Goal: Task Accomplishment & Management: Manage account settings

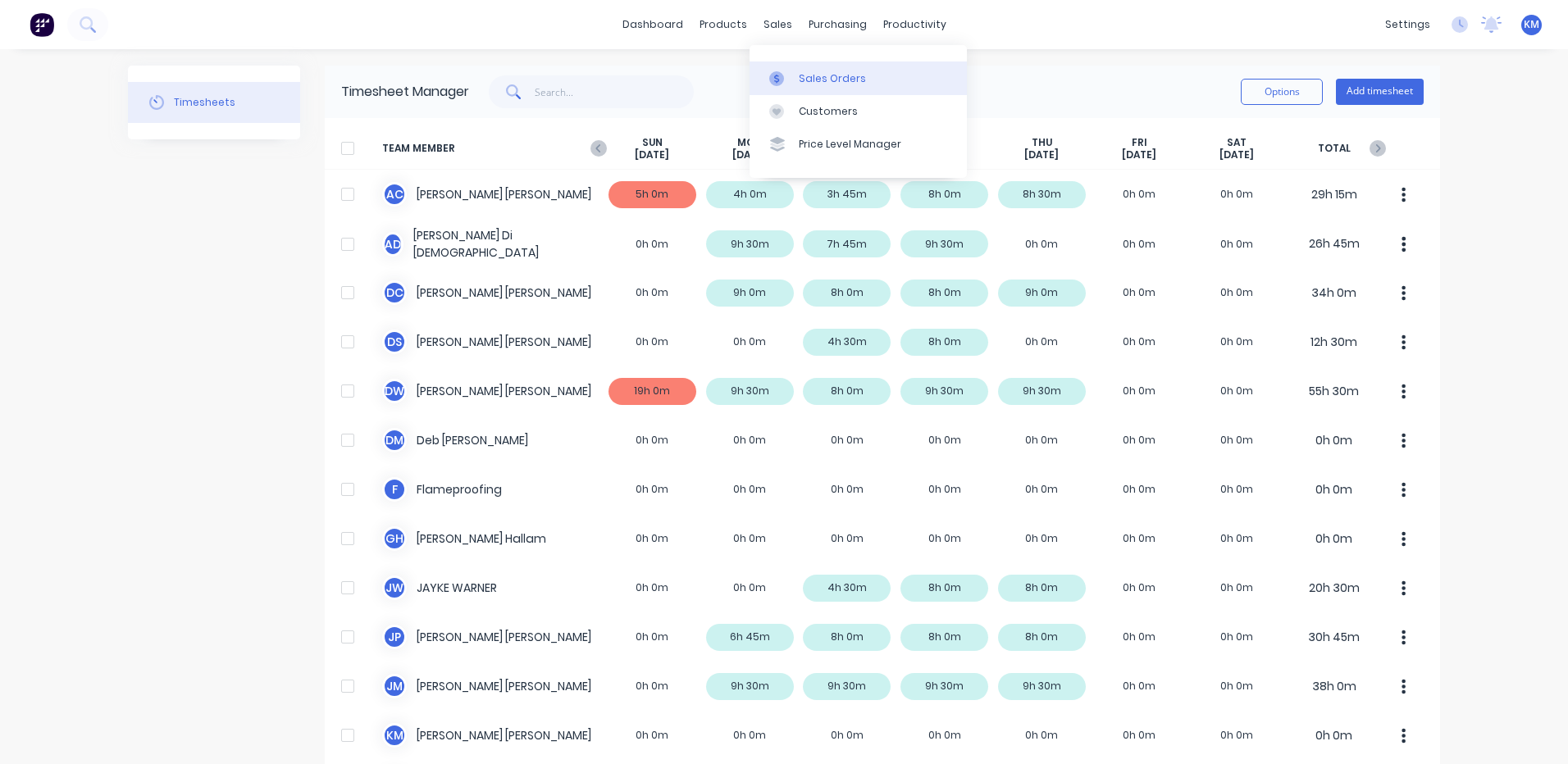
click at [779, 80] on icon at bounding box center [776, 78] width 4 height 9
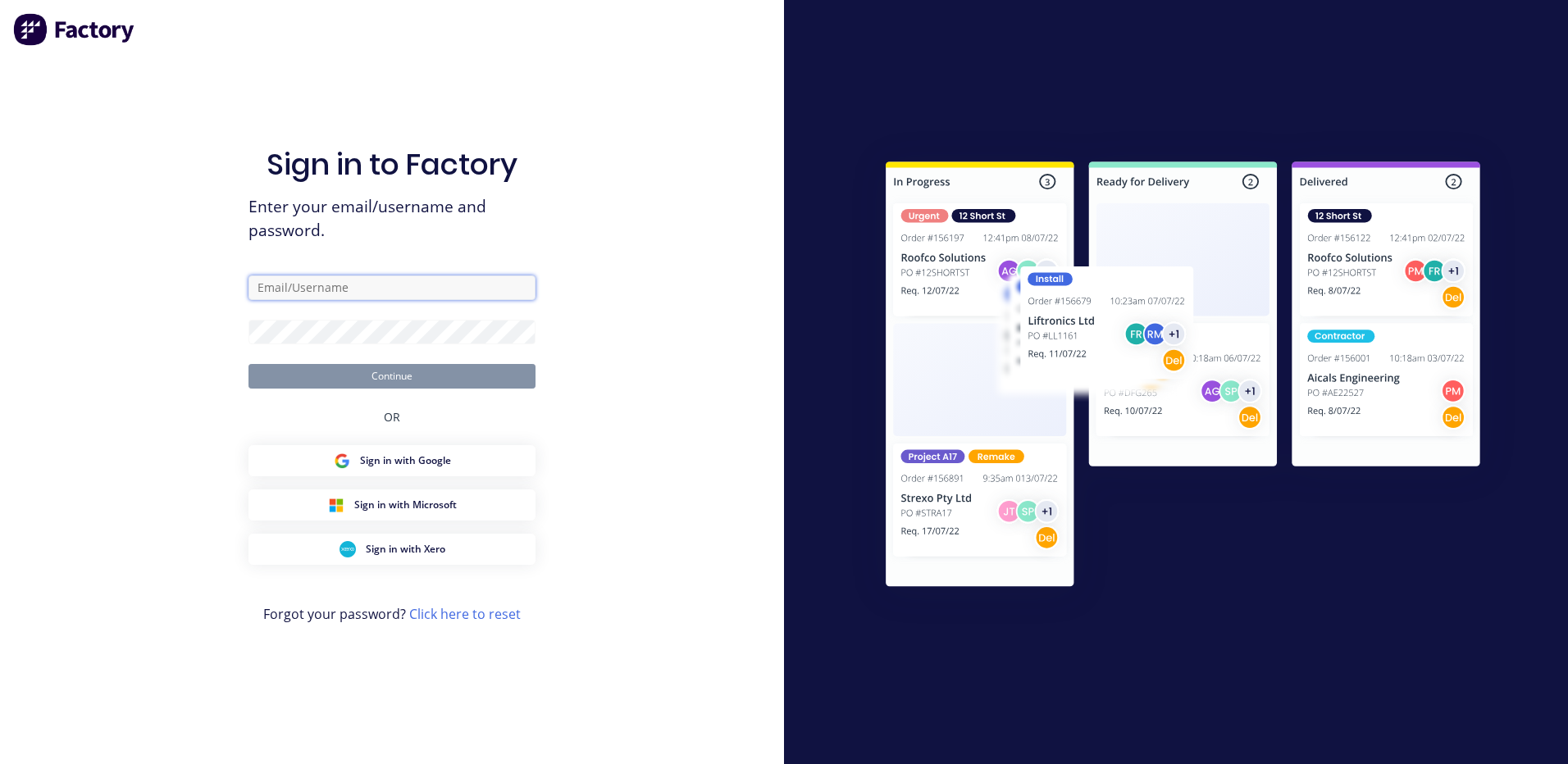
type input "[PERSON_NAME][EMAIL_ADDRESS][DOMAIN_NAME]"
click at [371, 389] on div "Sign in to Factory Enter your email/username and password. [PERSON_NAME][EMAIL_…" at bounding box center [392, 398] width 287 height 705
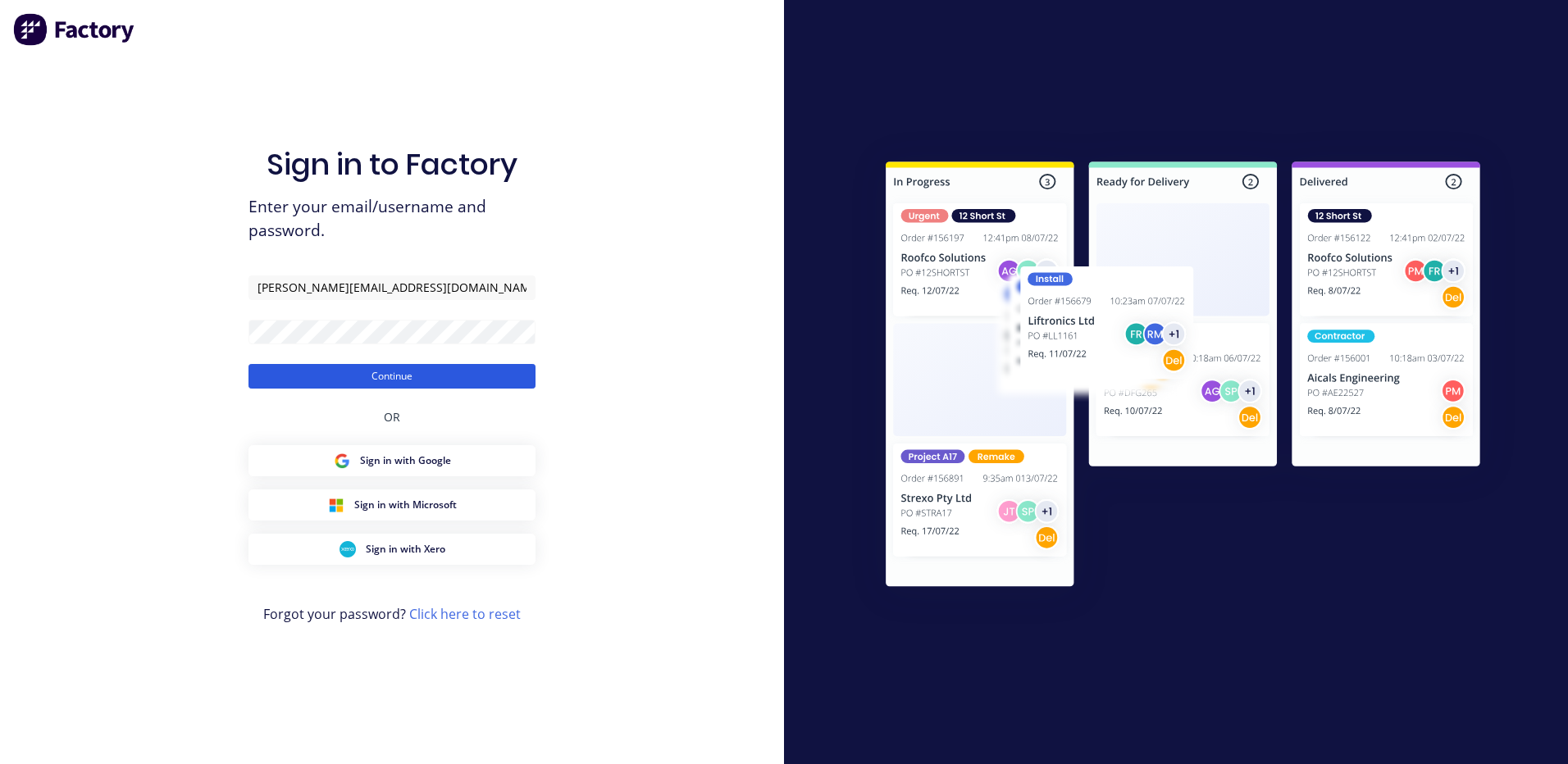
click at [376, 378] on button "Continue" at bounding box center [392, 376] width 287 height 24
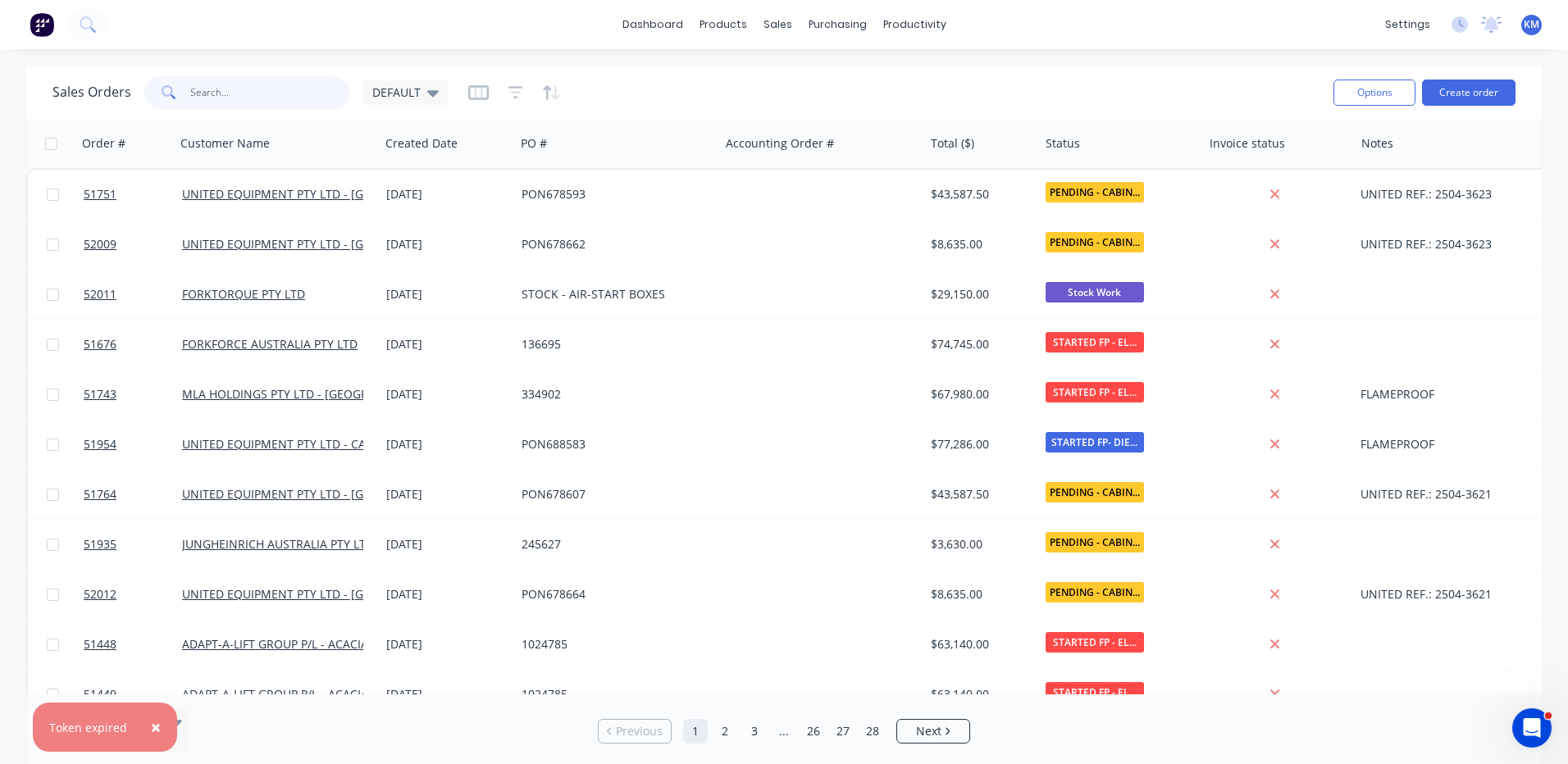
click at [310, 91] on input "text" at bounding box center [270, 92] width 160 height 33
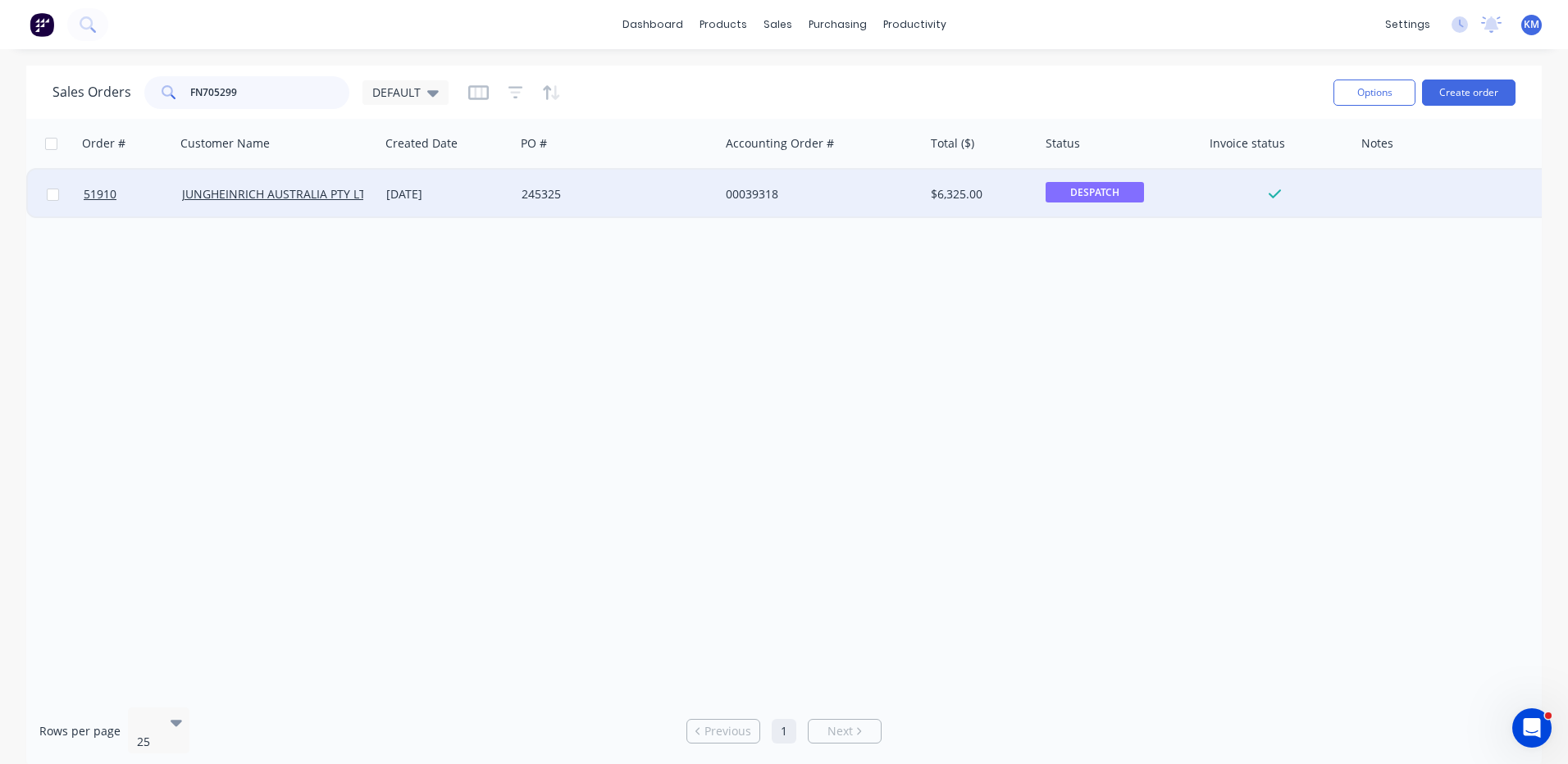
type input "FN705299"
click at [439, 195] on div "[DATE]" at bounding box center [448, 195] width 122 height 16
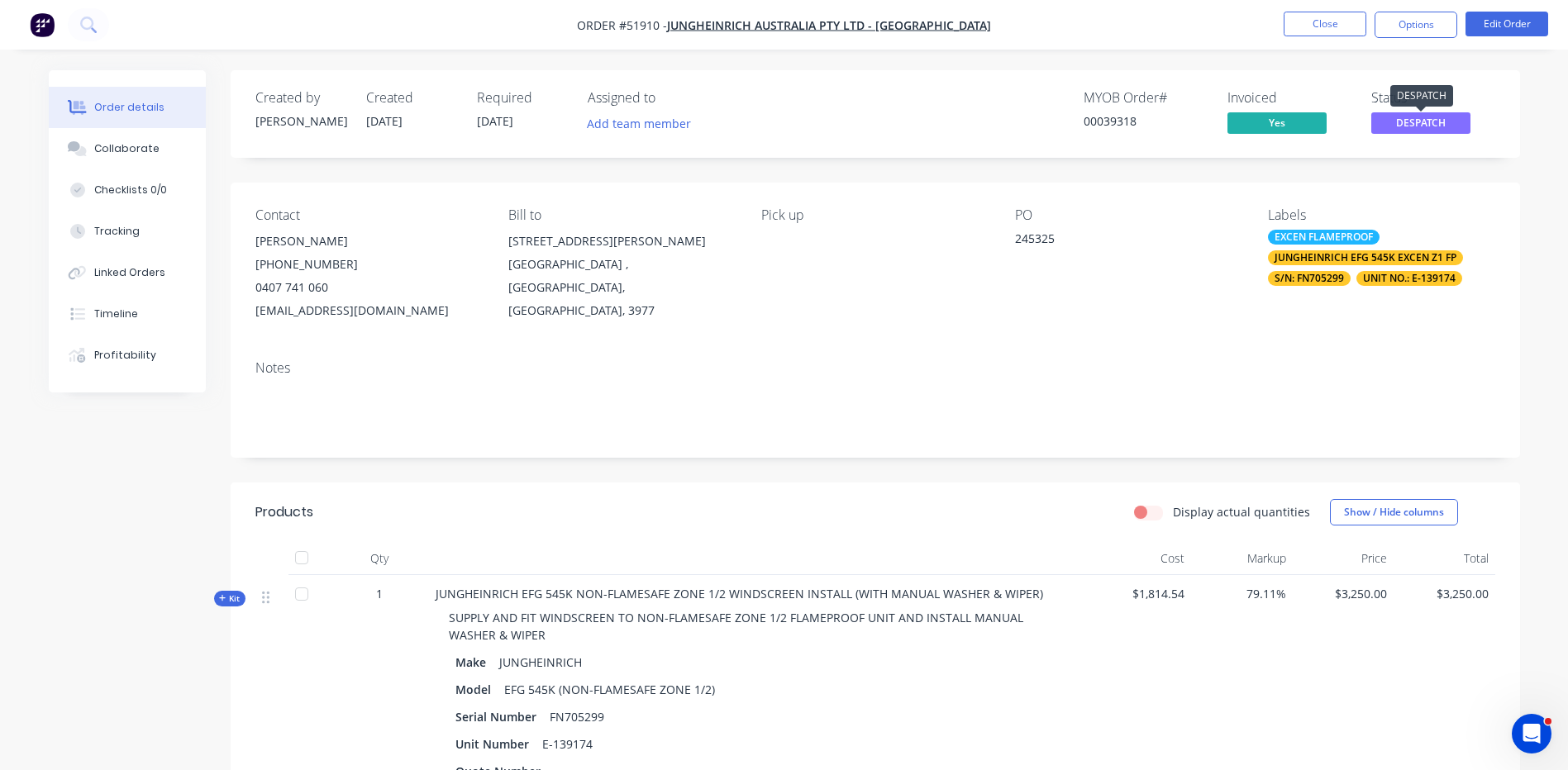
click at [1446, 129] on span "DESPATCH" at bounding box center [1422, 122] width 99 height 21
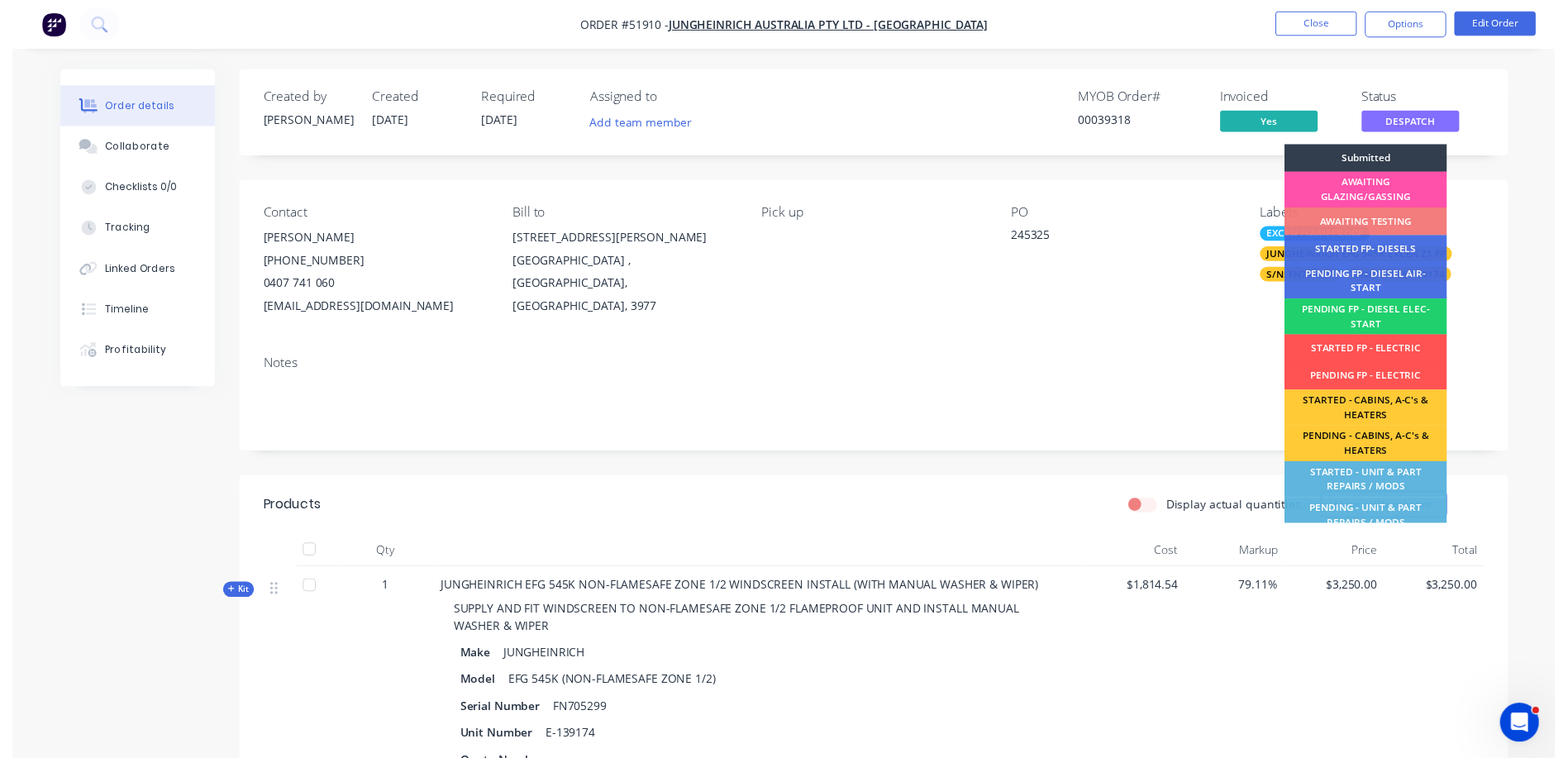
scroll to position [327, 0]
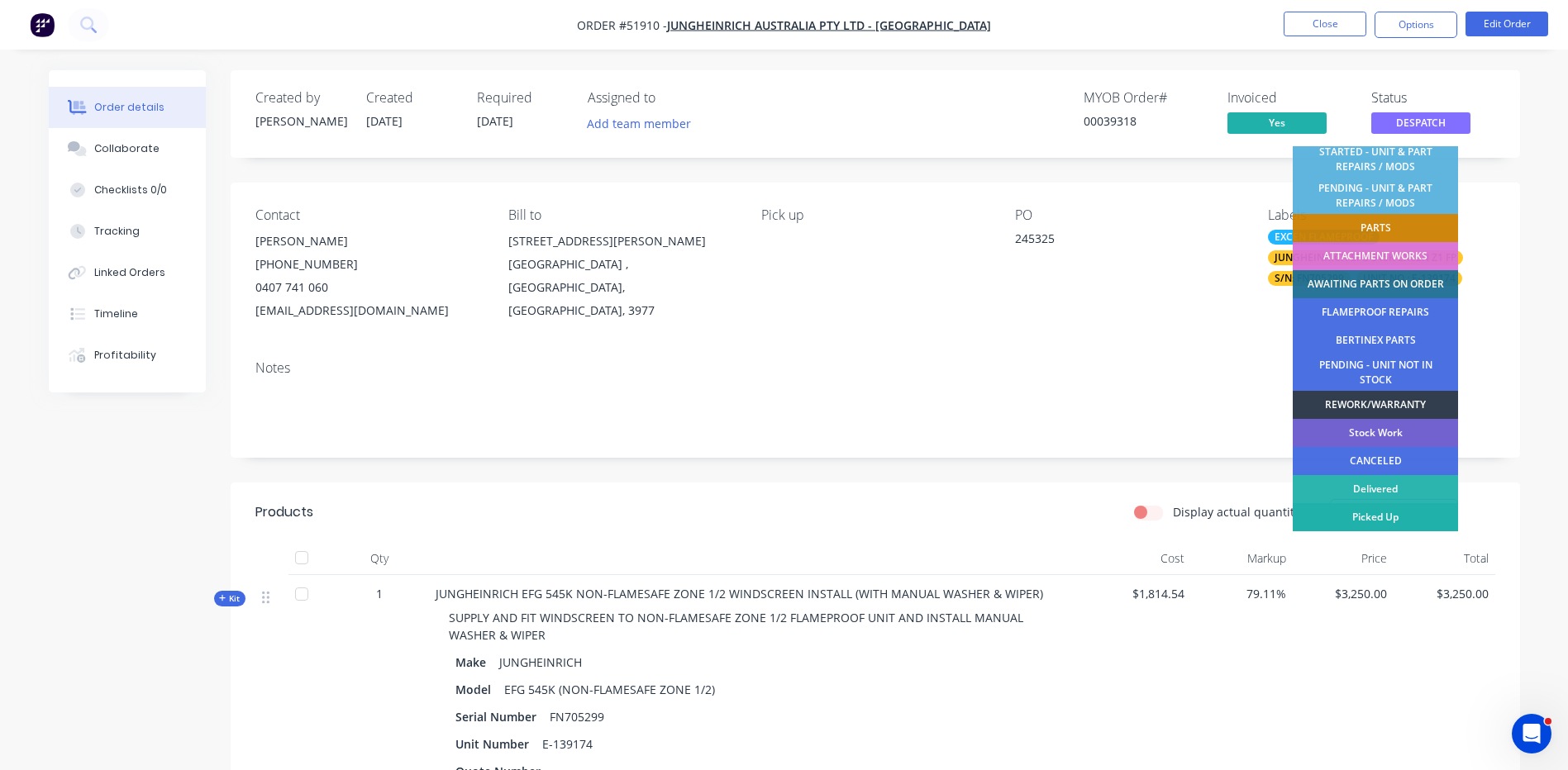
click at [1393, 512] on div "Picked Up" at bounding box center [1375, 517] width 165 height 28
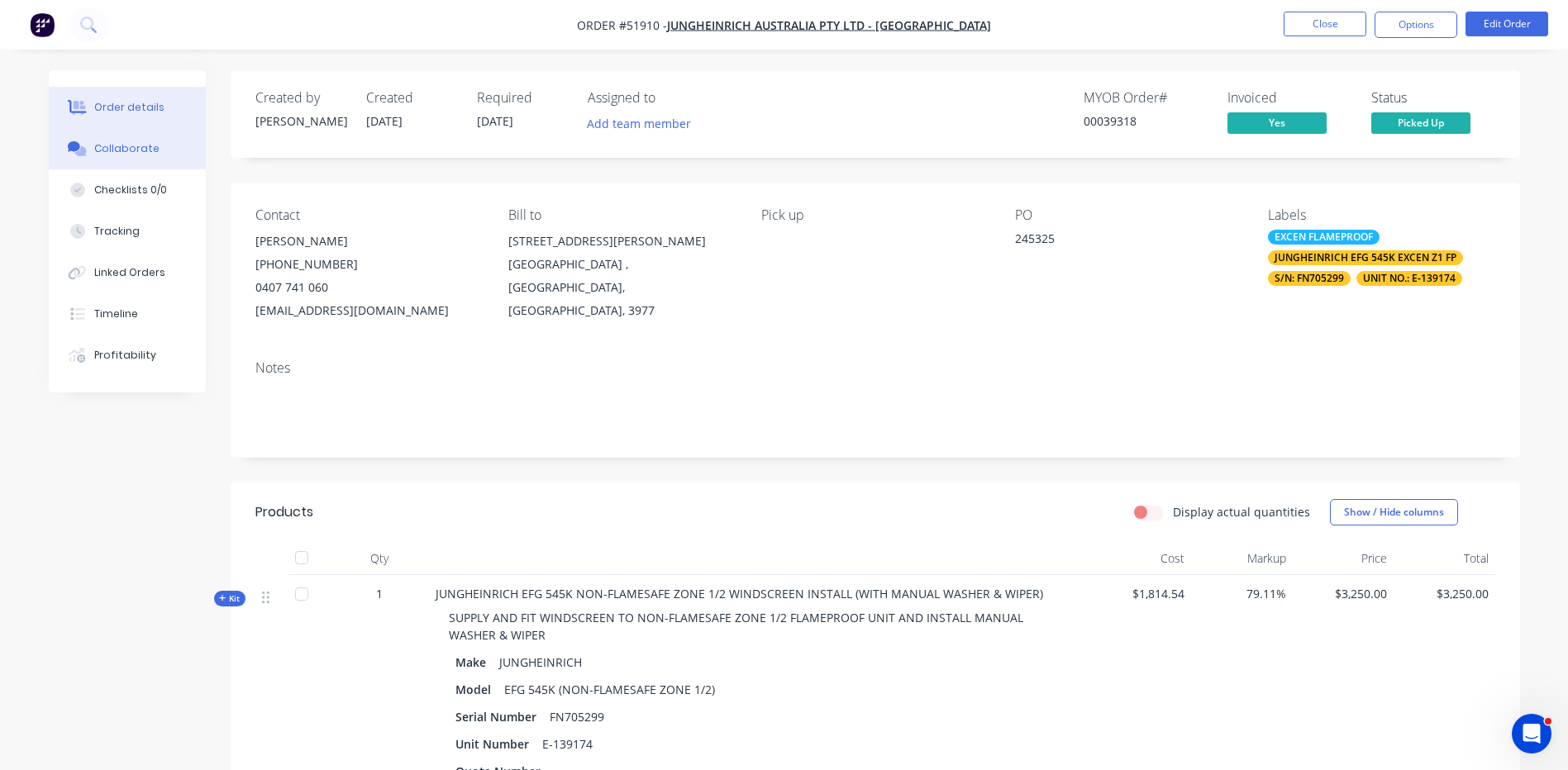
click at [148, 150] on div "Collaborate" at bounding box center [127, 148] width 65 height 14
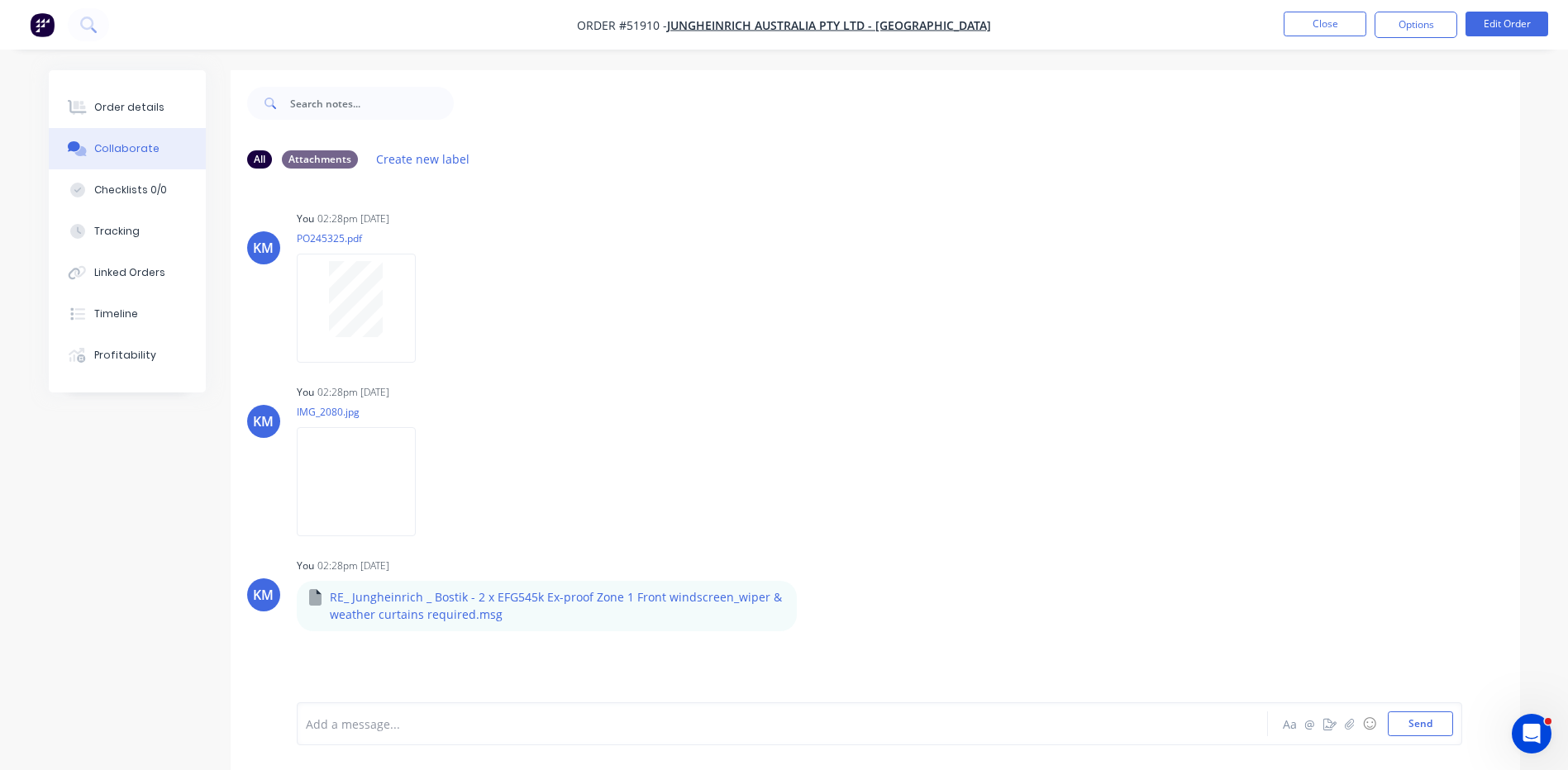
click at [364, 721] on div at bounding box center [736, 724] width 860 height 17
click at [1432, 718] on button "Send" at bounding box center [1421, 723] width 65 height 24
click at [1344, 25] on button "Close" at bounding box center [1325, 23] width 82 height 24
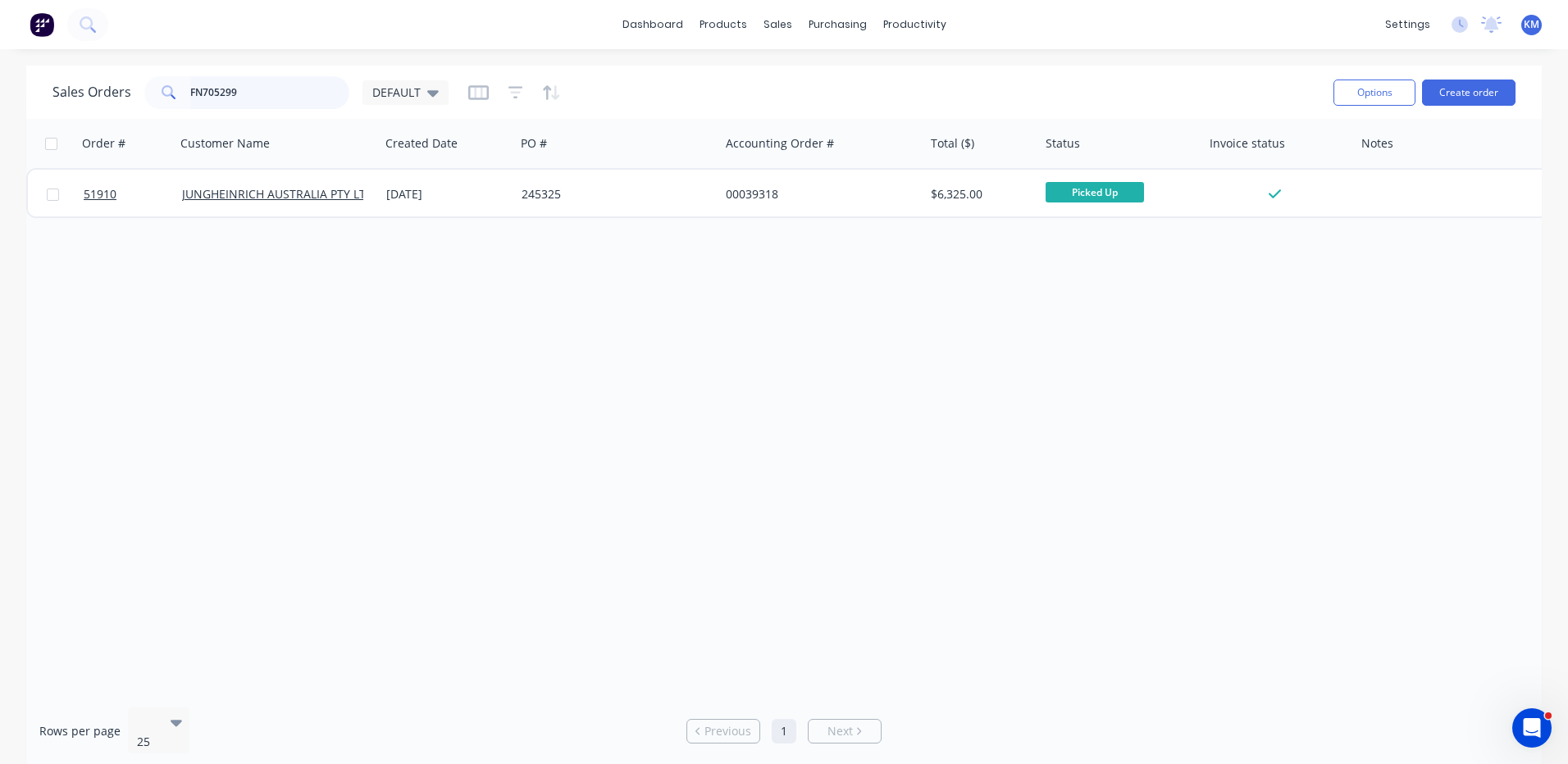
click at [240, 83] on input "FN705299" at bounding box center [270, 92] width 160 height 33
click at [940, 87] on link "Workflow" at bounding box center [978, 78] width 217 height 33
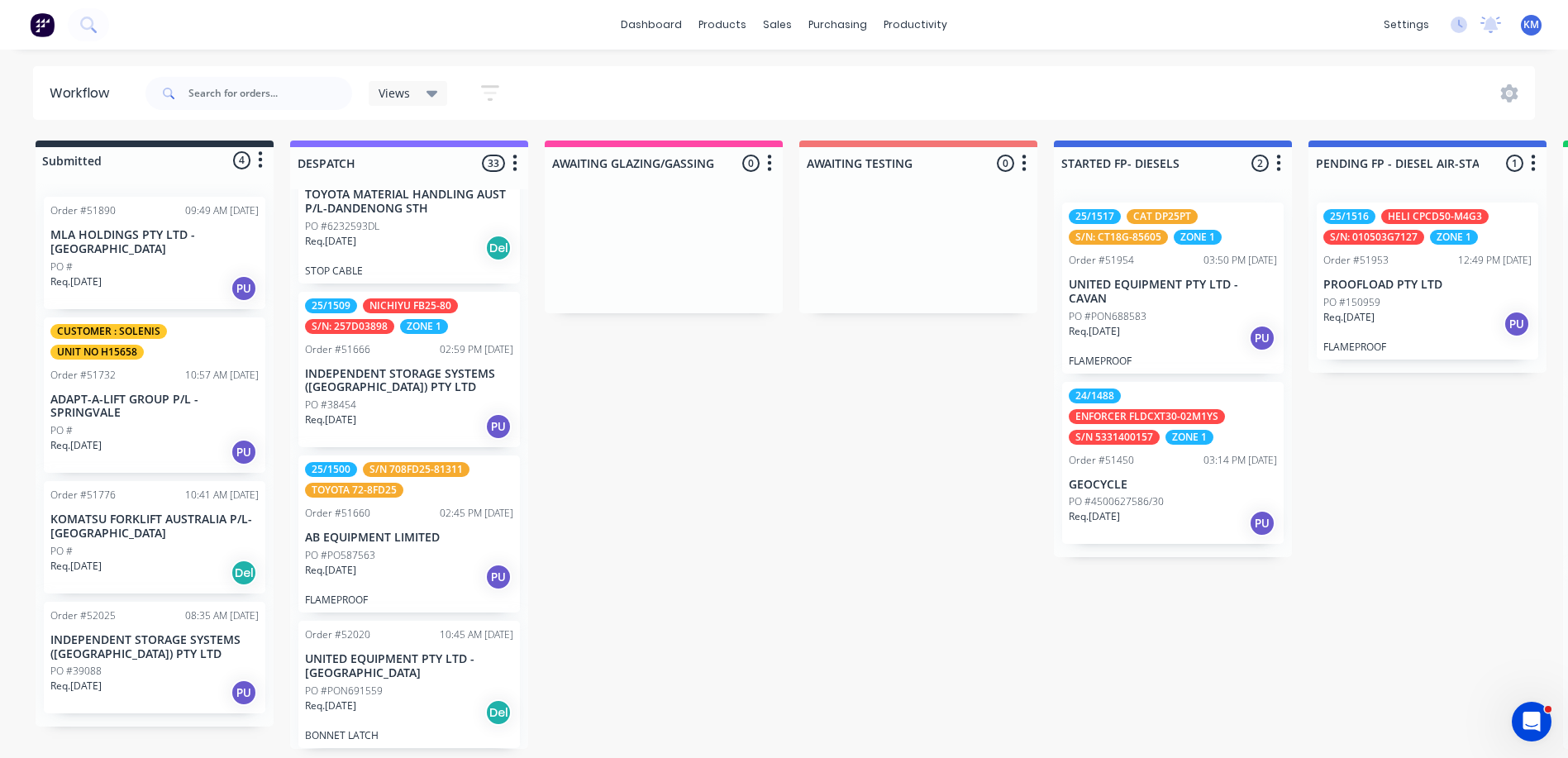
scroll to position [4, 0]
click at [436, 657] on p "UNITED EQUIPMENT PTY LTD - [GEOGRAPHIC_DATA]" at bounding box center [409, 666] width 208 height 28
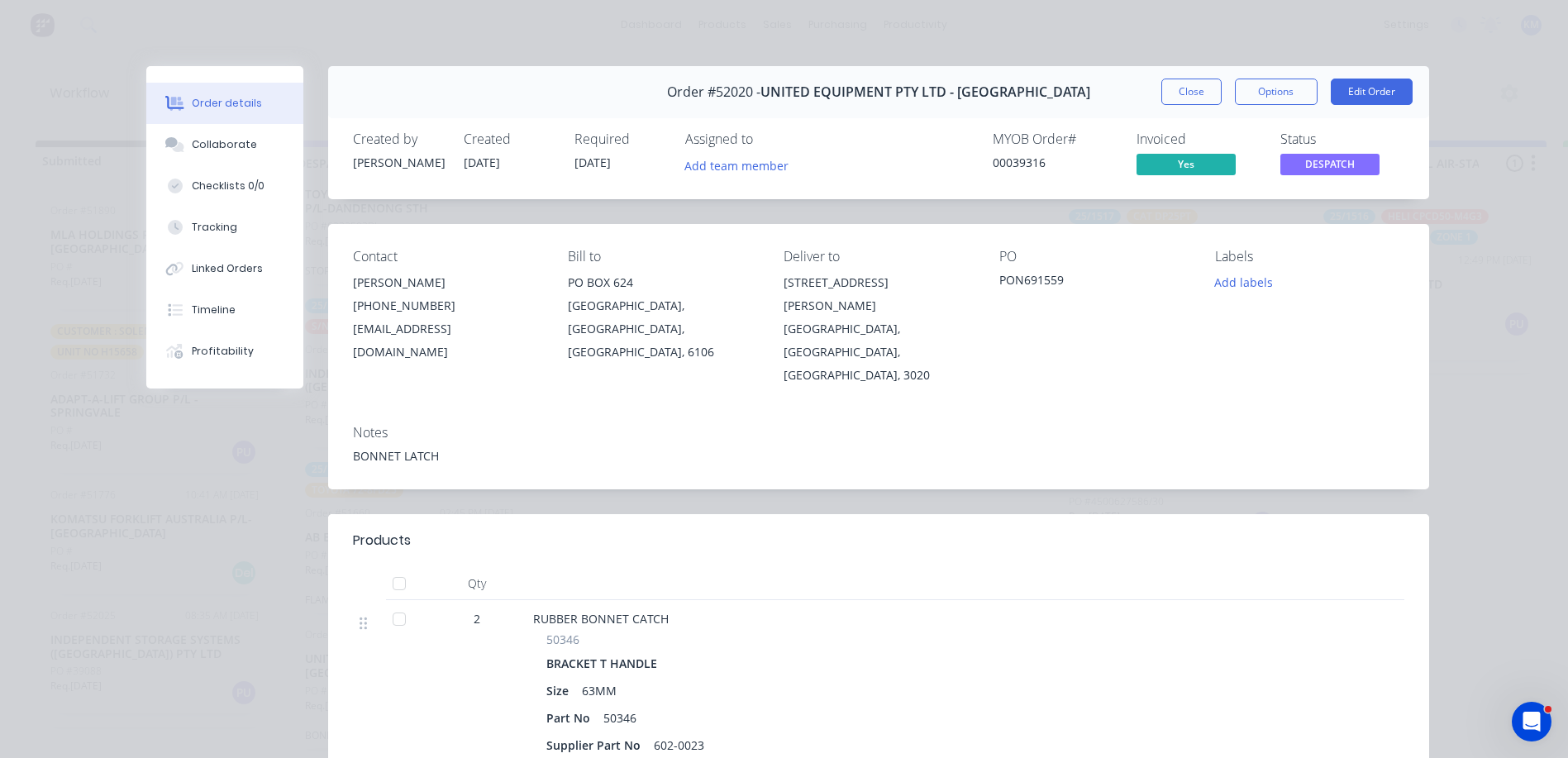
click at [1316, 175] on button "DESPATCH" at bounding box center [1330, 166] width 99 height 24
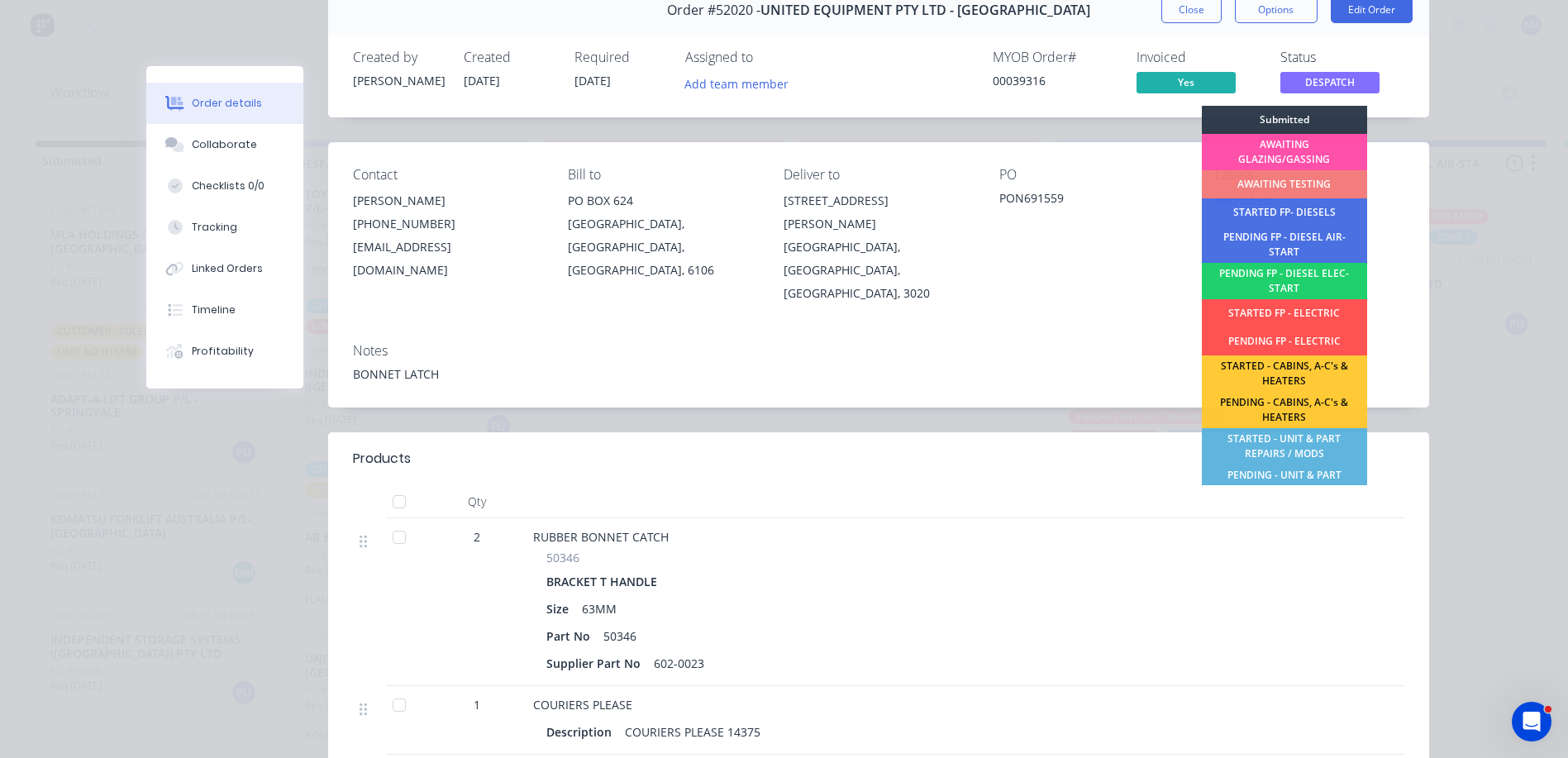
scroll to position [0, 0]
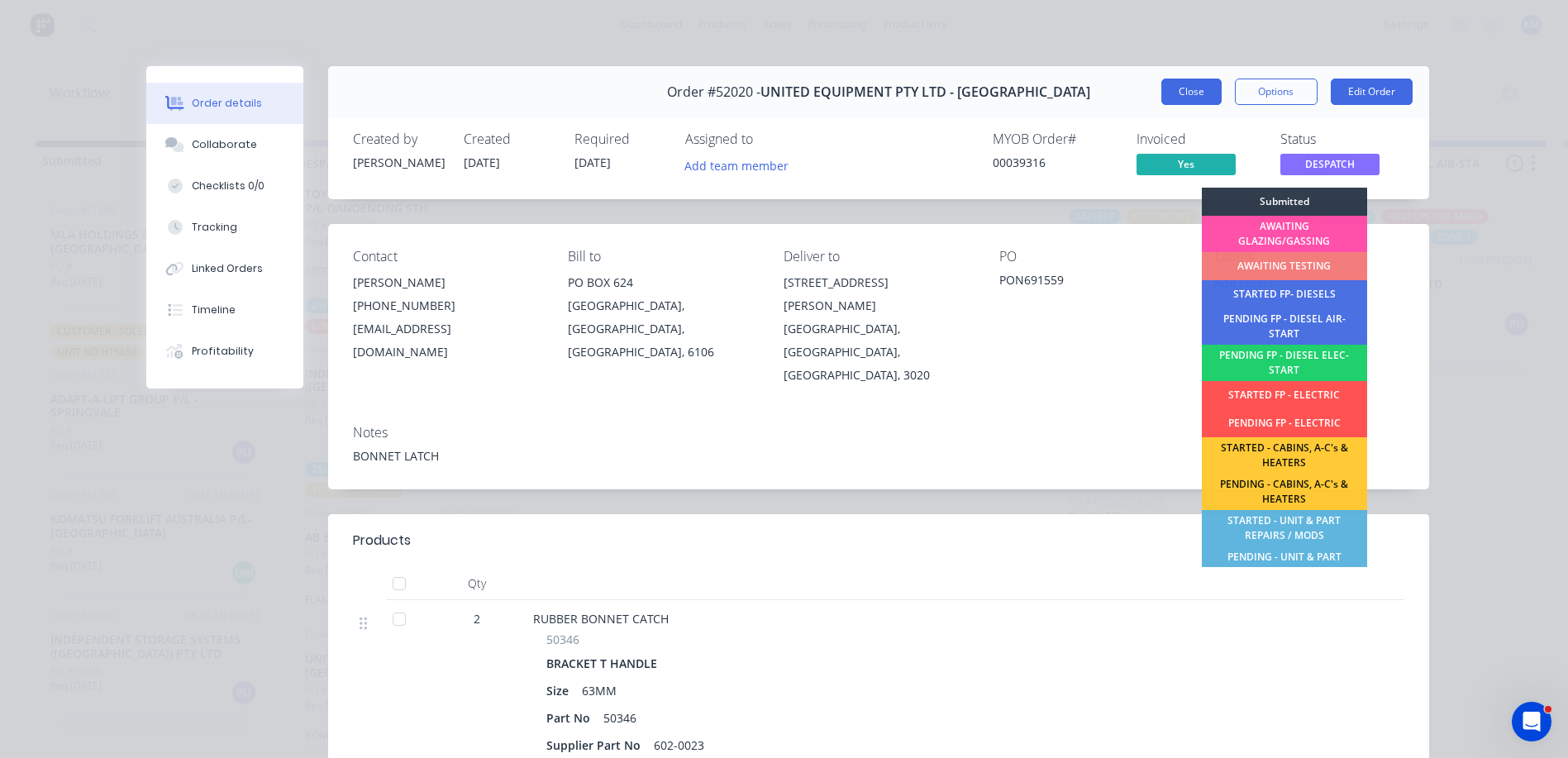
click at [1167, 94] on button "Close" at bounding box center [1191, 91] width 61 height 26
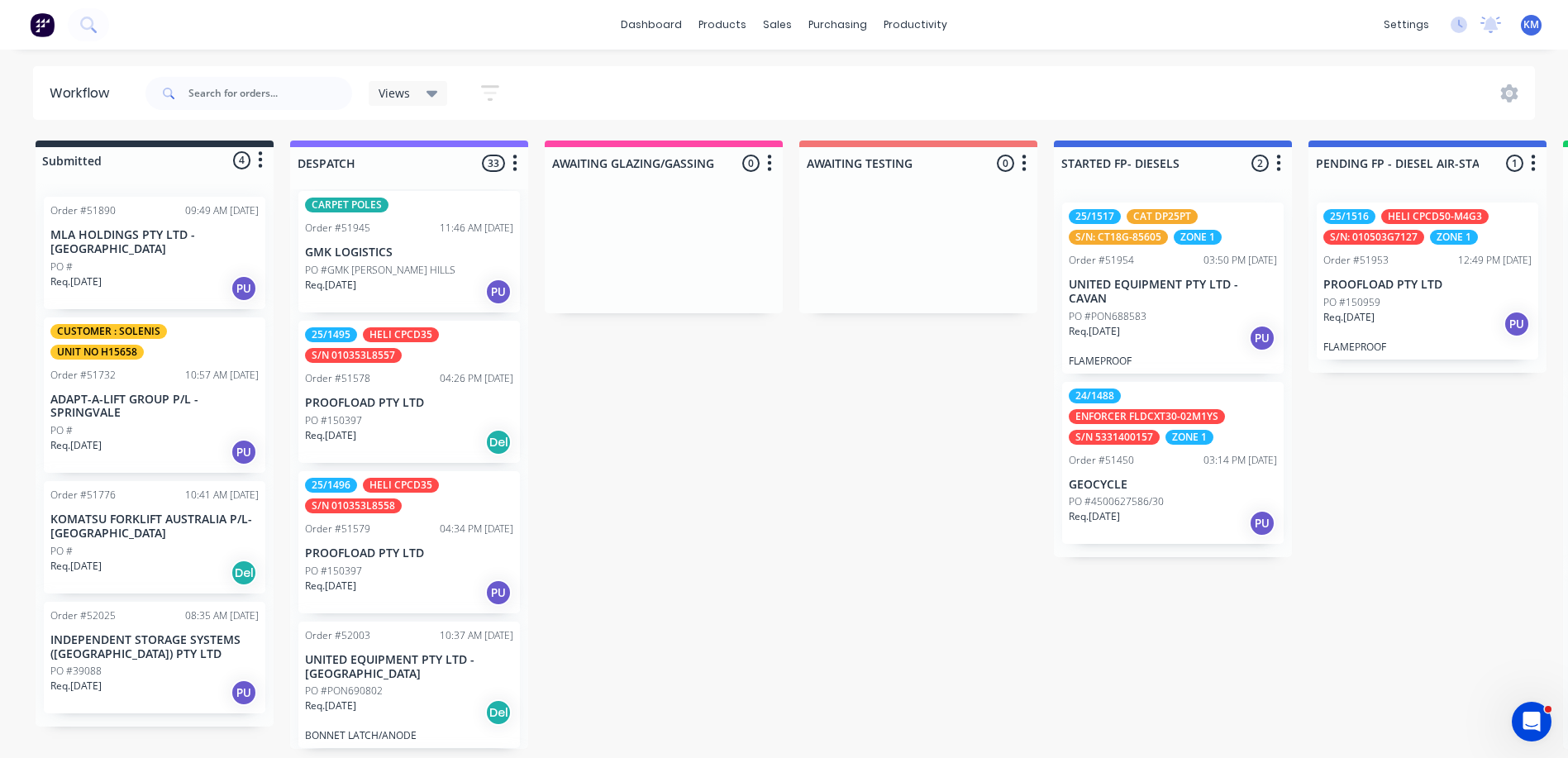
scroll to position [3084, 0]
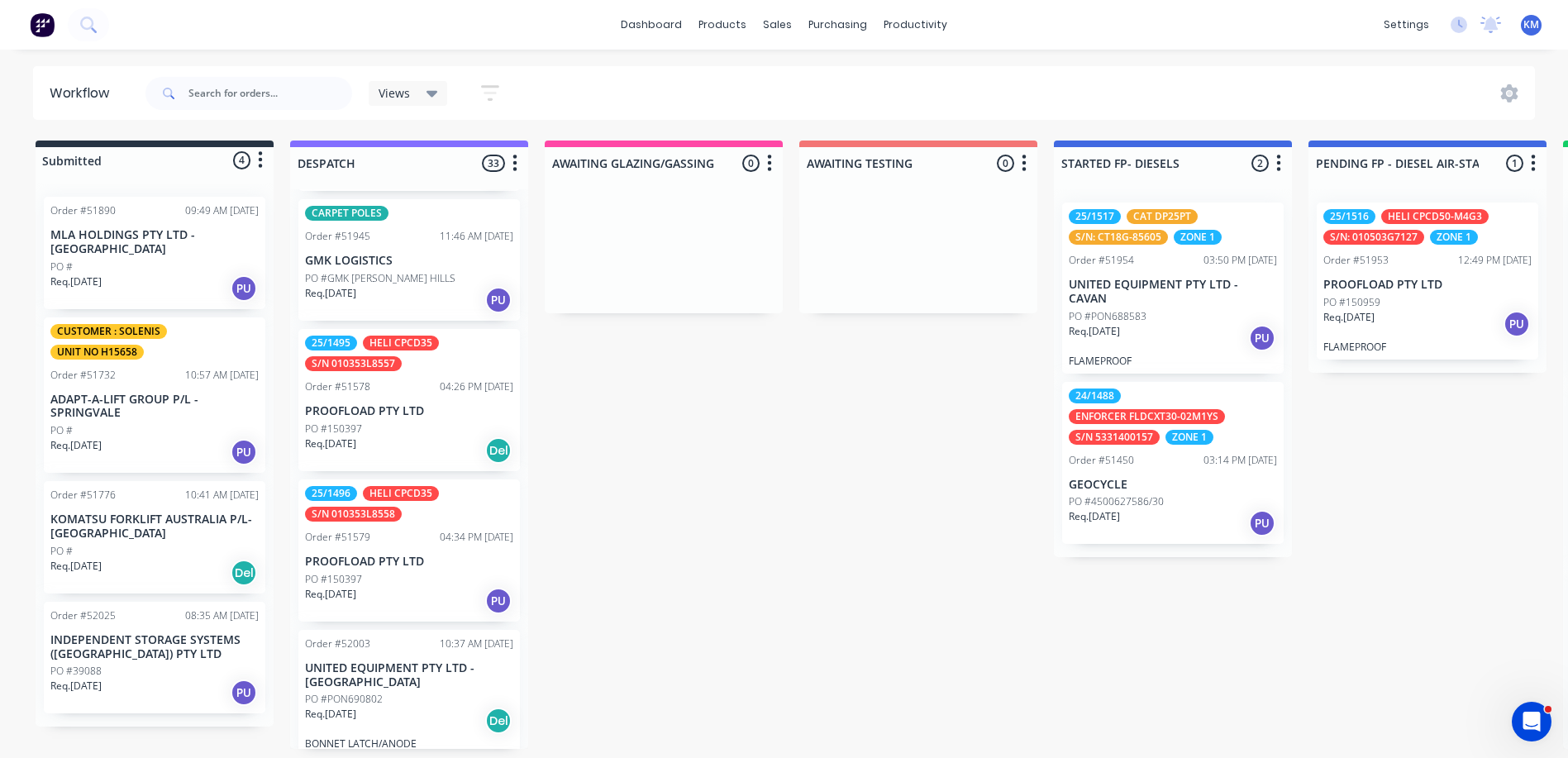
click at [417, 524] on div "25/1496 HELI CPCD35 S/N 010353L8558 Order #51579 04:34 PM [DATE] PROOFLOAD PTY …" at bounding box center [409, 550] width 222 height 142
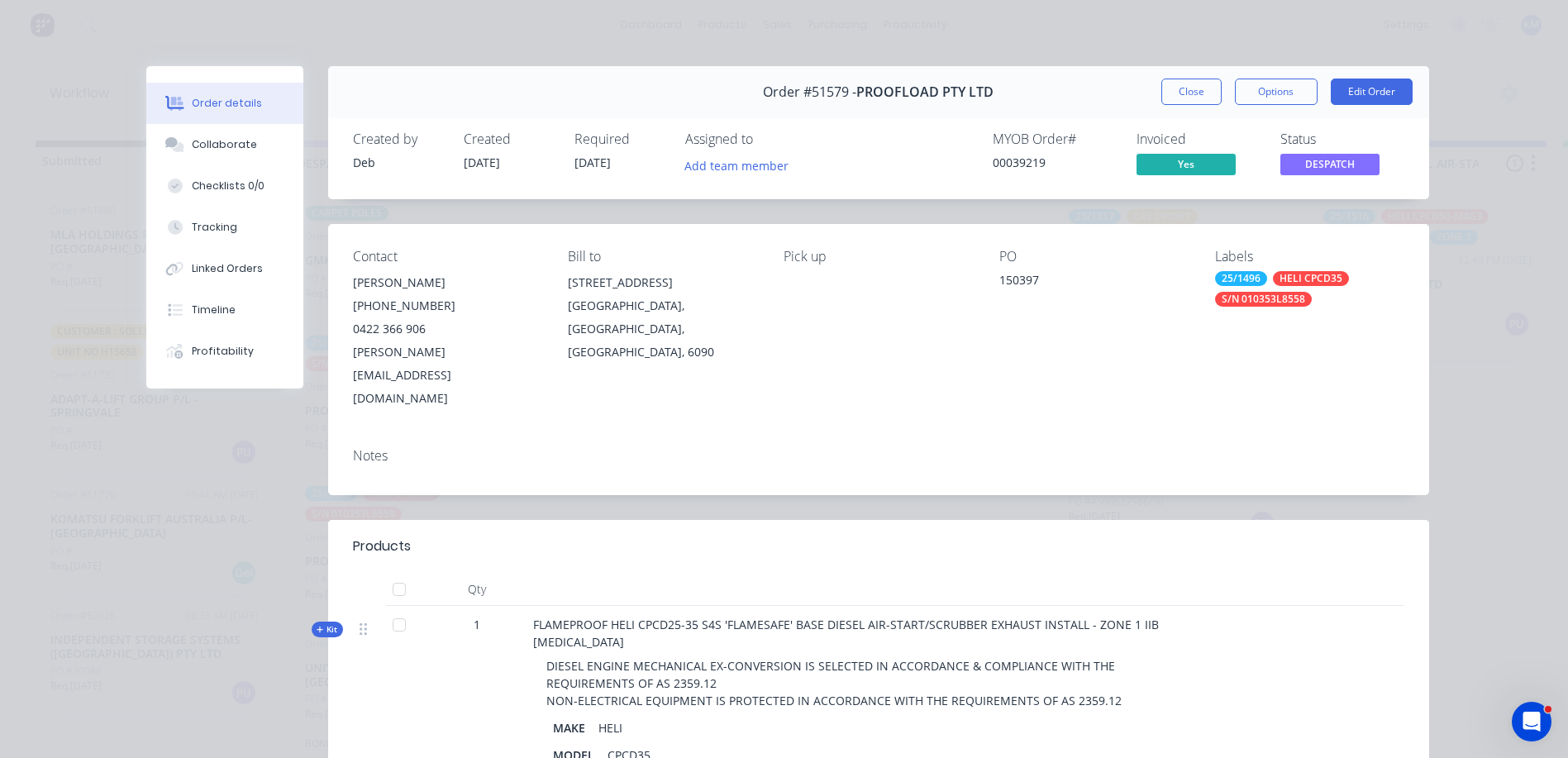
click at [1299, 147] on div "Status" at bounding box center [1342, 138] width 124 height 15
click at [1299, 166] on span "DESPATCH" at bounding box center [1330, 164] width 99 height 21
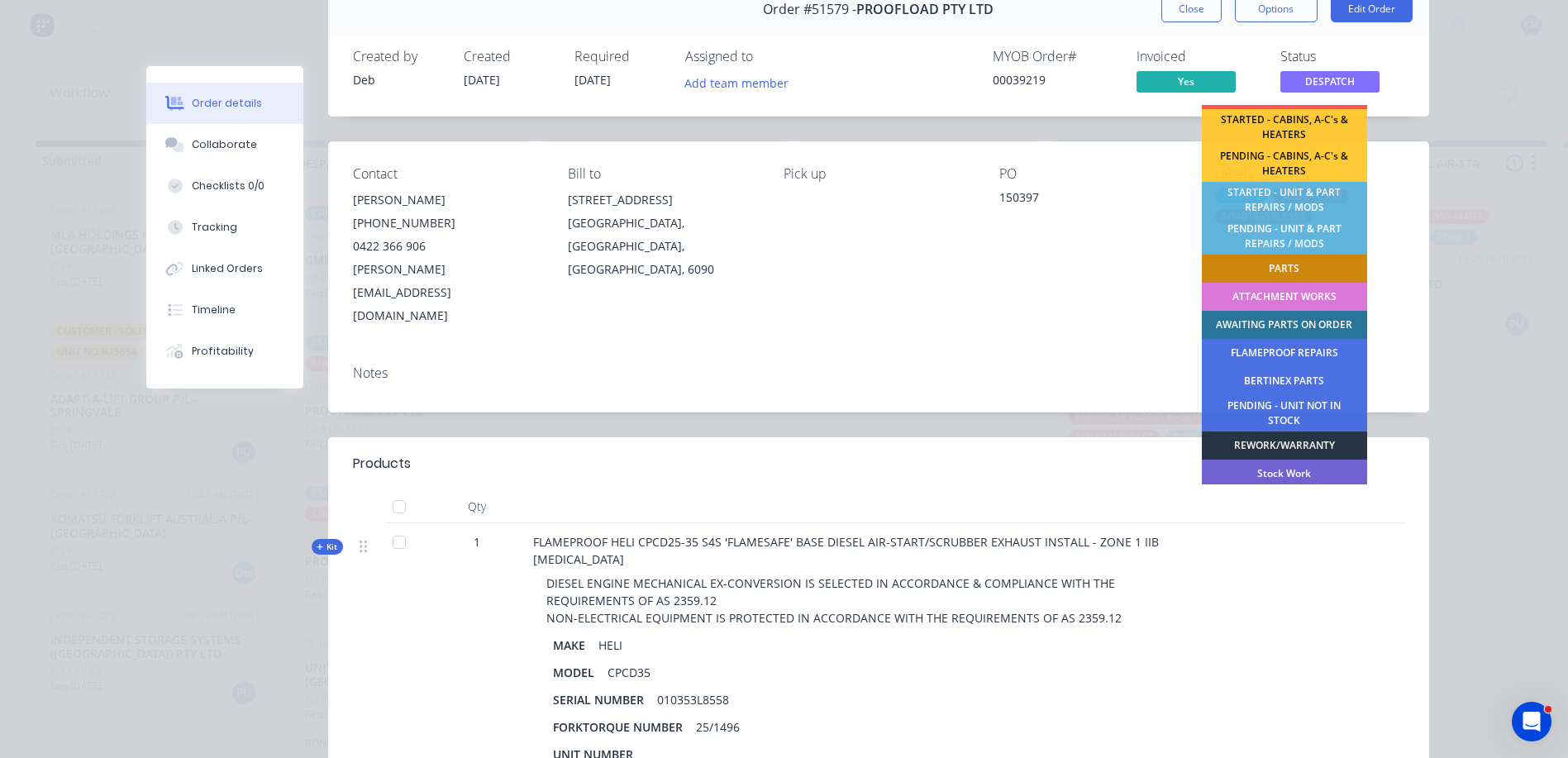
scroll to position [327, 0]
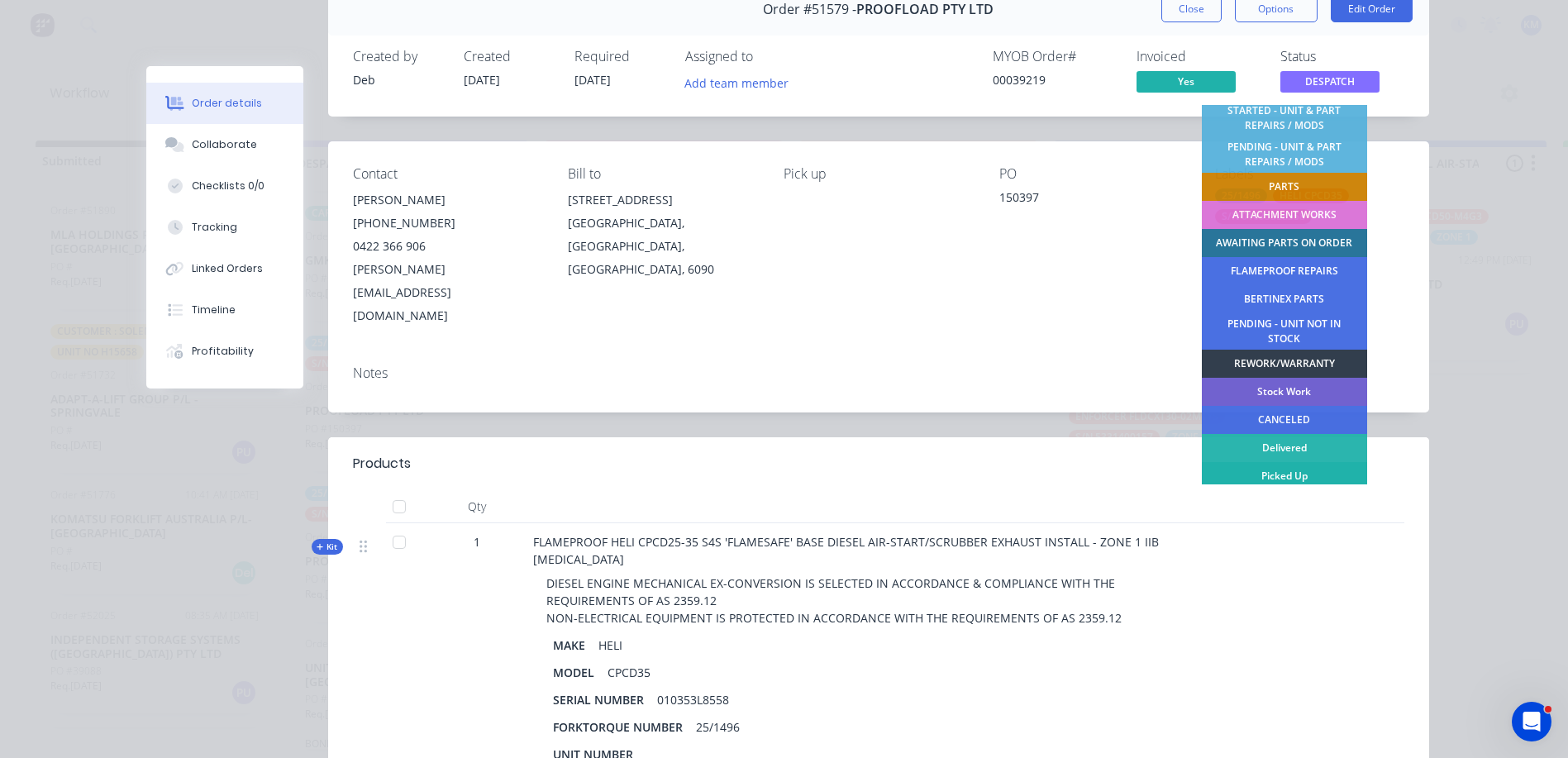
click at [1265, 477] on div "Picked Up" at bounding box center [1284, 476] width 165 height 28
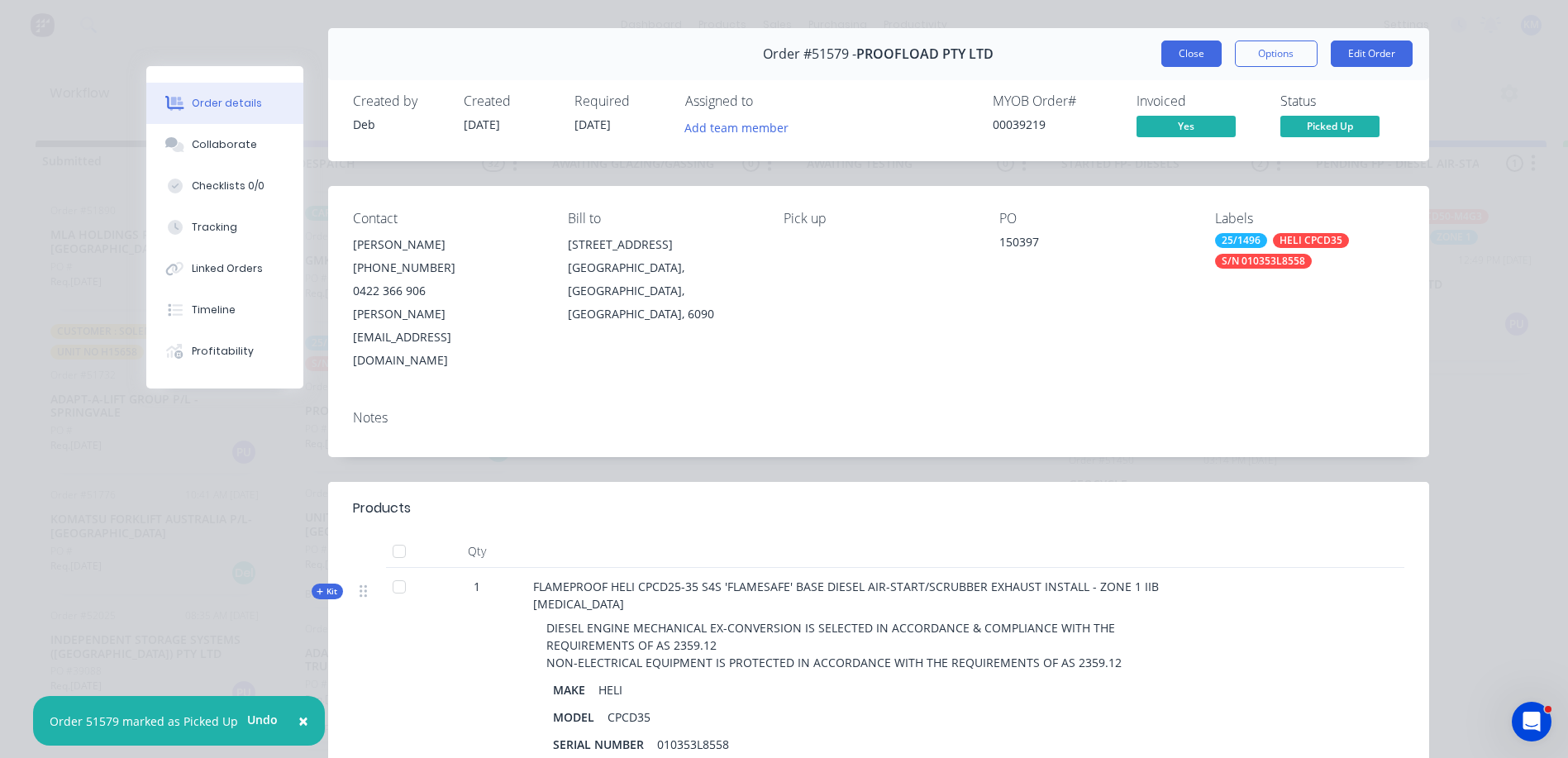
scroll to position [0, 0]
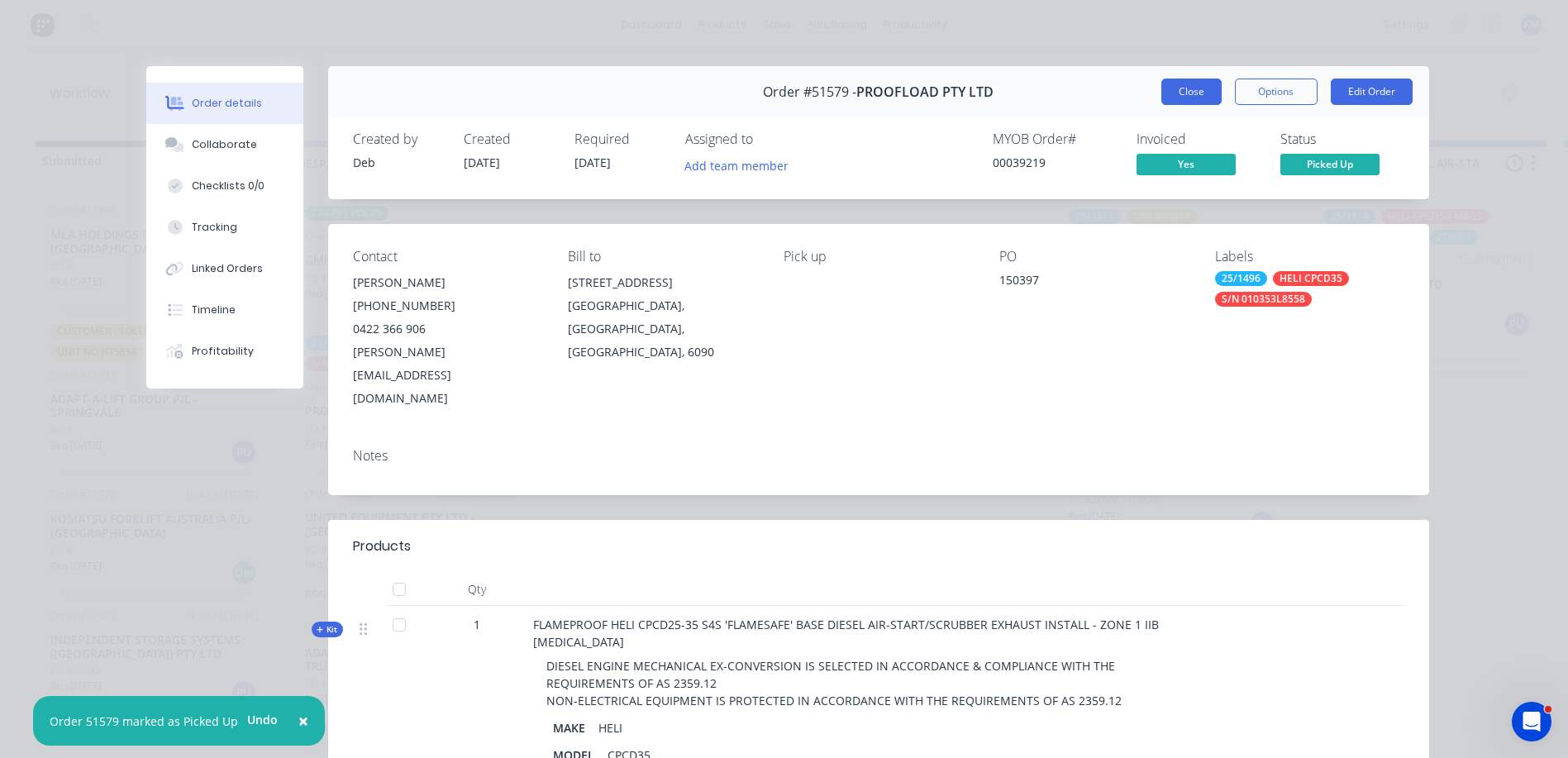
click at [1185, 93] on button "Close" at bounding box center [1191, 91] width 61 height 26
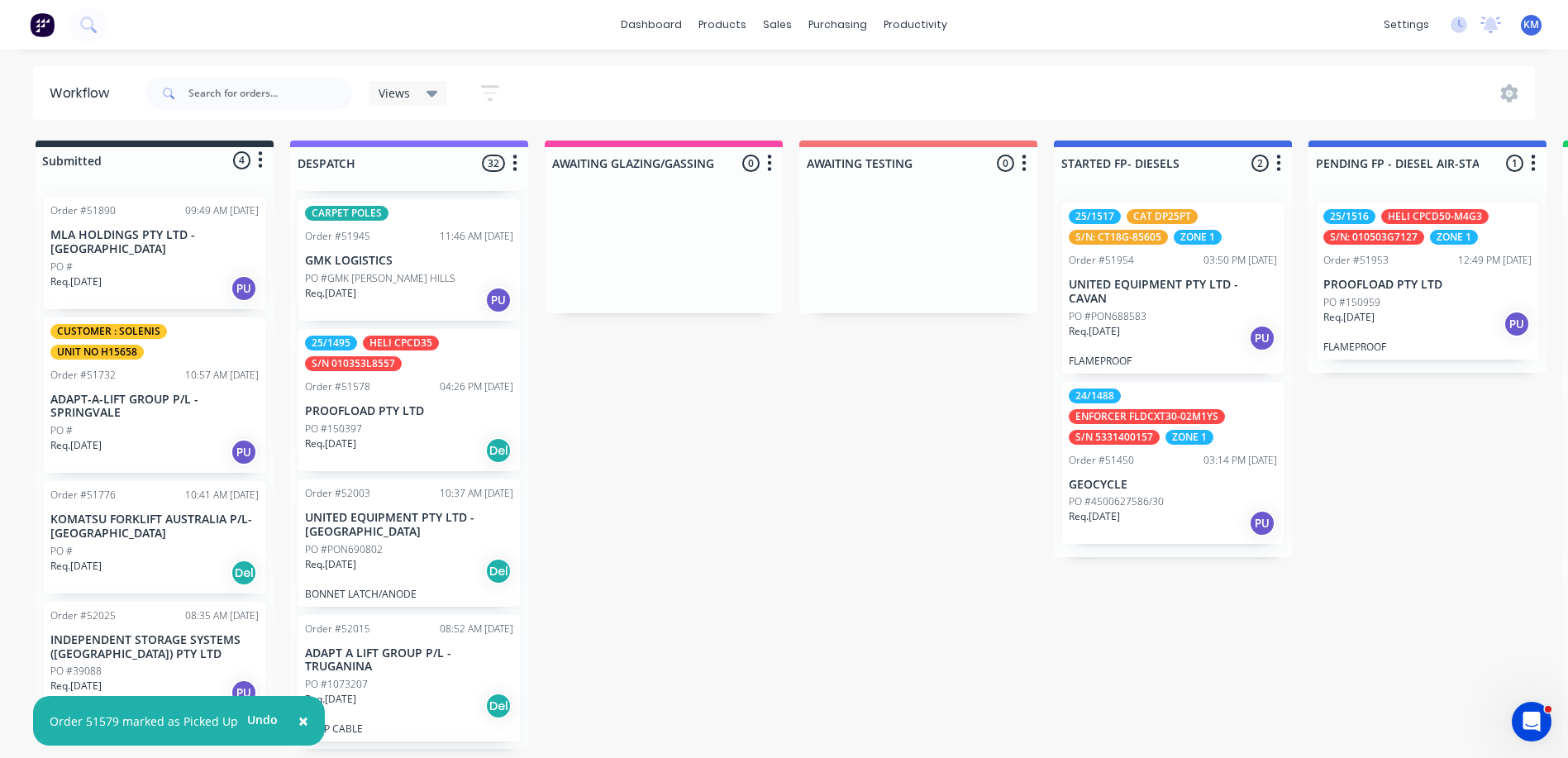
click at [440, 431] on div "PO #150397" at bounding box center [409, 429] width 208 height 14
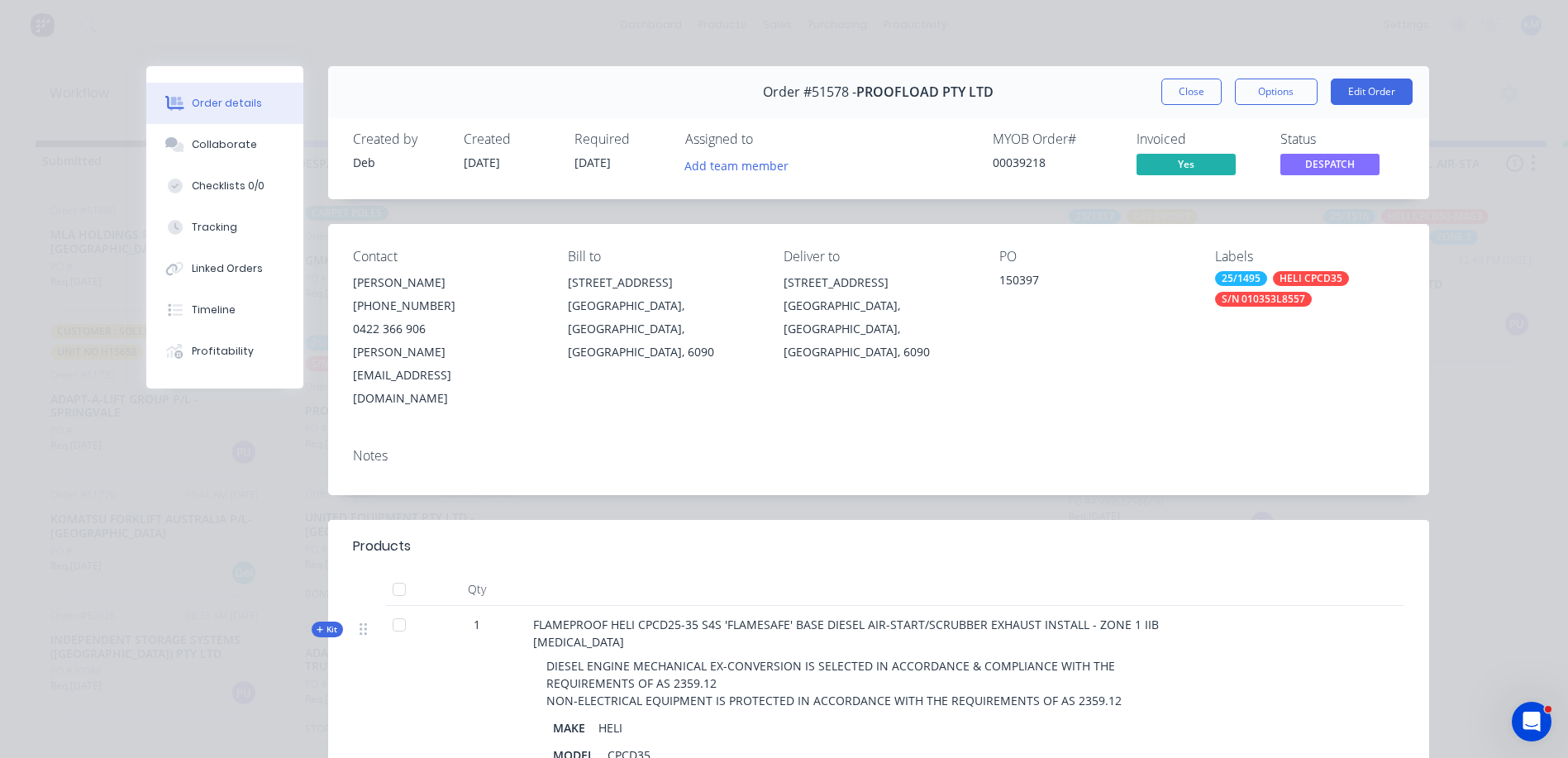
click at [1291, 176] on button "DESPATCH" at bounding box center [1330, 166] width 99 height 24
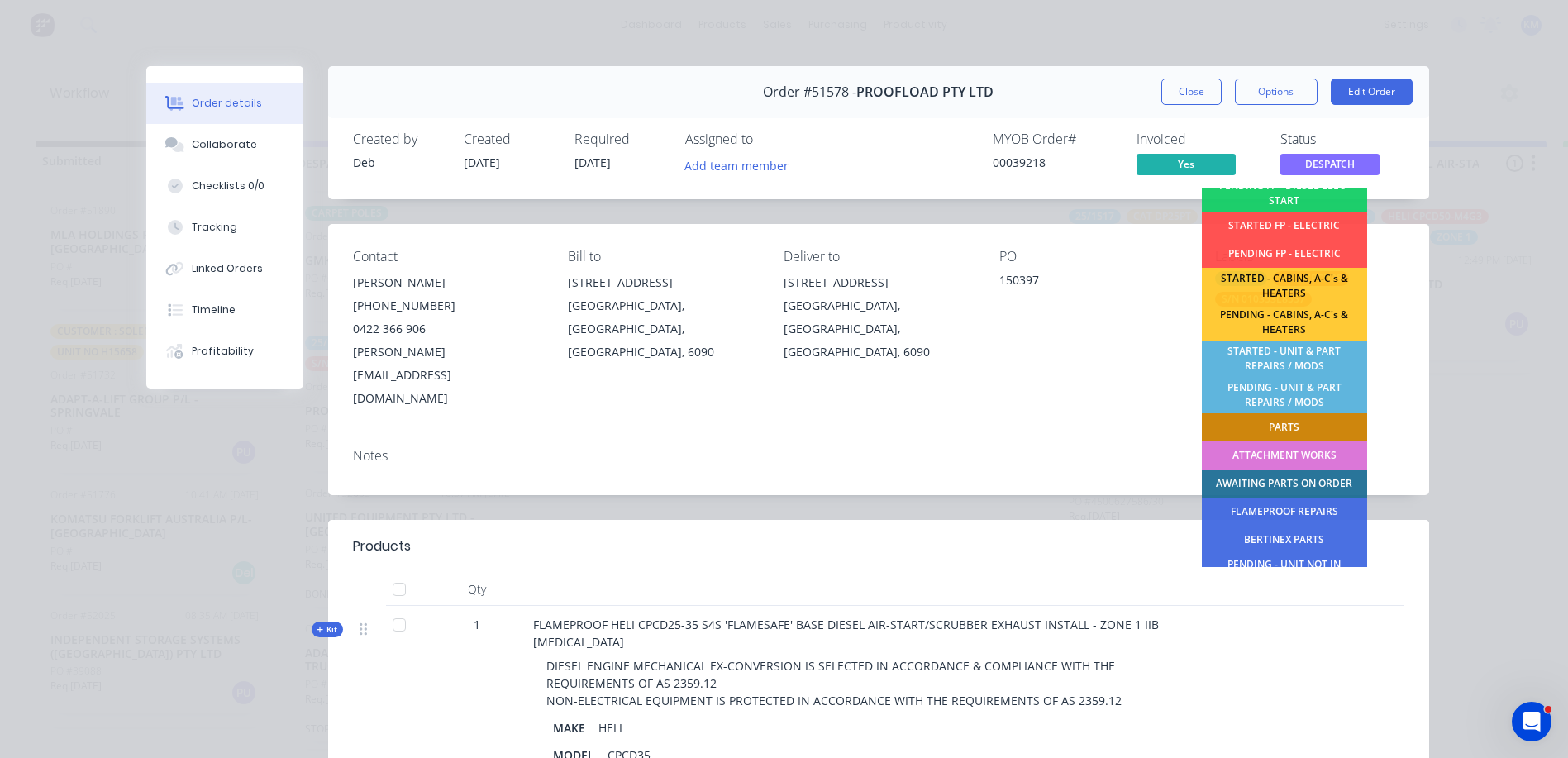
scroll to position [327, 0]
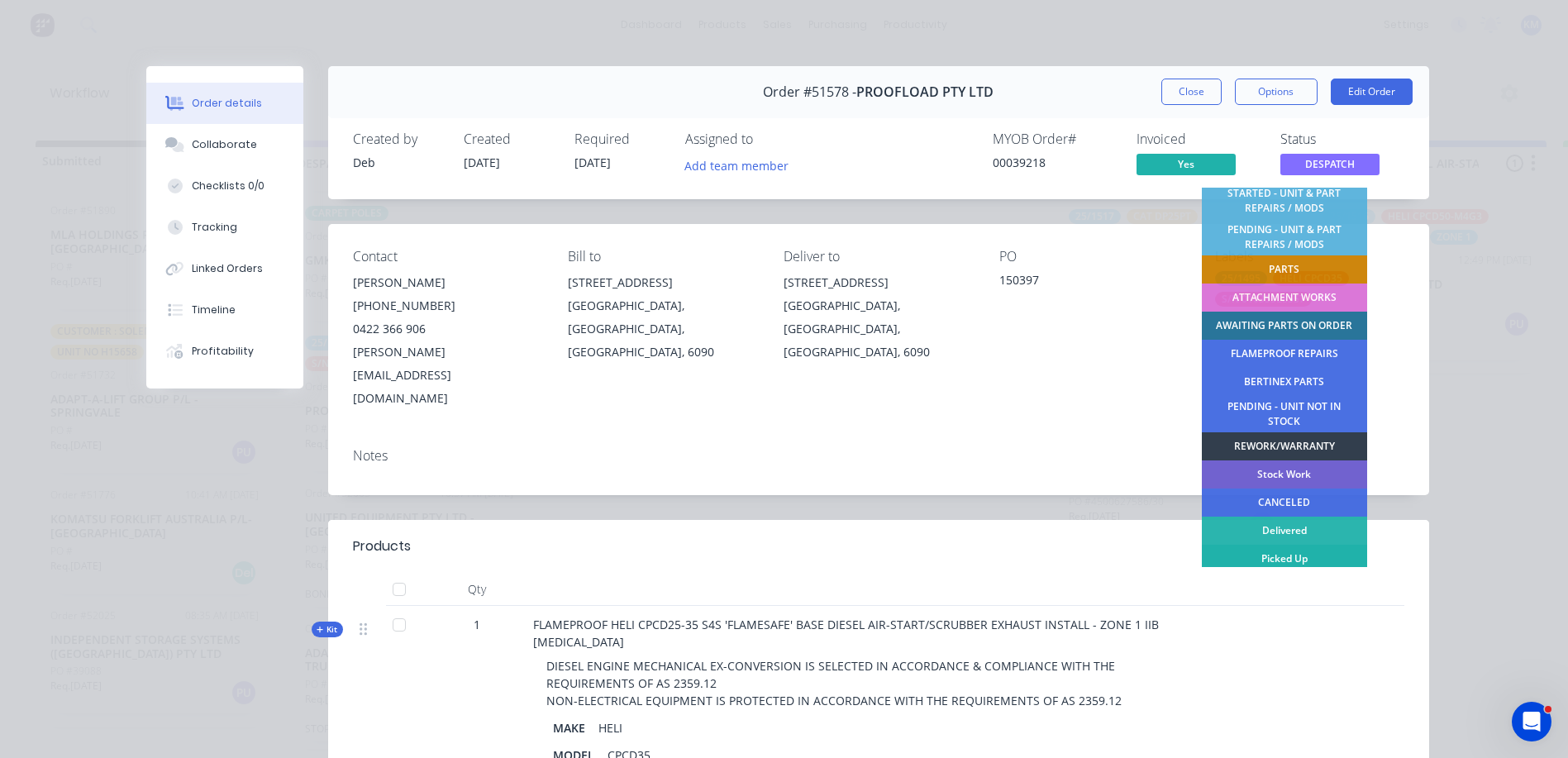
click at [1290, 554] on div "Picked Up" at bounding box center [1284, 558] width 165 height 28
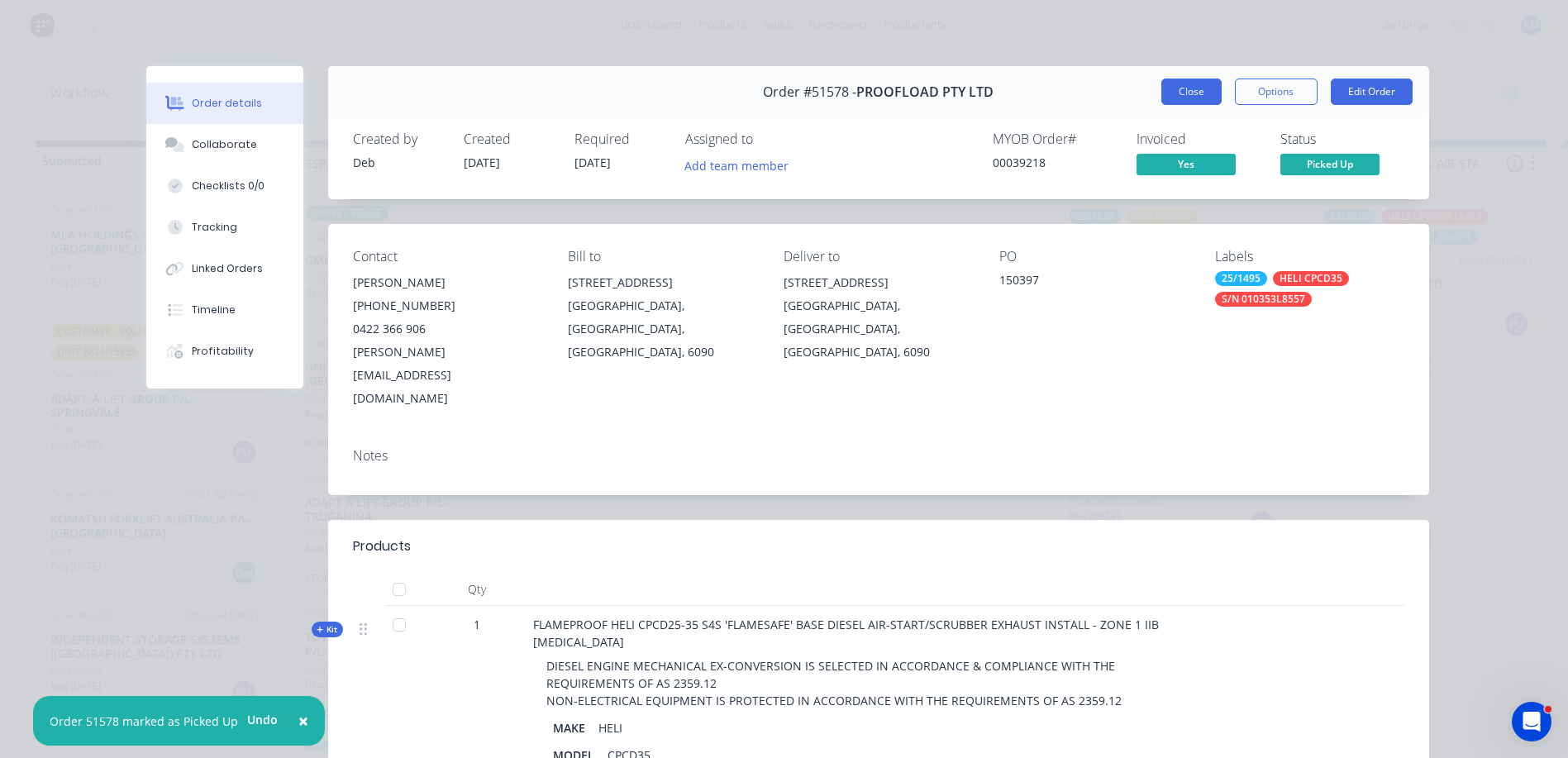
click at [1171, 82] on button "Close" at bounding box center [1191, 91] width 61 height 26
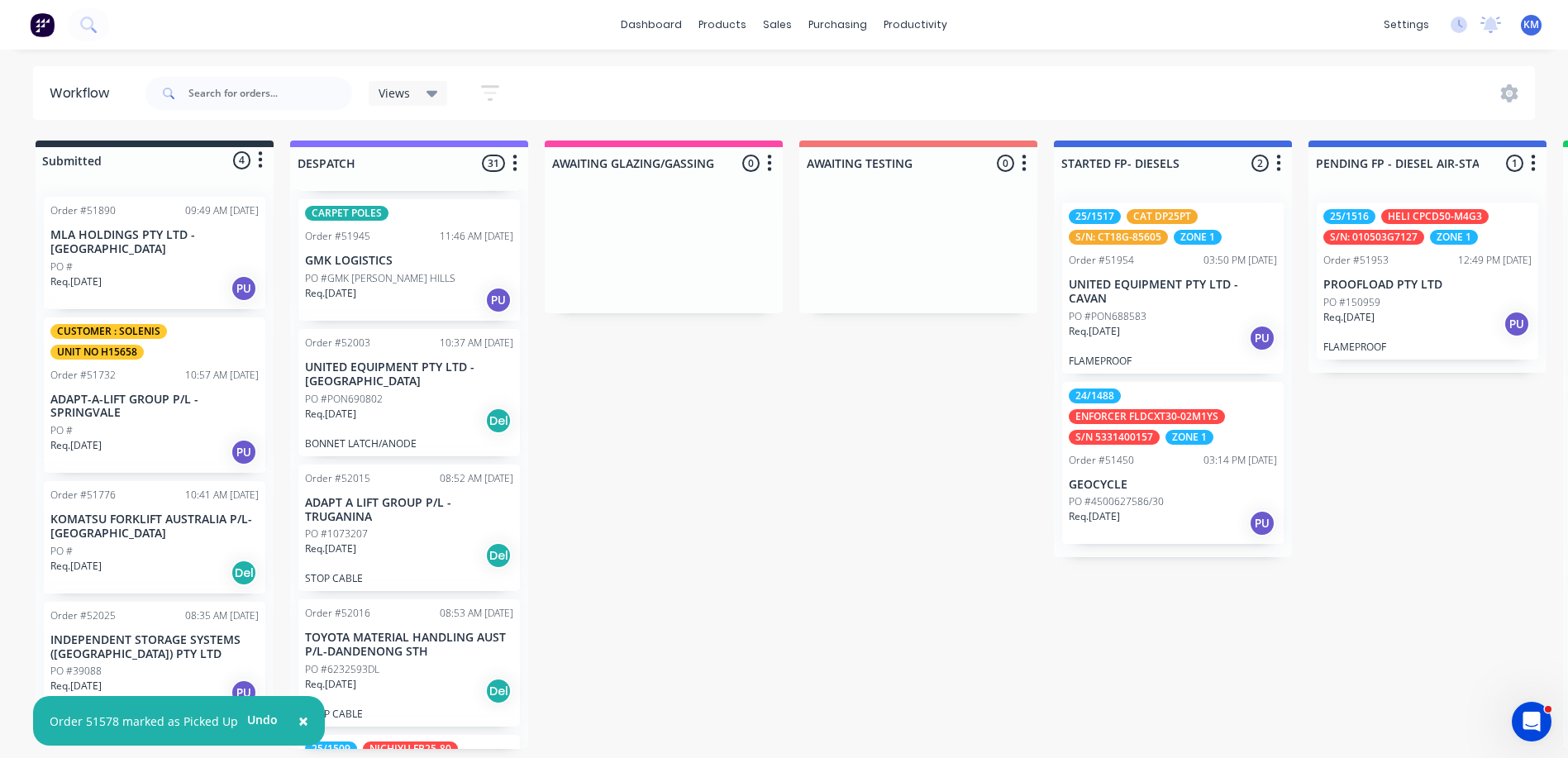
click at [409, 279] on p "PO #GMK [PERSON_NAME] HILLS" at bounding box center [380, 279] width 150 height 14
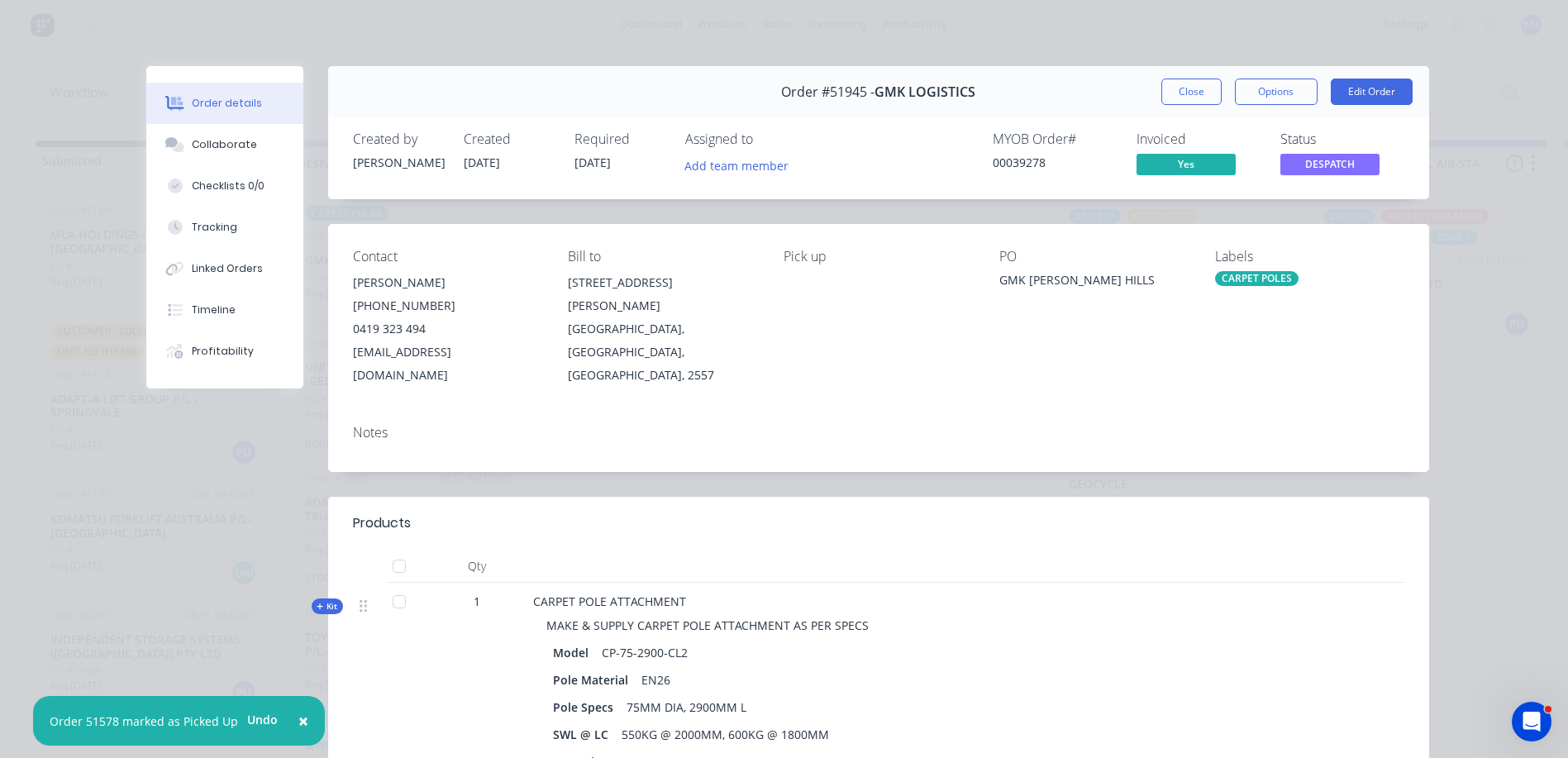
click at [1340, 156] on span "DESPATCH" at bounding box center [1330, 164] width 99 height 21
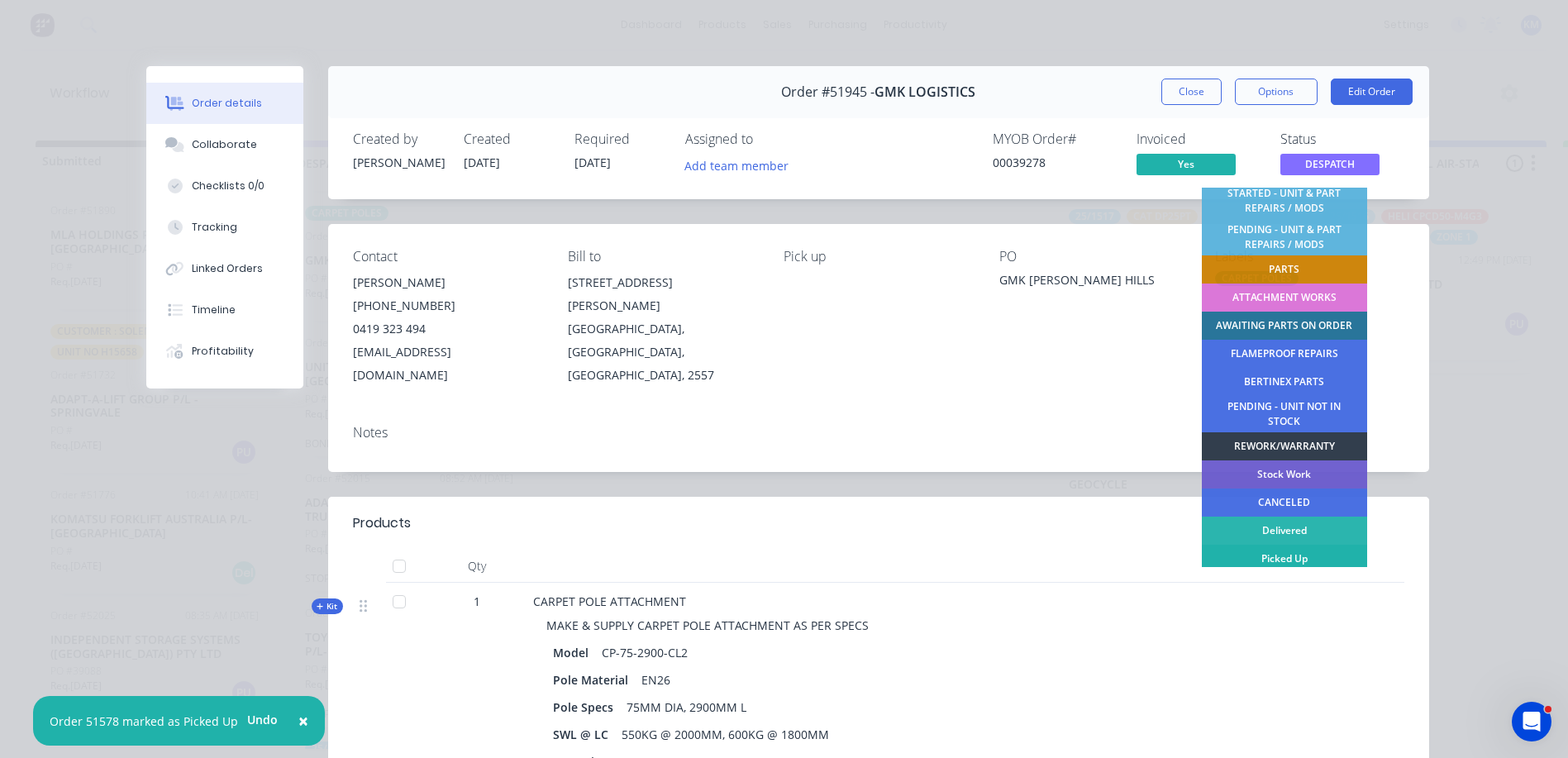
click at [1283, 552] on div "Picked Up" at bounding box center [1284, 558] width 165 height 28
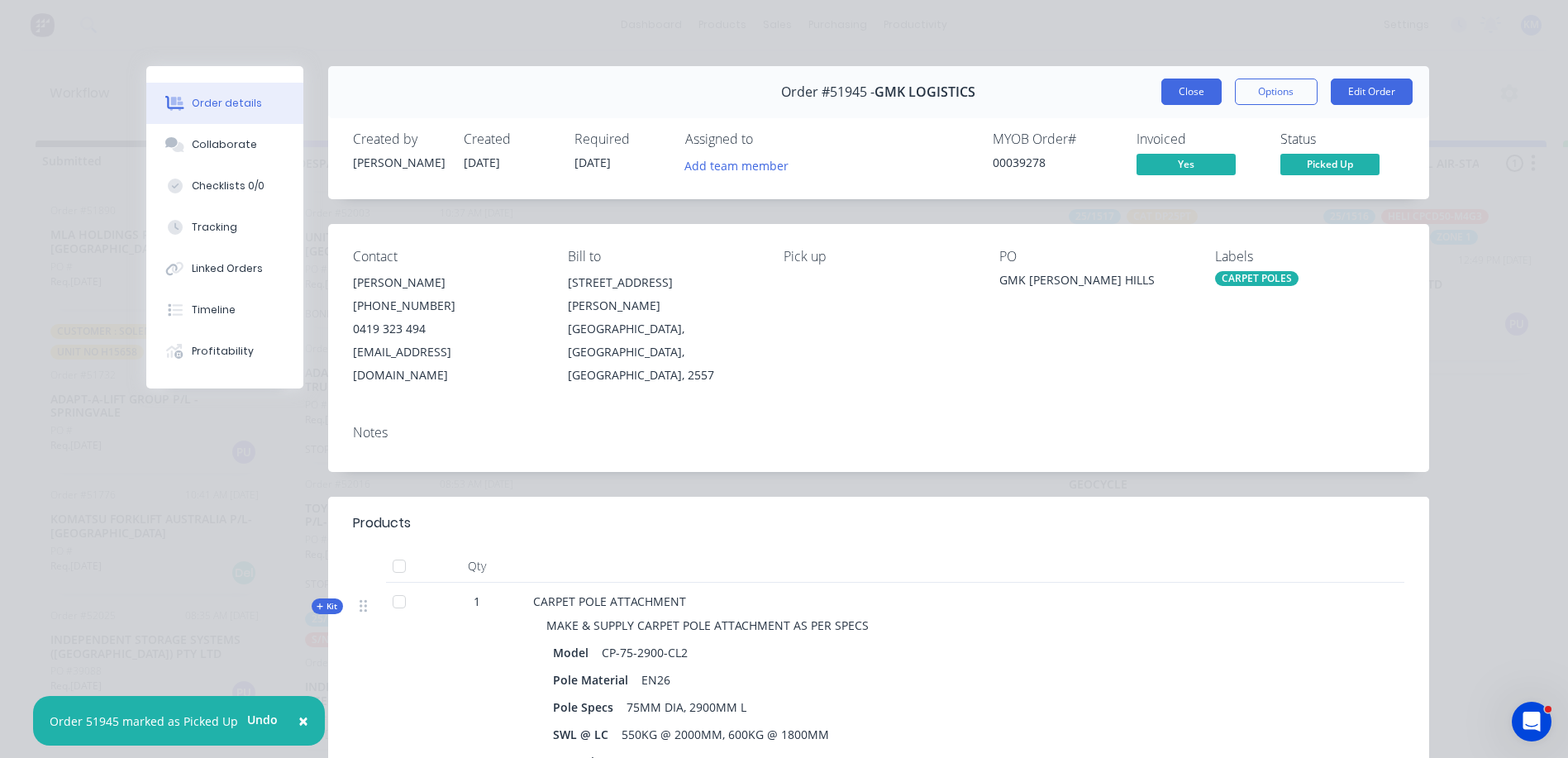
click at [1166, 91] on button "Close" at bounding box center [1191, 91] width 61 height 26
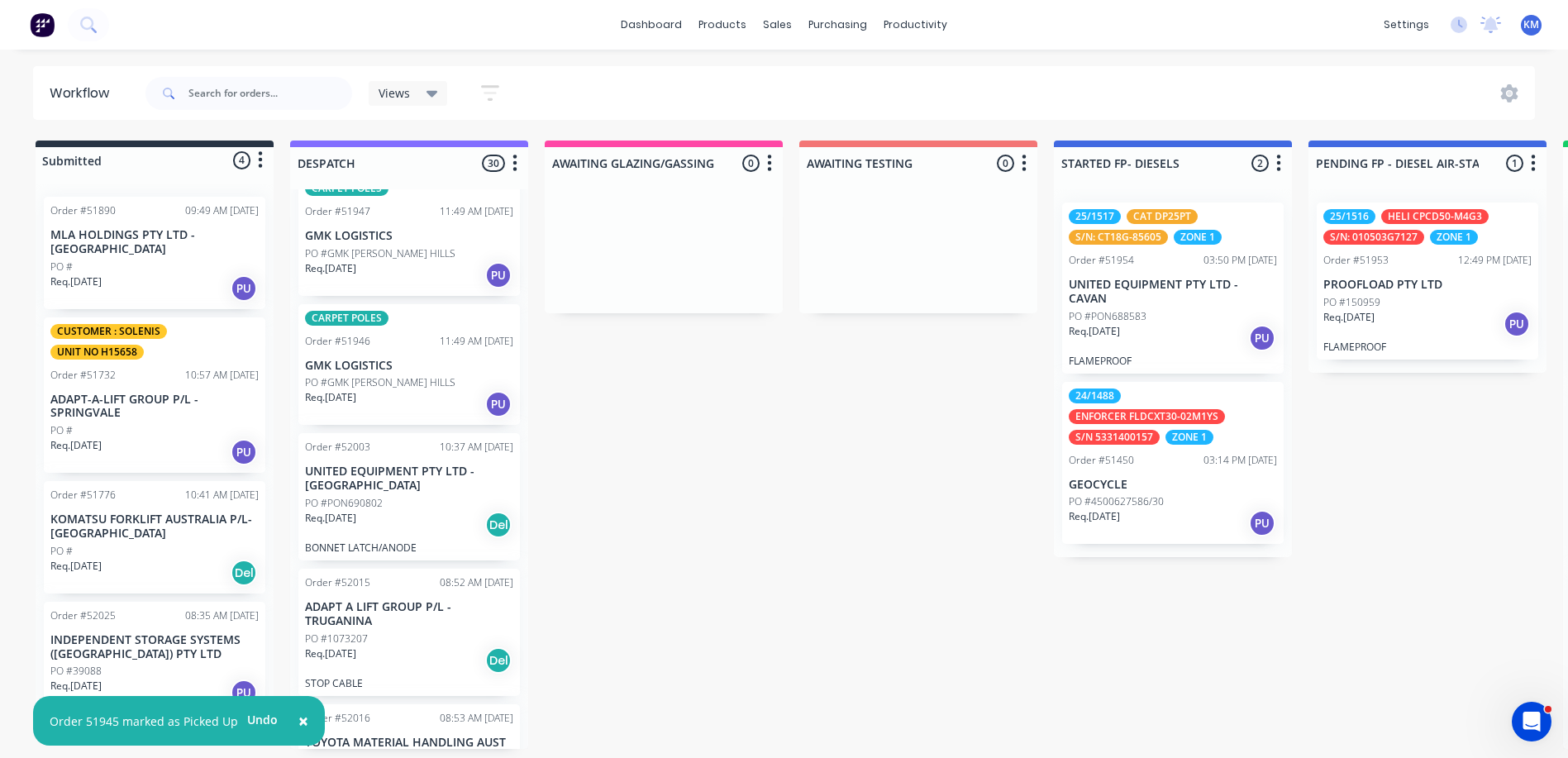
scroll to position [2837, 0]
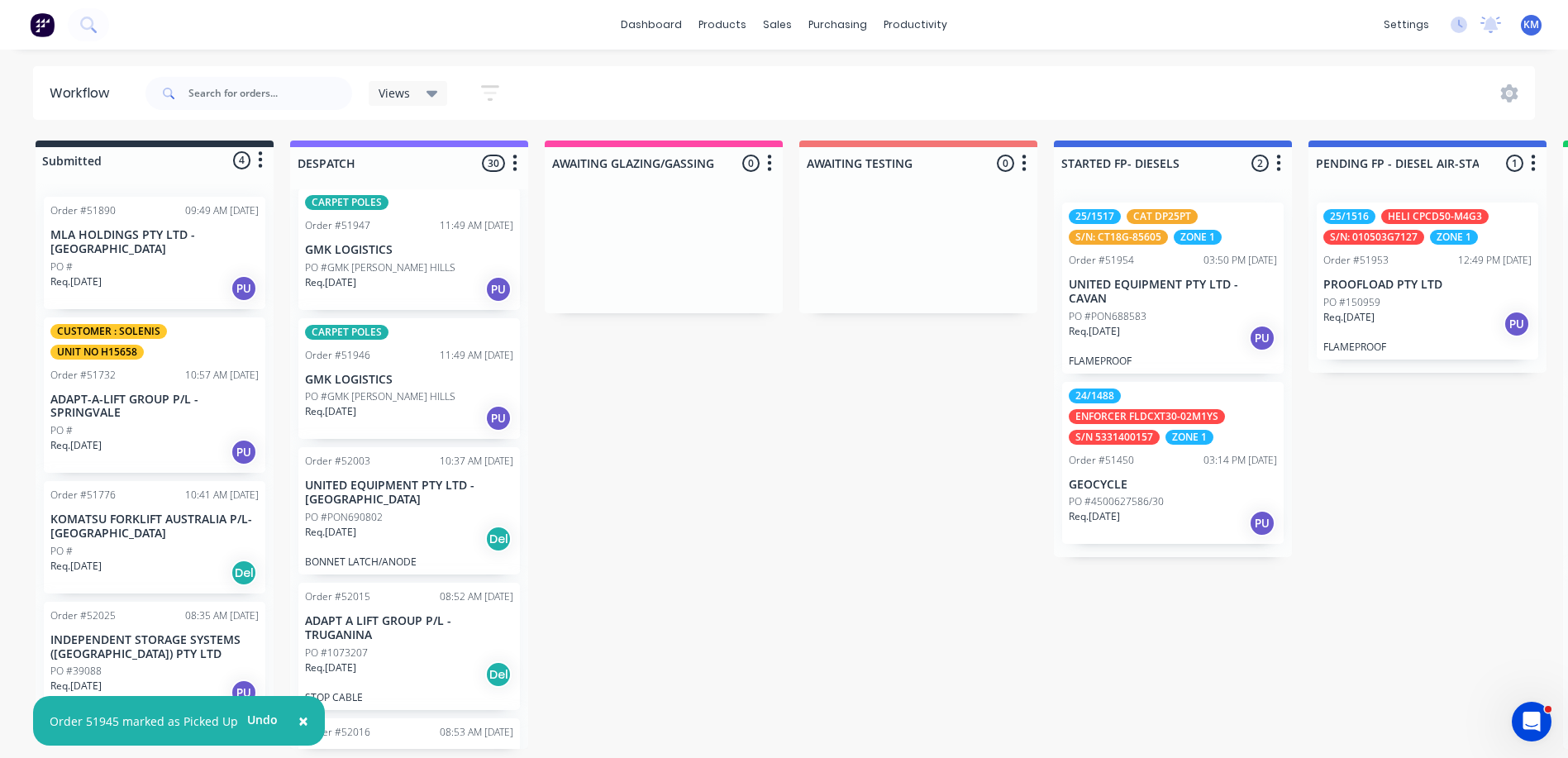
click at [438, 373] on p "GMK LOGISTICS" at bounding box center [409, 380] width 208 height 14
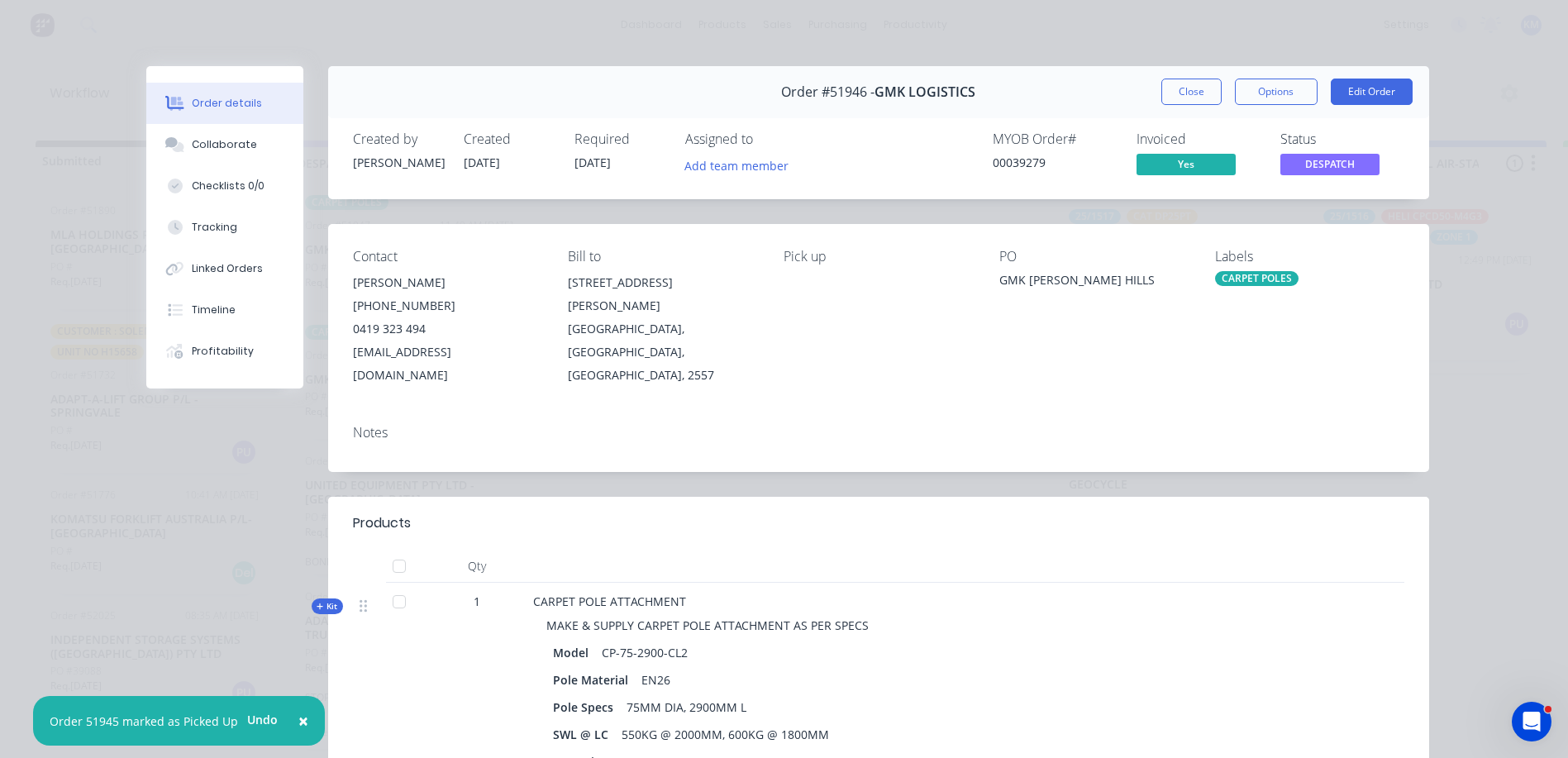
click at [1310, 164] on span "DESPATCH" at bounding box center [1330, 164] width 99 height 21
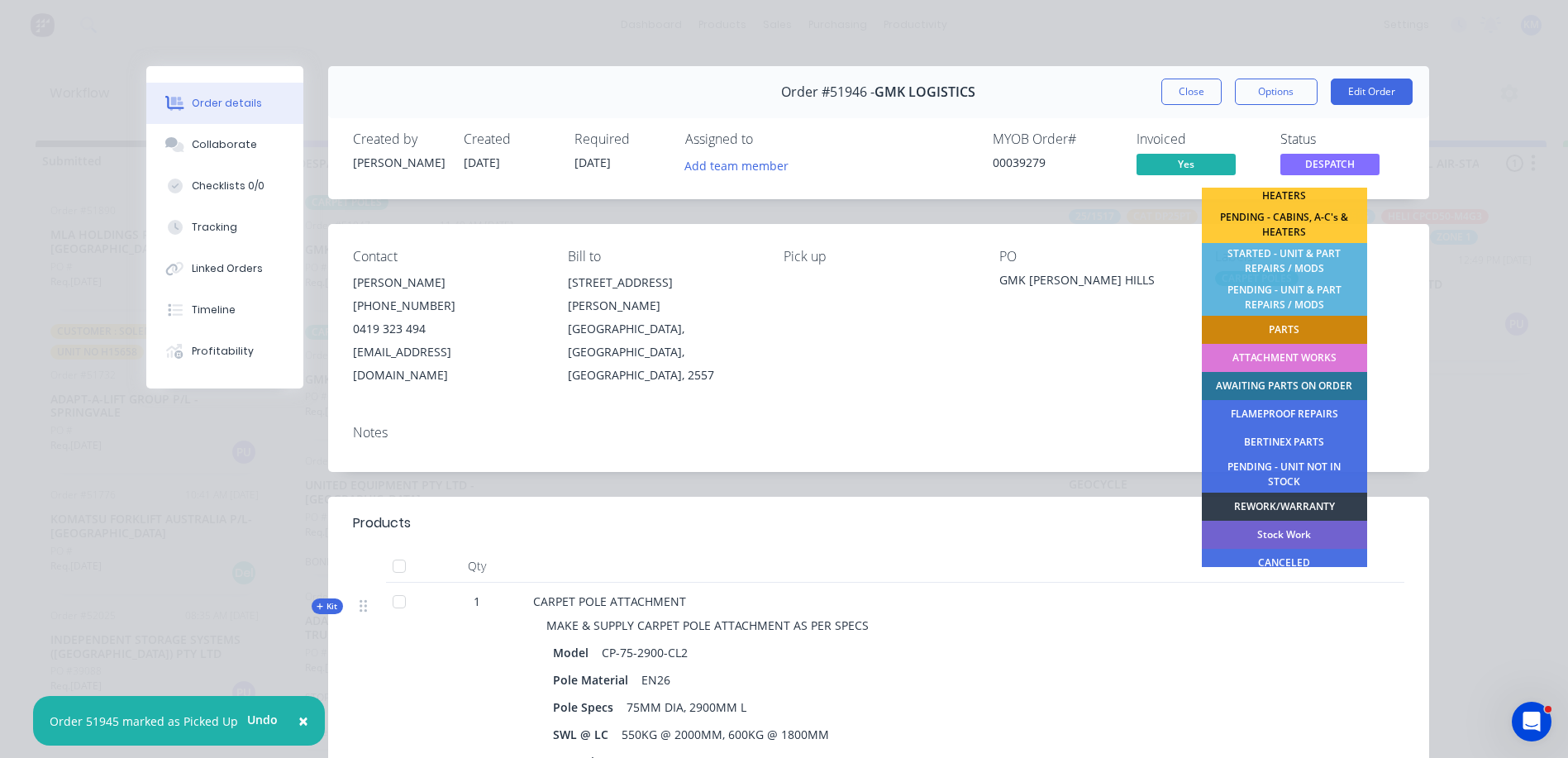
scroll to position [327, 0]
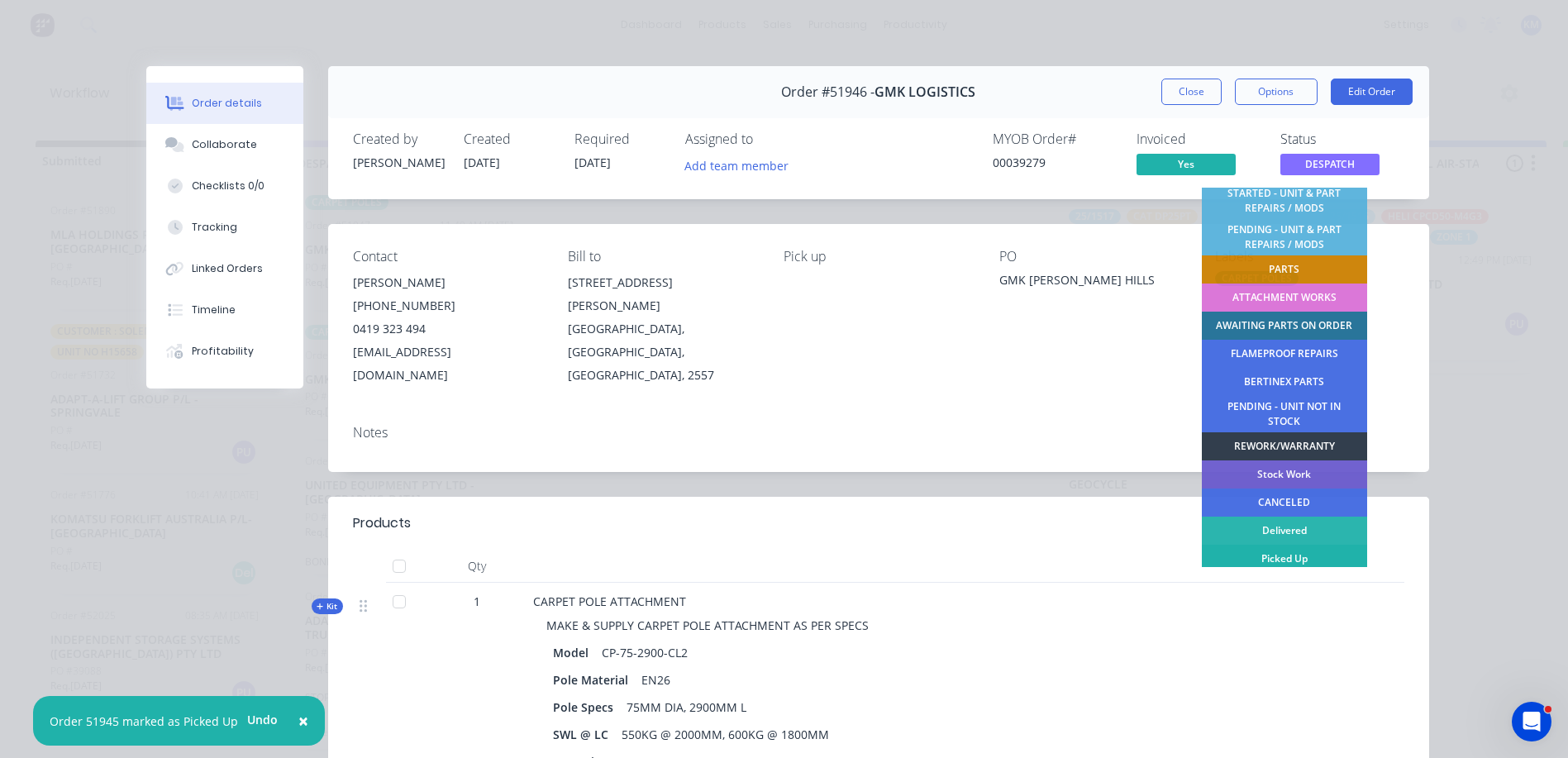
click at [1290, 557] on div "Picked Up" at bounding box center [1284, 558] width 165 height 28
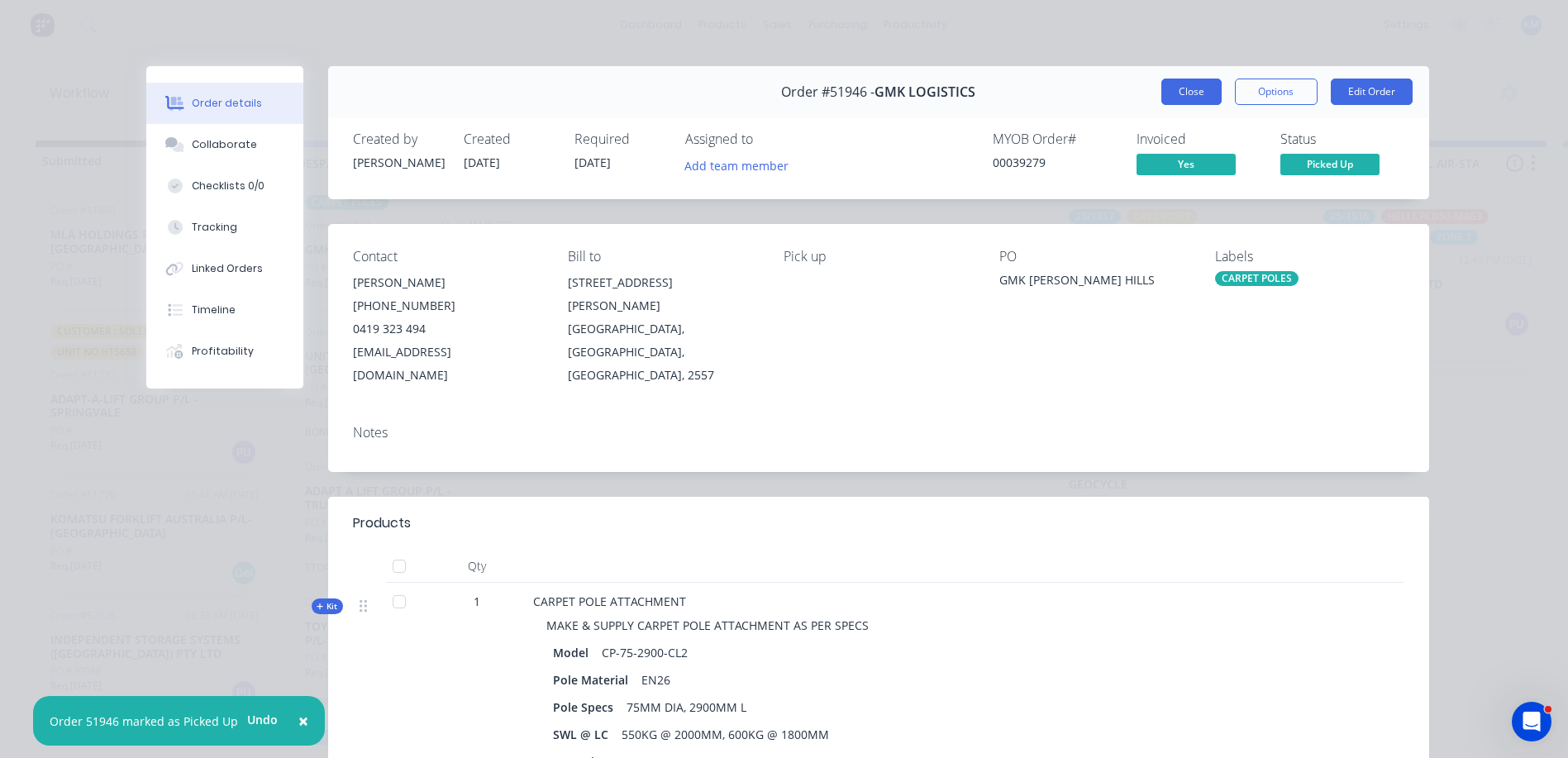
click at [1188, 88] on button "Close" at bounding box center [1191, 91] width 61 height 26
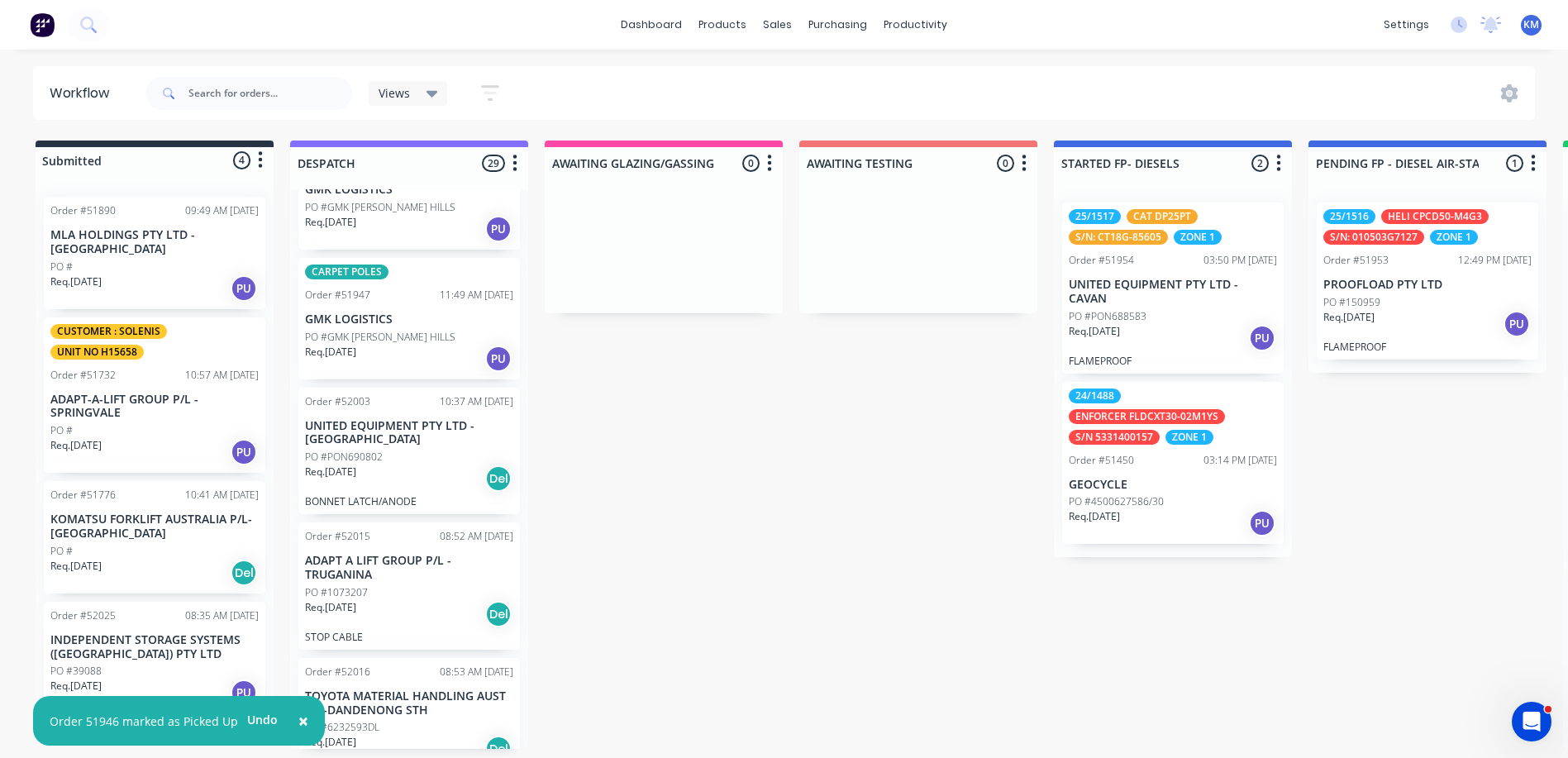
scroll to position [2671, 0]
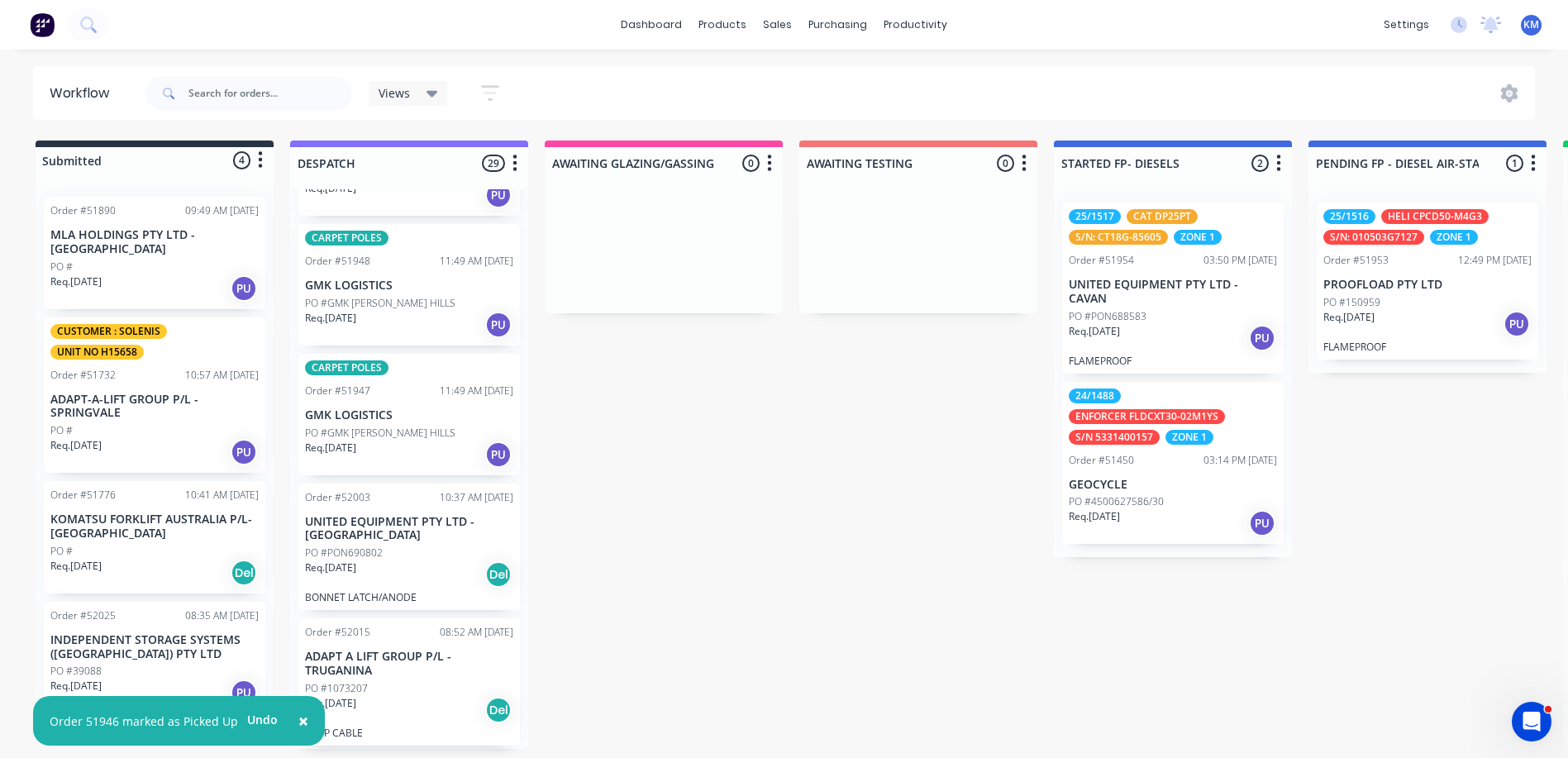
click at [412, 428] on p "PO #GMK [PERSON_NAME] HILLS" at bounding box center [380, 433] width 150 height 14
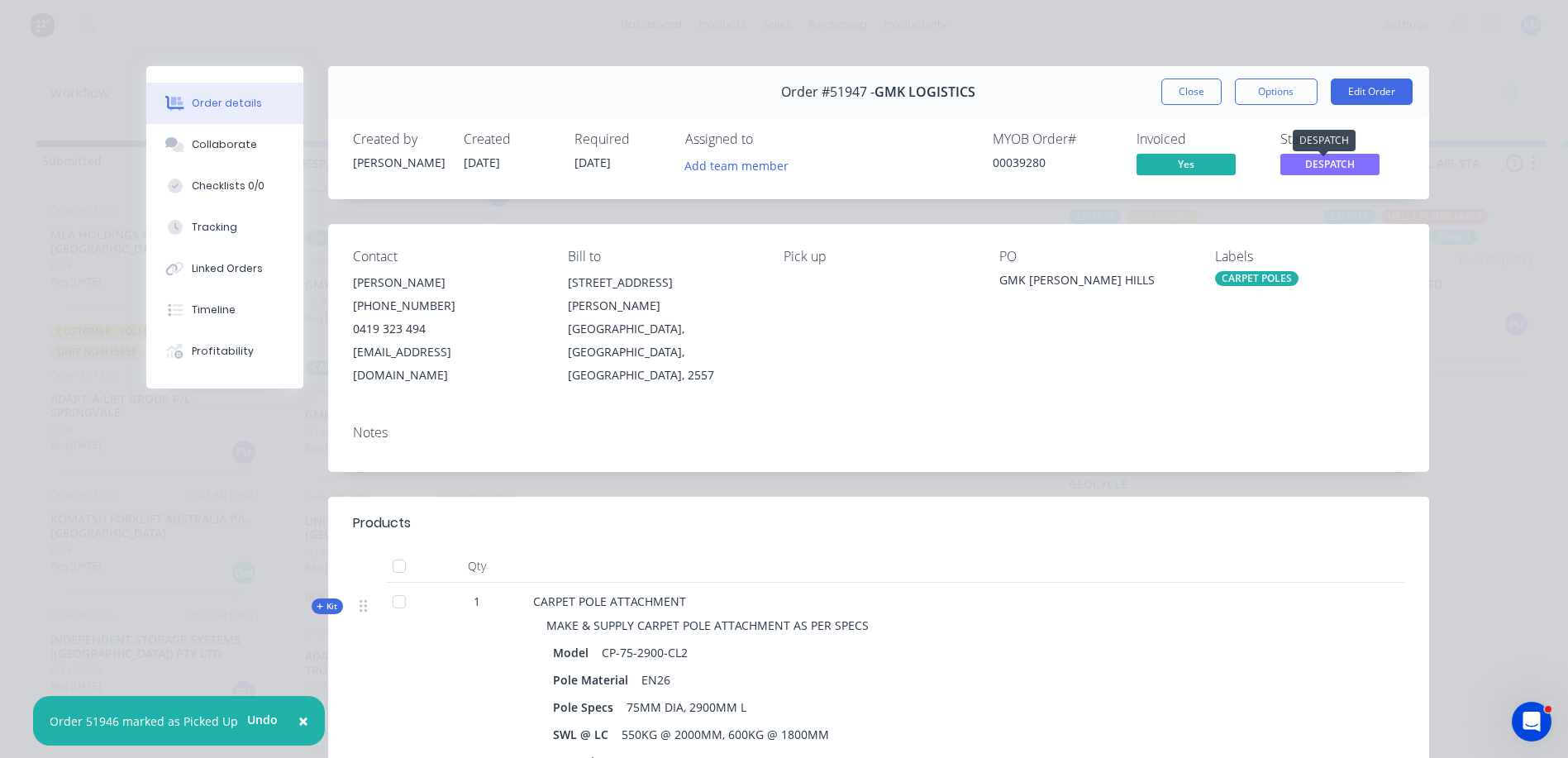
click at [1284, 169] on span "DESPATCH" at bounding box center [1330, 164] width 99 height 21
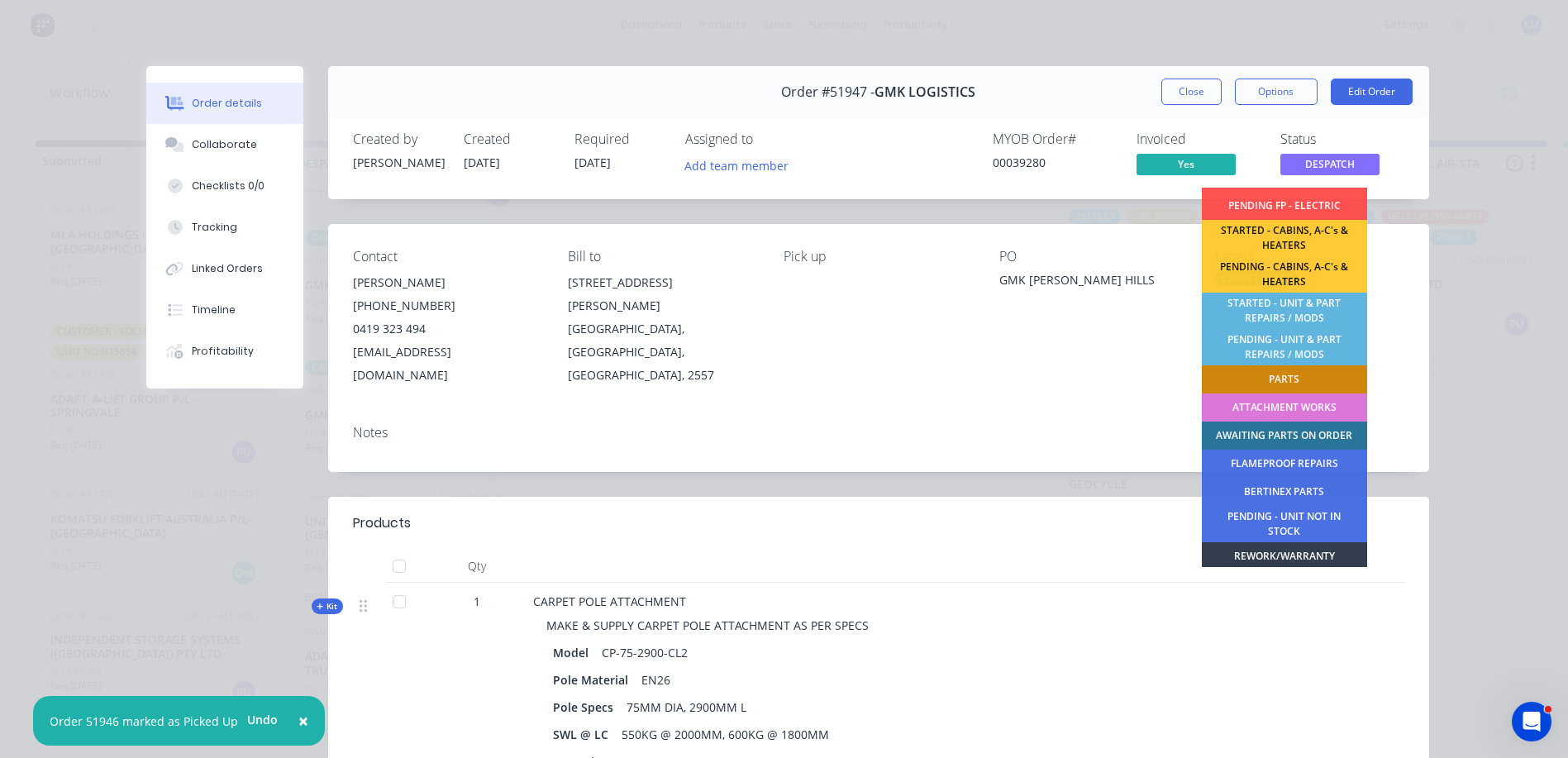
scroll to position [327, 0]
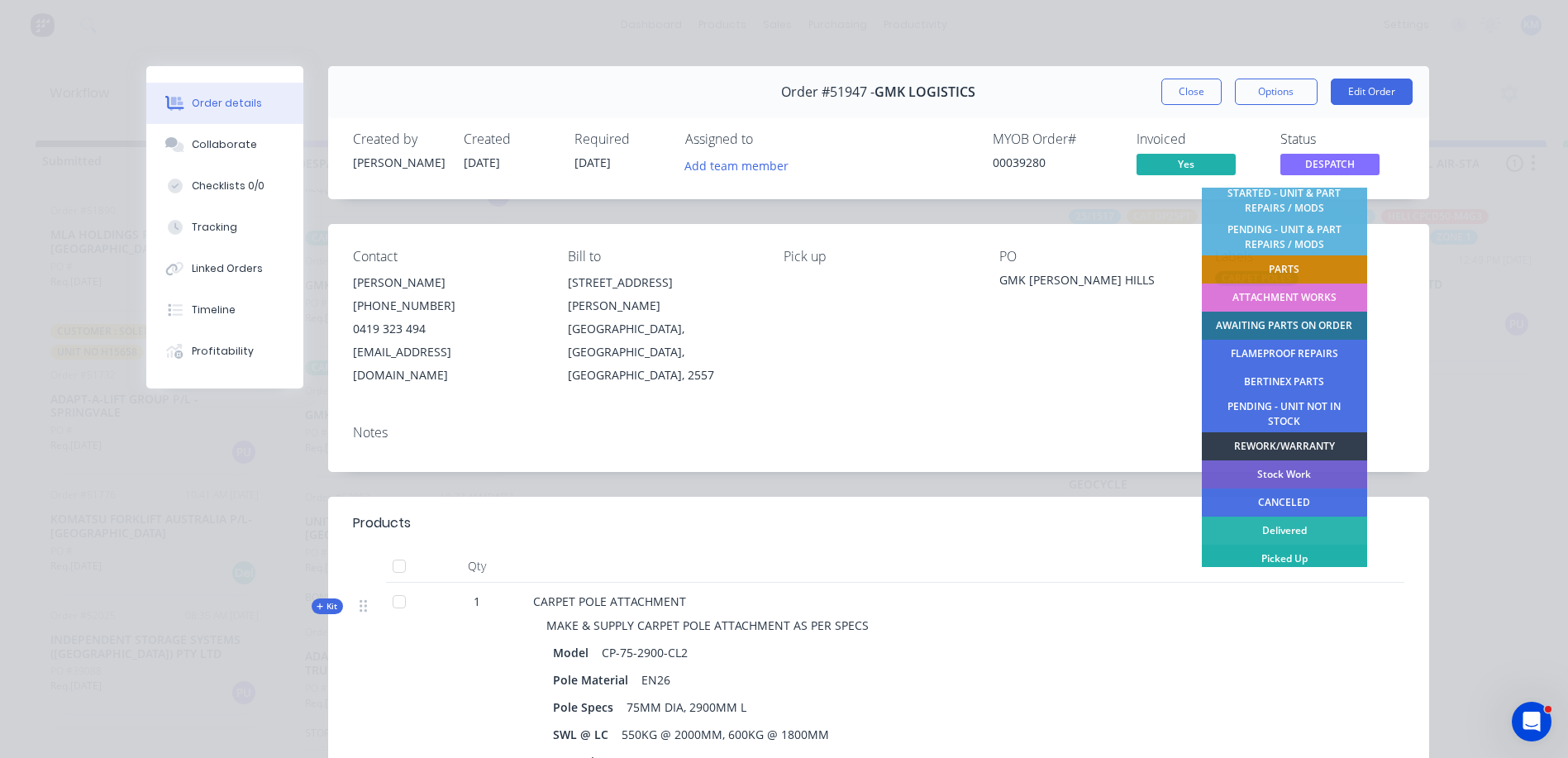
click at [1261, 551] on div "Picked Up" at bounding box center [1284, 558] width 165 height 28
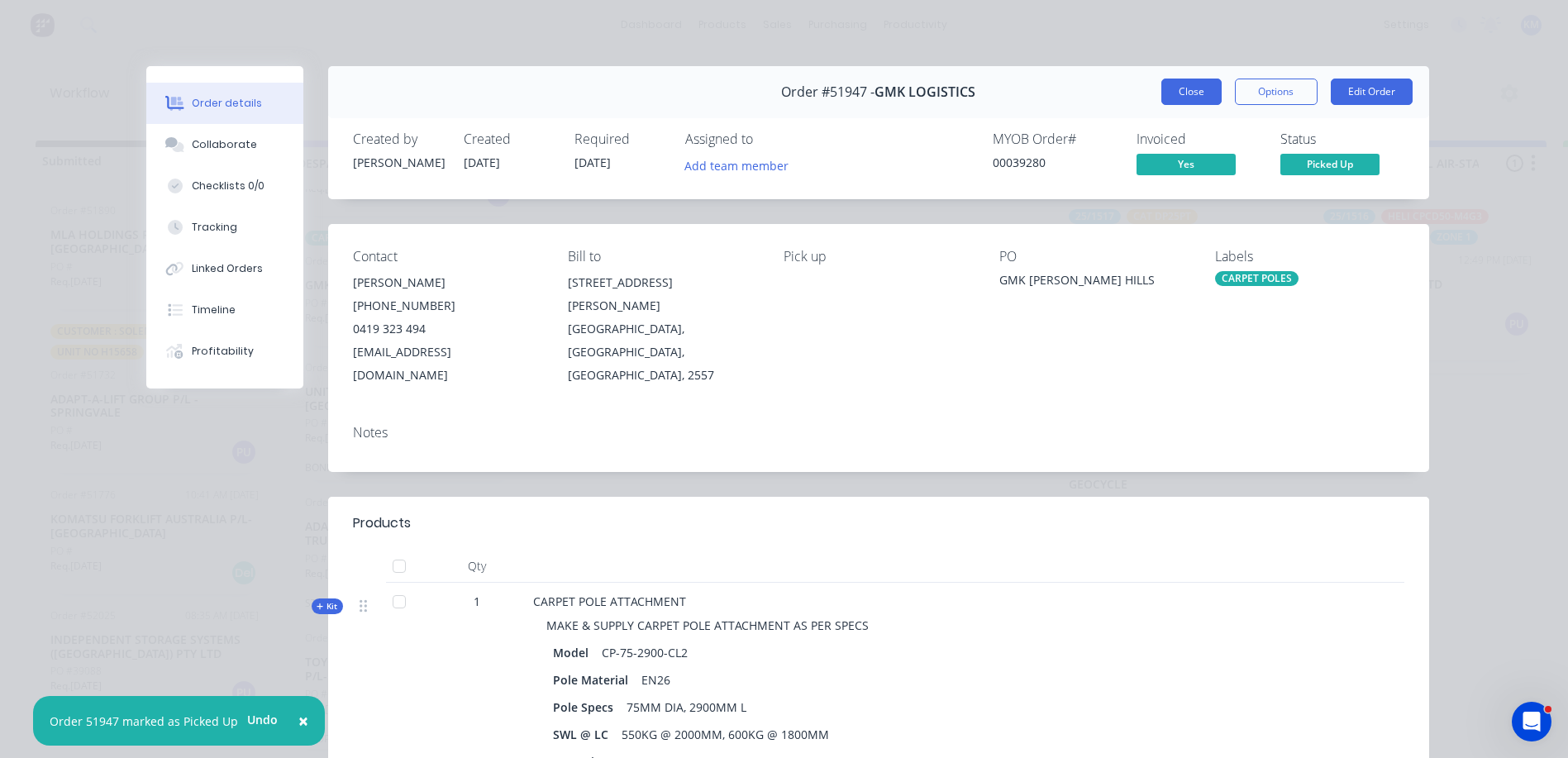
click at [1167, 90] on button "Close" at bounding box center [1191, 91] width 61 height 26
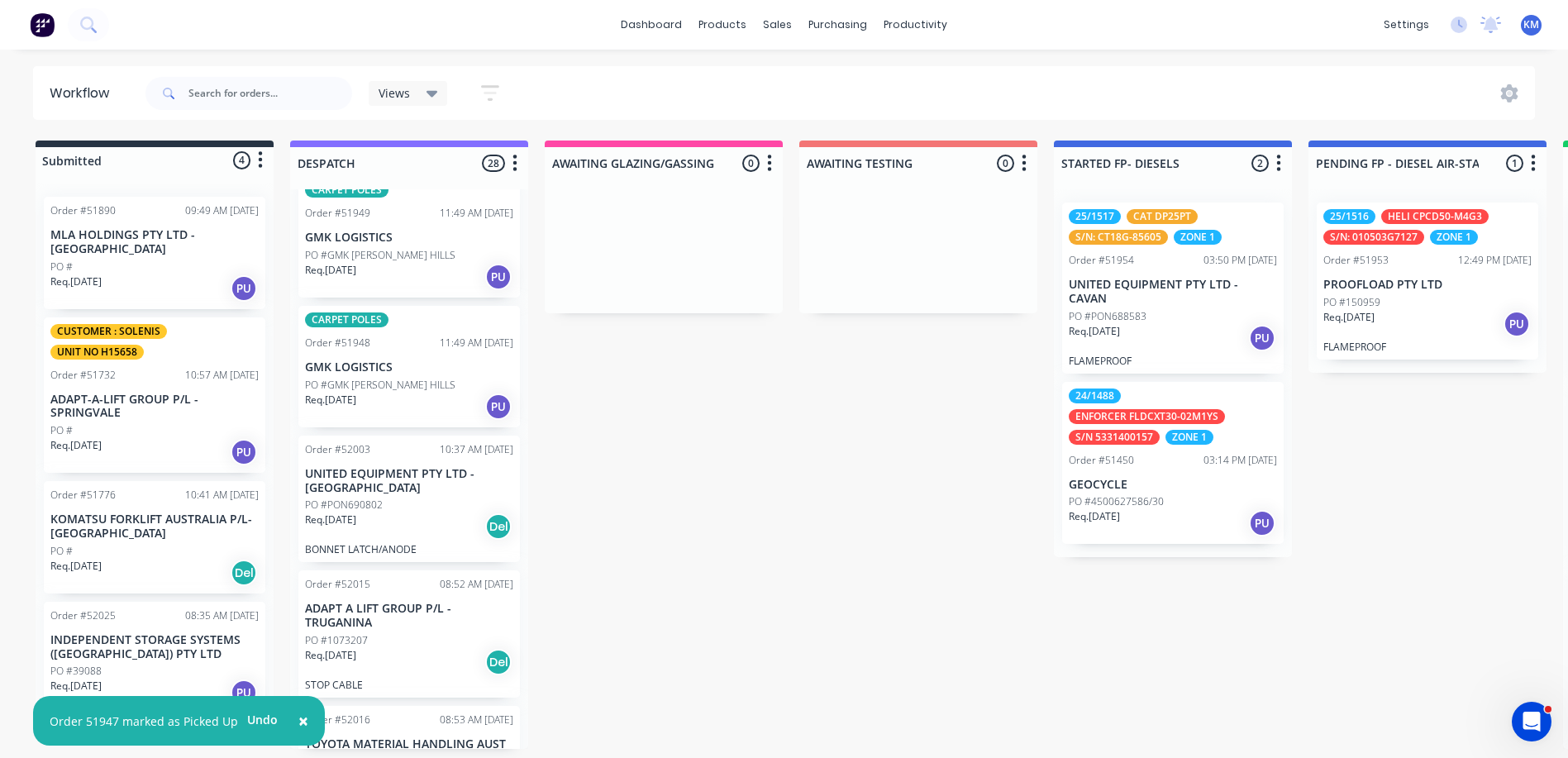
scroll to position [2422, 0]
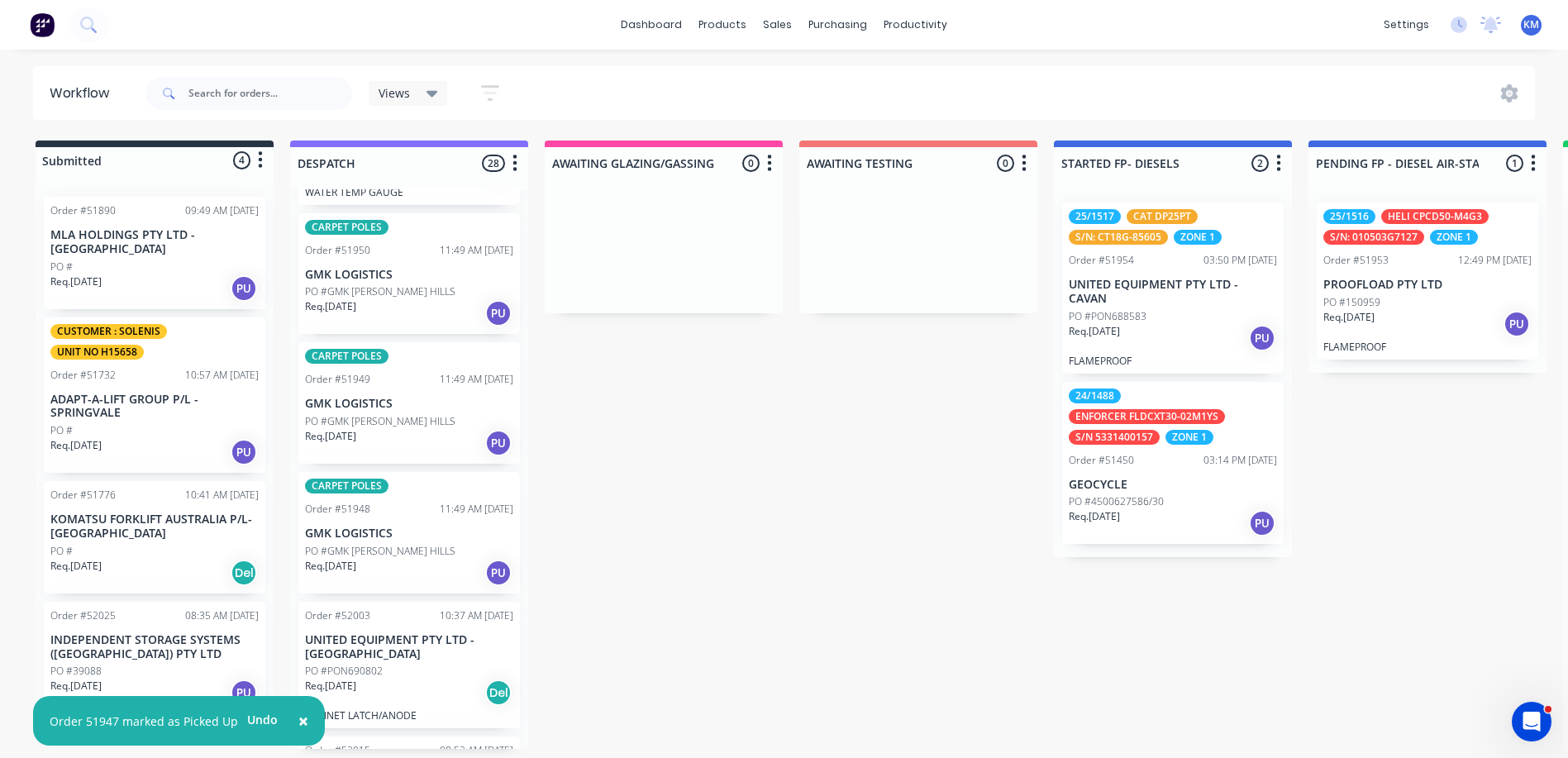
click at [373, 485] on div "CARPET POLES" at bounding box center [346, 486] width 83 height 14
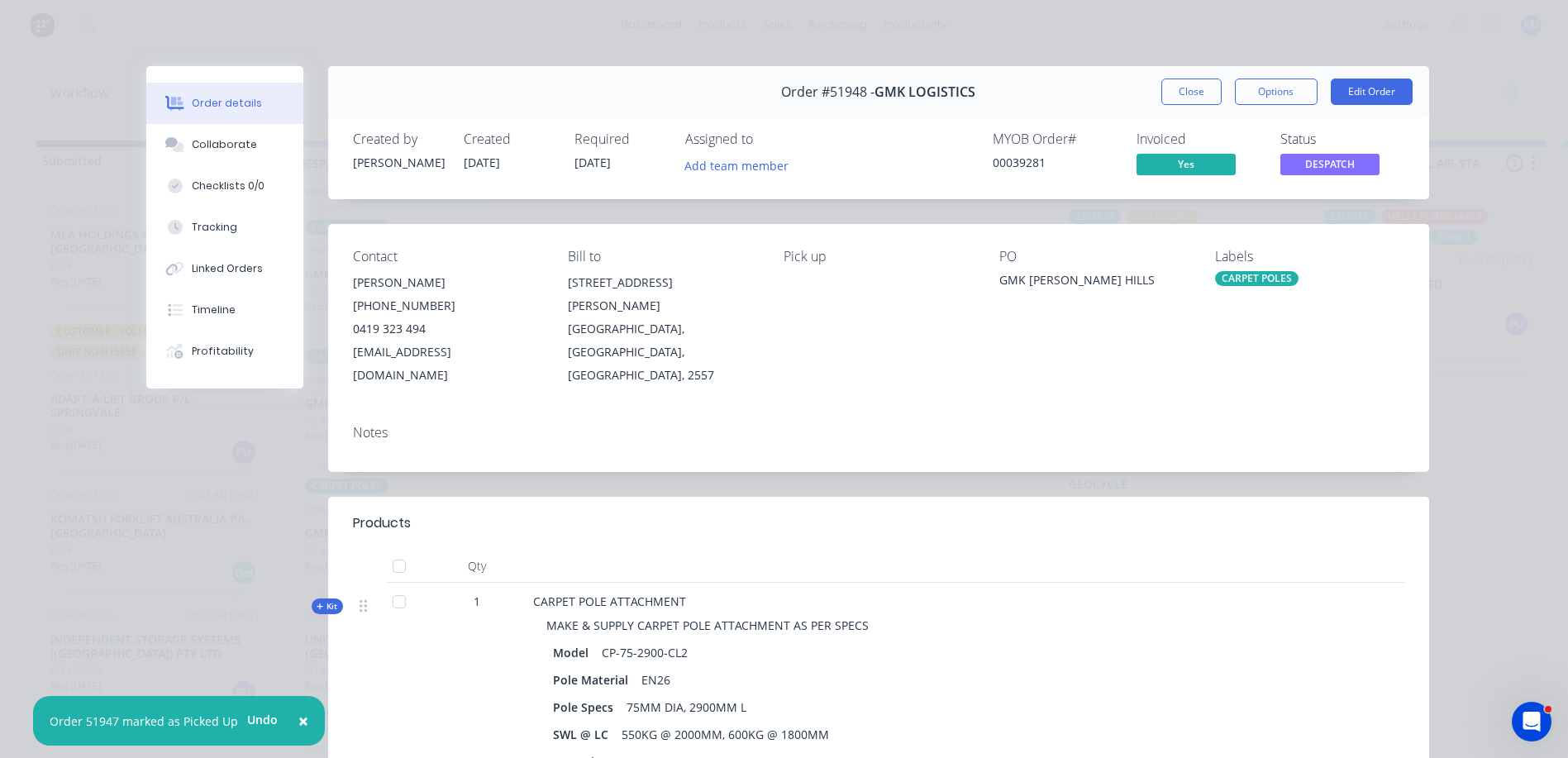
click at [1304, 164] on span "DESPATCH" at bounding box center [1330, 164] width 99 height 21
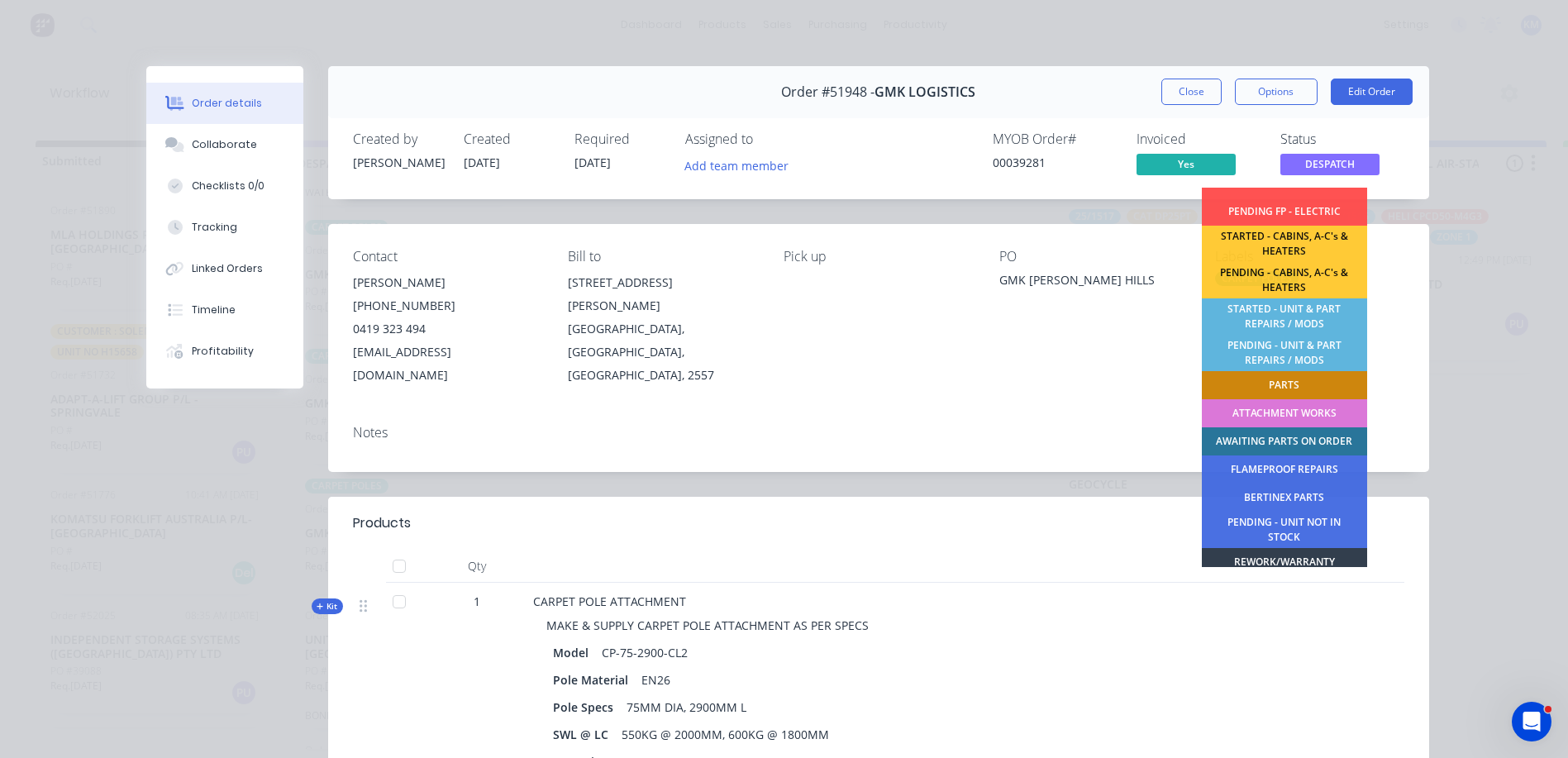
scroll to position [327, 0]
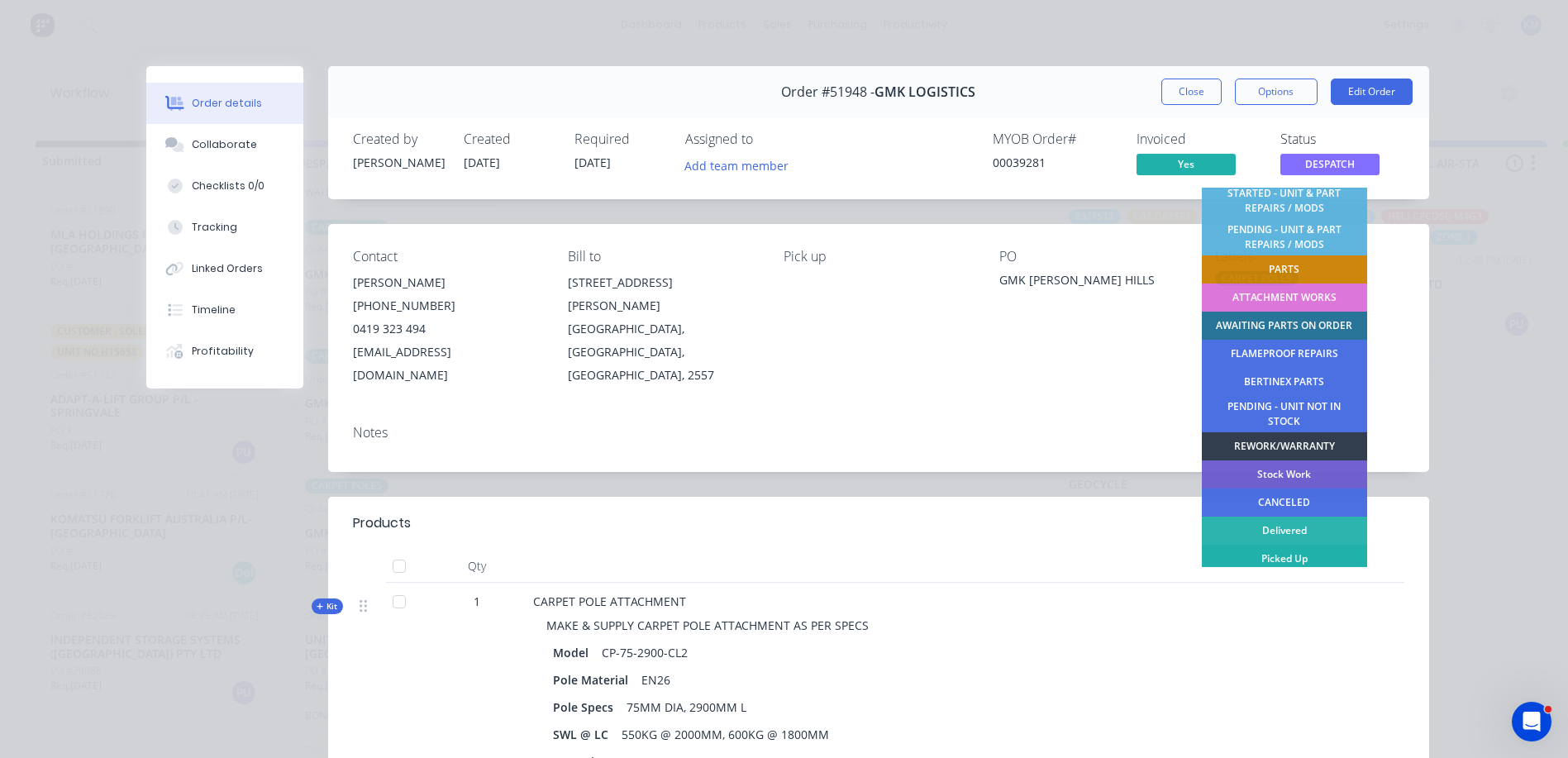
click at [1268, 557] on div "Picked Up" at bounding box center [1284, 558] width 165 height 28
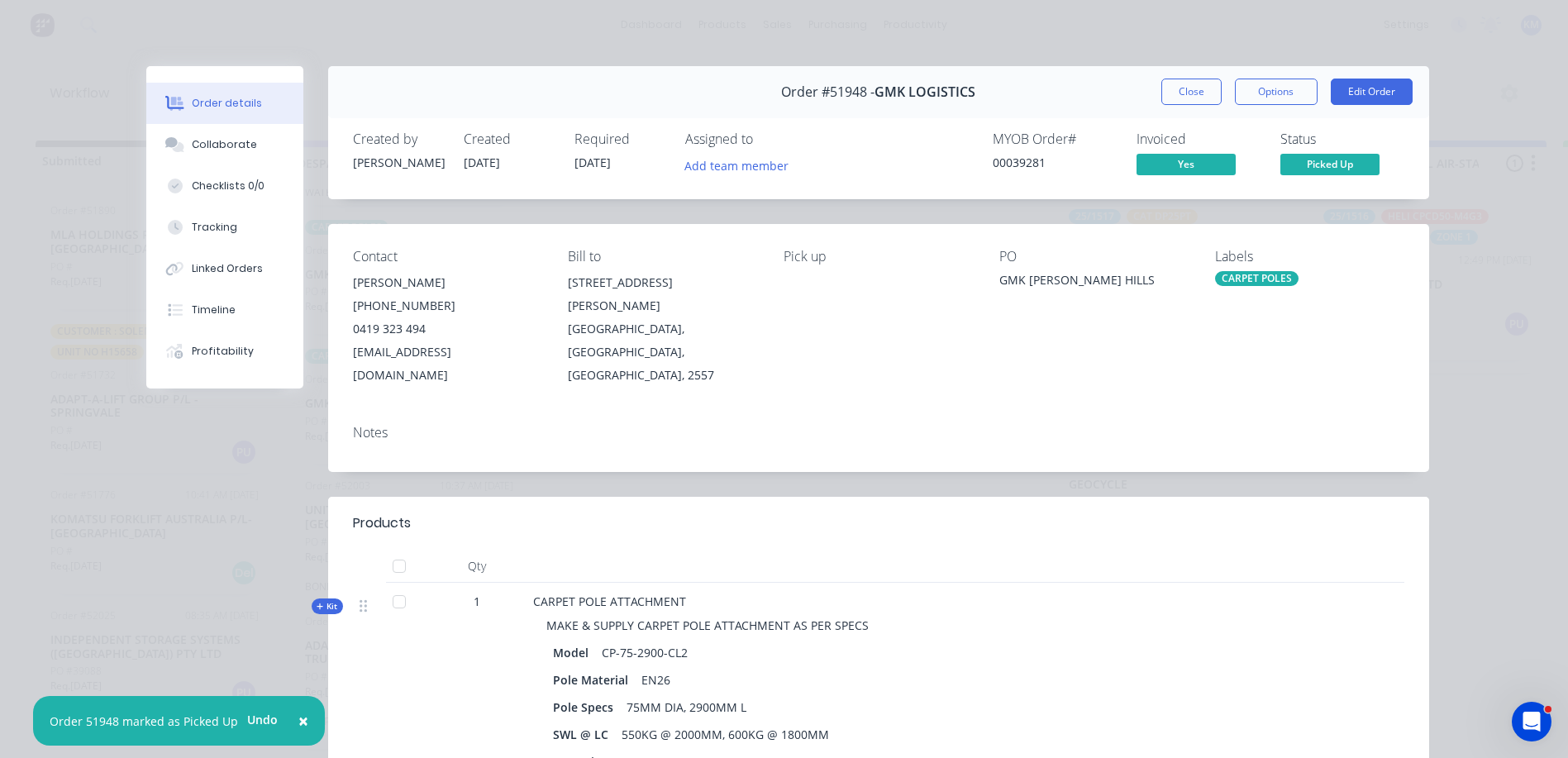
click at [1148, 90] on div "Order #51948 - GMK LOGISTICS Close Options Edit Order" at bounding box center [879, 92] width 1101 height 52
click at [1151, 90] on div "Order #51948 - GMK LOGISTICS Close Options Edit Order" at bounding box center [879, 92] width 1101 height 52
click at [1164, 86] on button "Close" at bounding box center [1191, 91] width 61 height 26
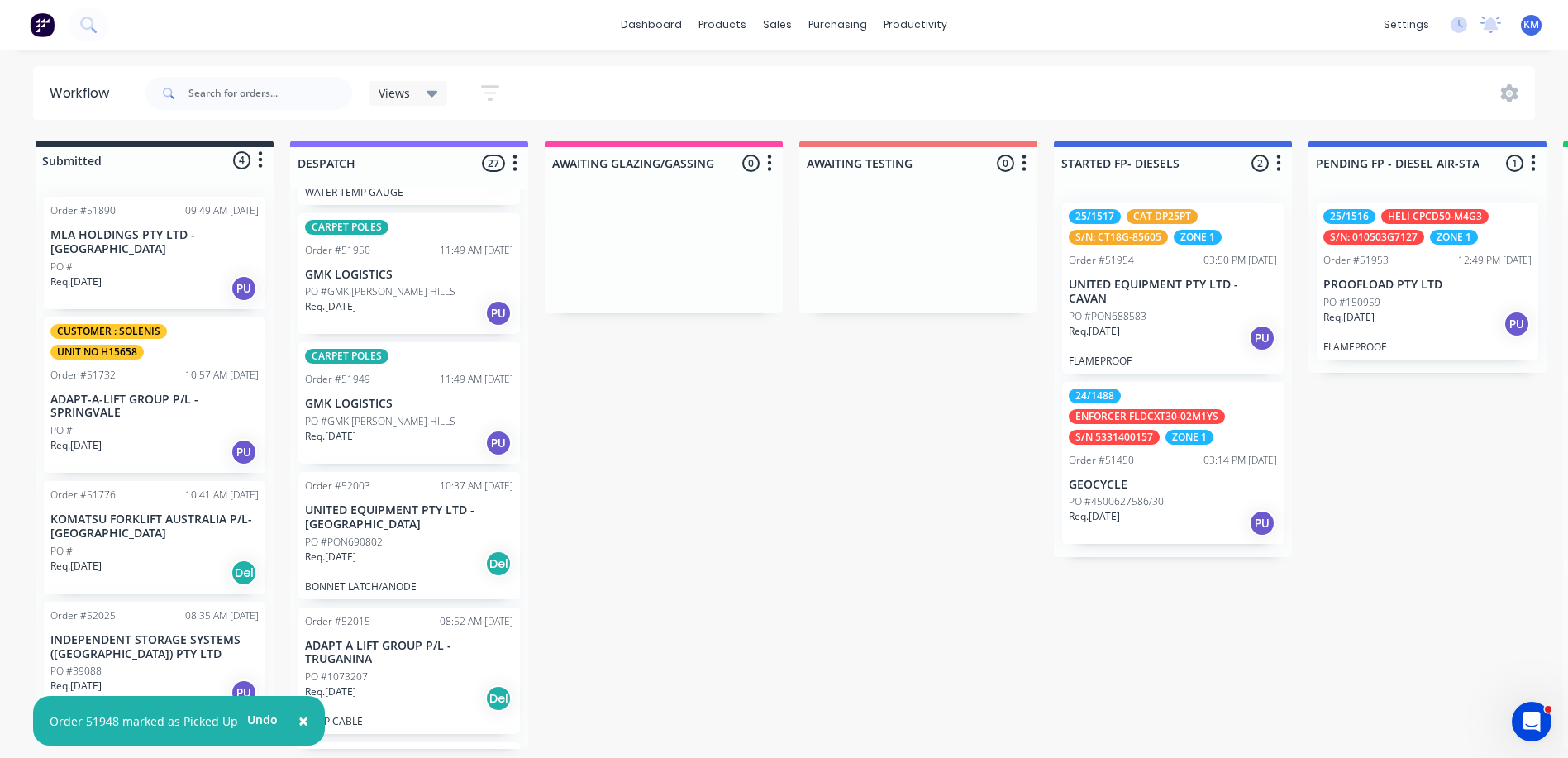
click at [400, 397] on p "GMK LOGISTICS" at bounding box center [409, 404] width 208 height 14
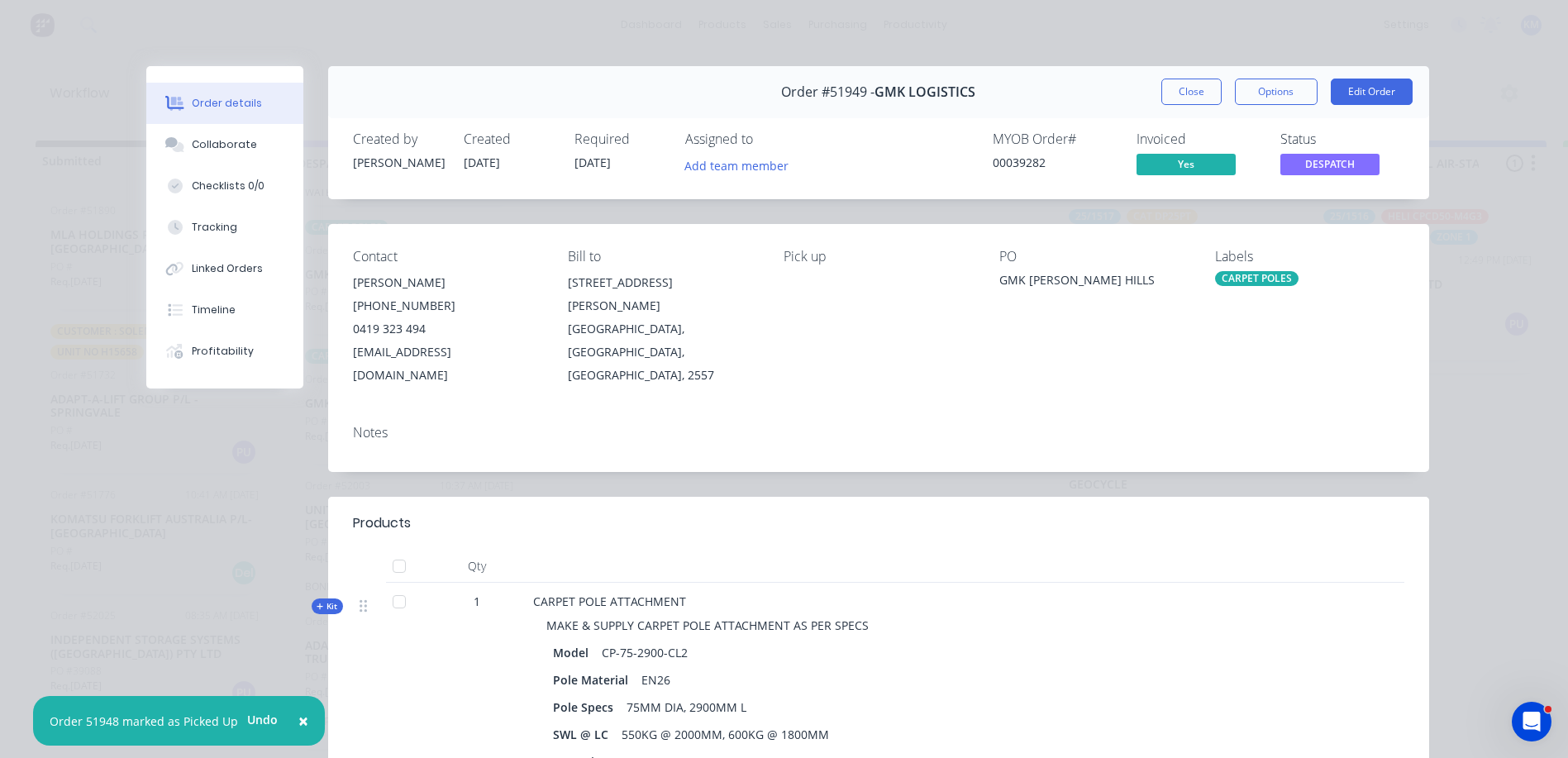
click at [1307, 172] on span "DESPATCH" at bounding box center [1330, 164] width 99 height 21
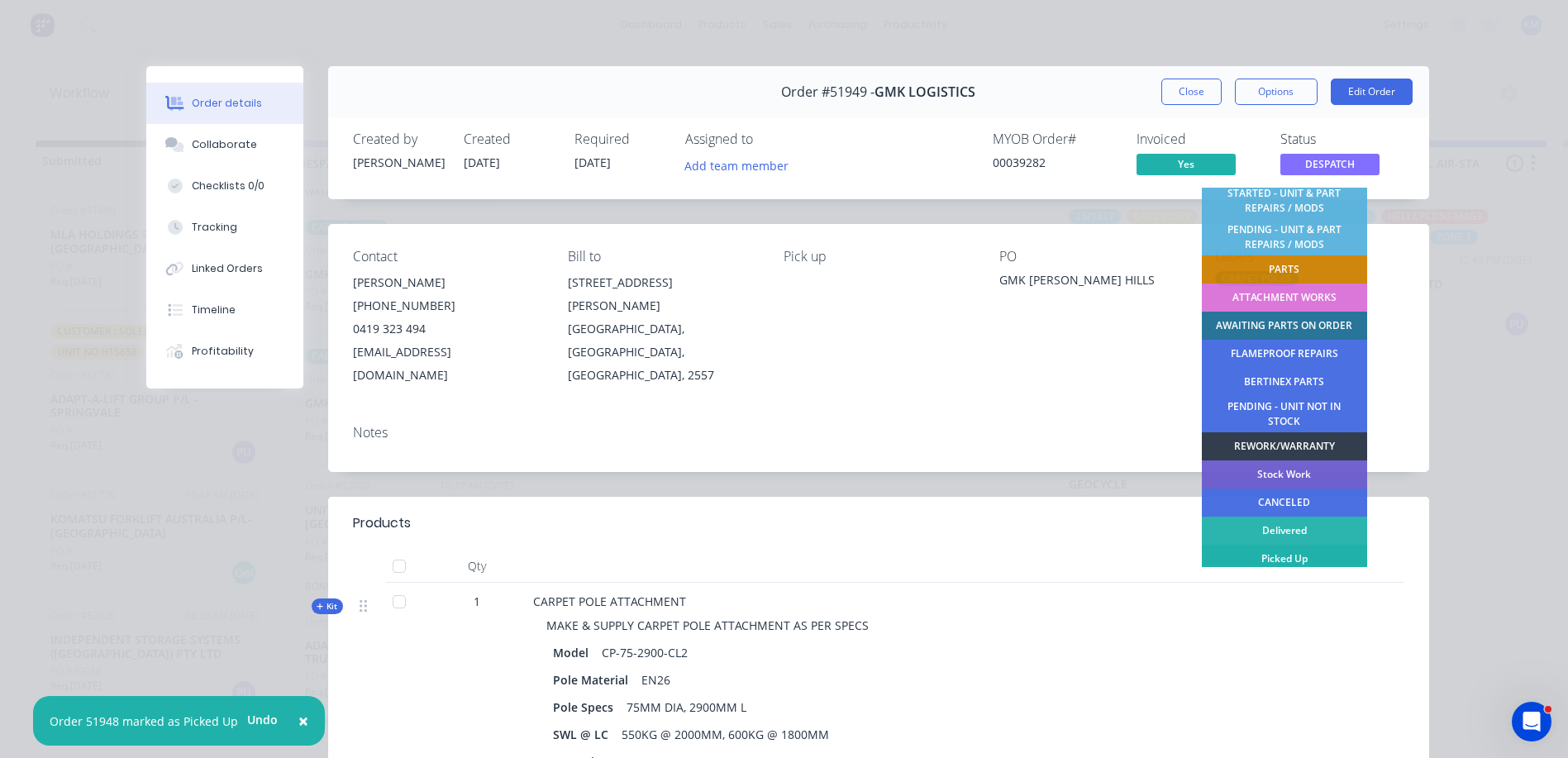
click at [1281, 558] on div "Picked Up" at bounding box center [1284, 558] width 165 height 28
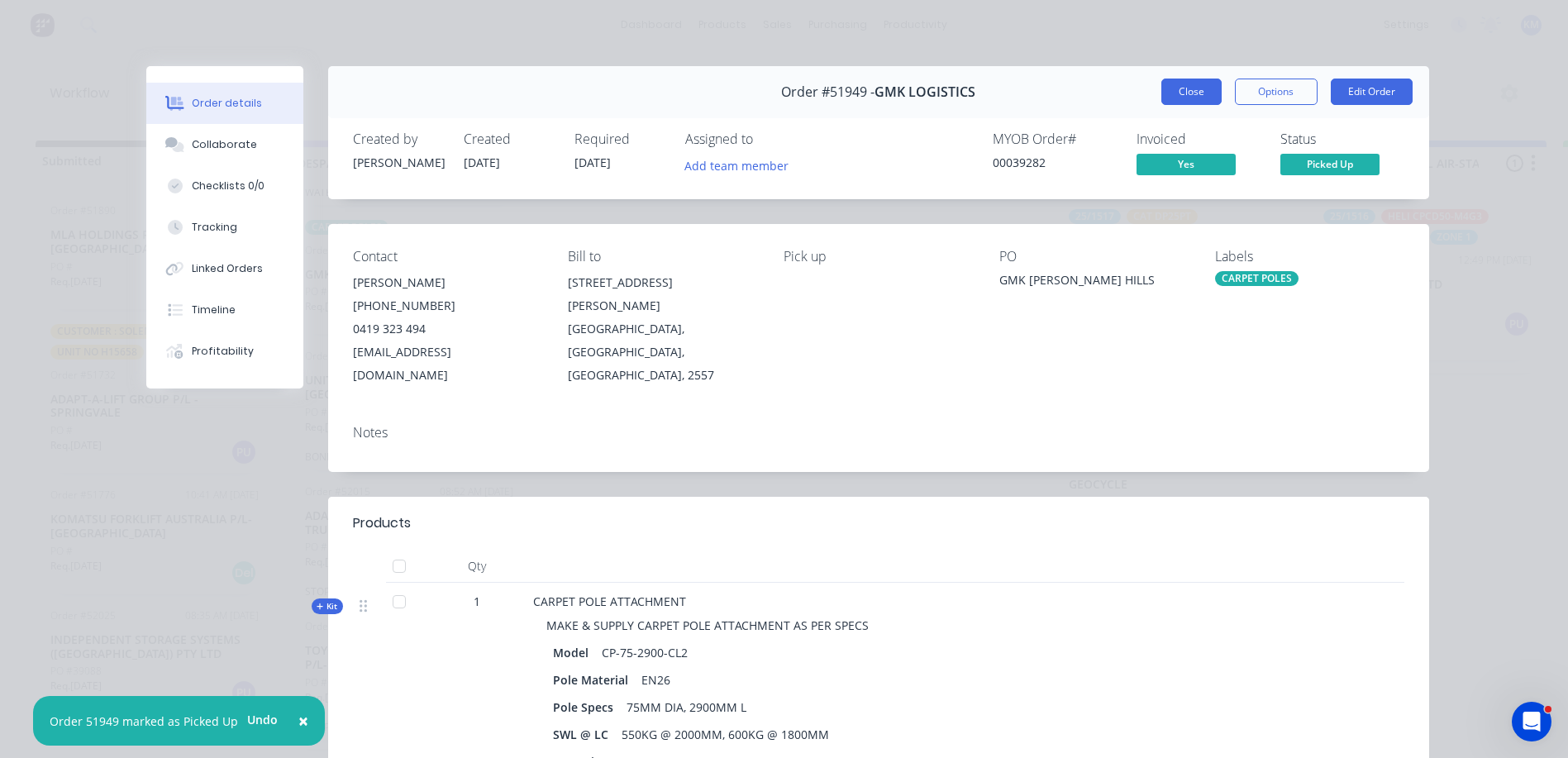
click at [1170, 87] on button "Close" at bounding box center [1191, 91] width 61 height 26
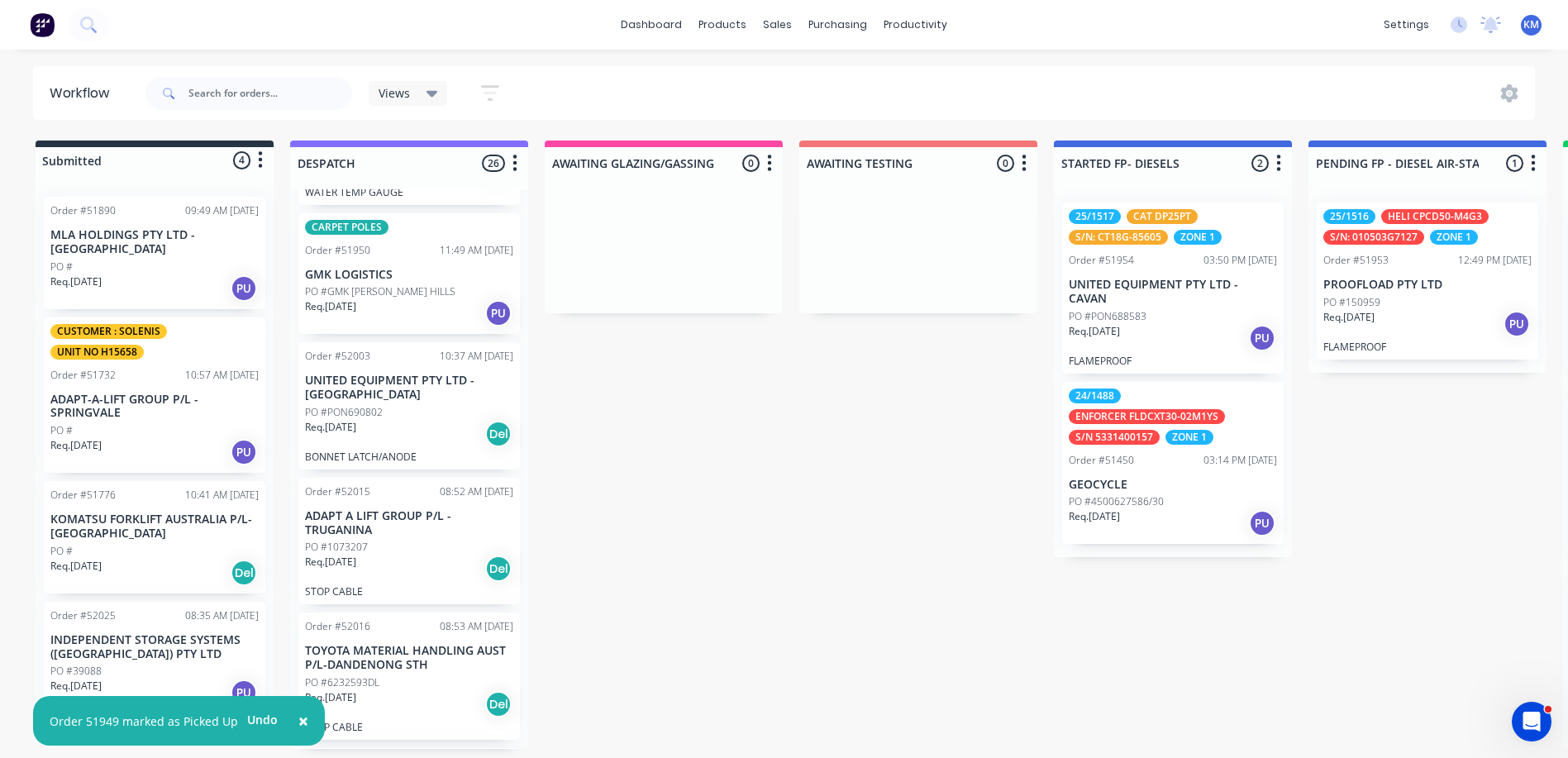
click at [445, 262] on div "CARPET POLES Order #51950 11:49 AM [DATE] GMK LOGISTICS PO #GMK [PERSON_NAME] H…" at bounding box center [409, 274] width 222 height 121
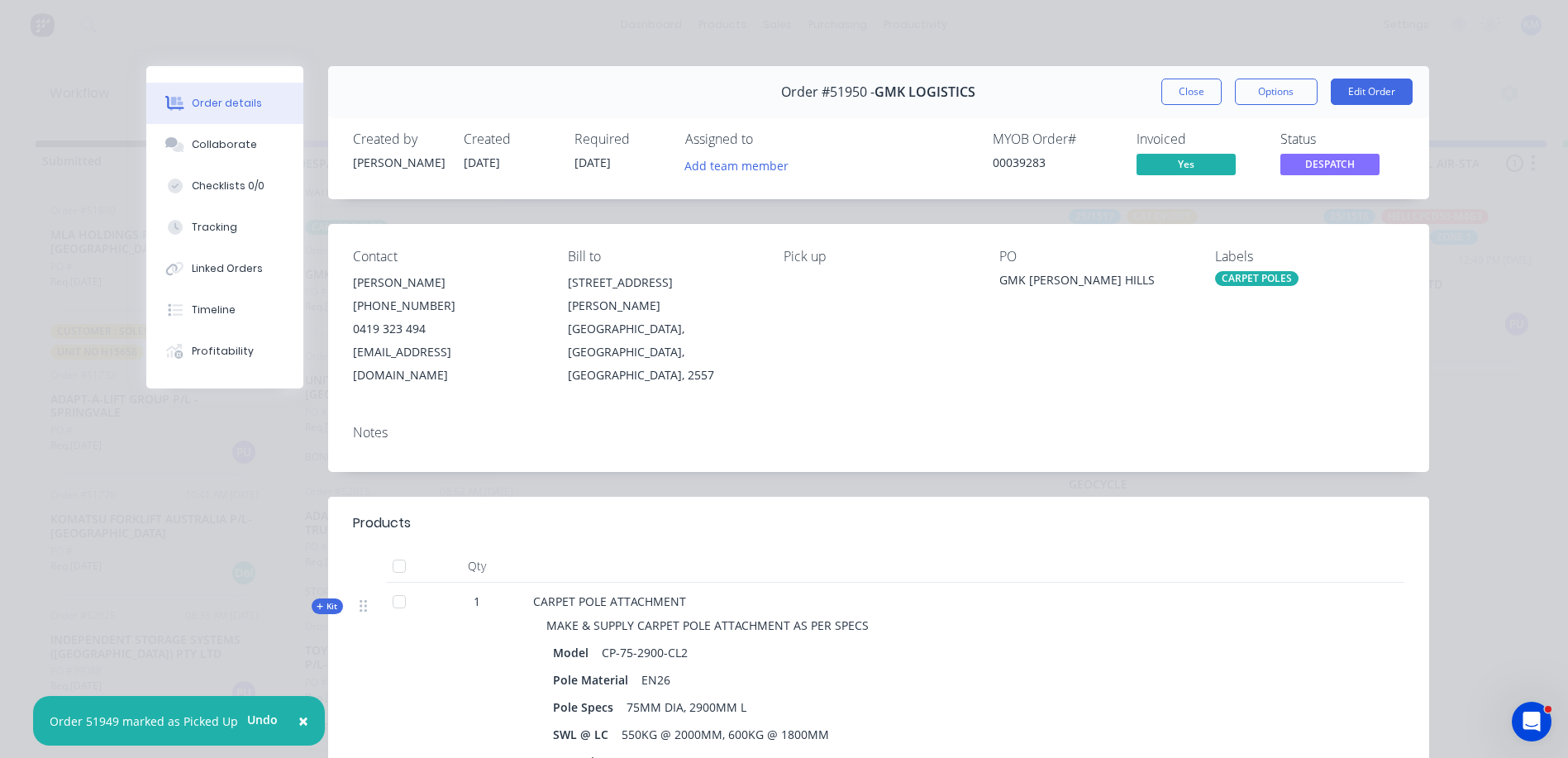
click at [1348, 158] on span "DESPATCH" at bounding box center [1330, 164] width 99 height 21
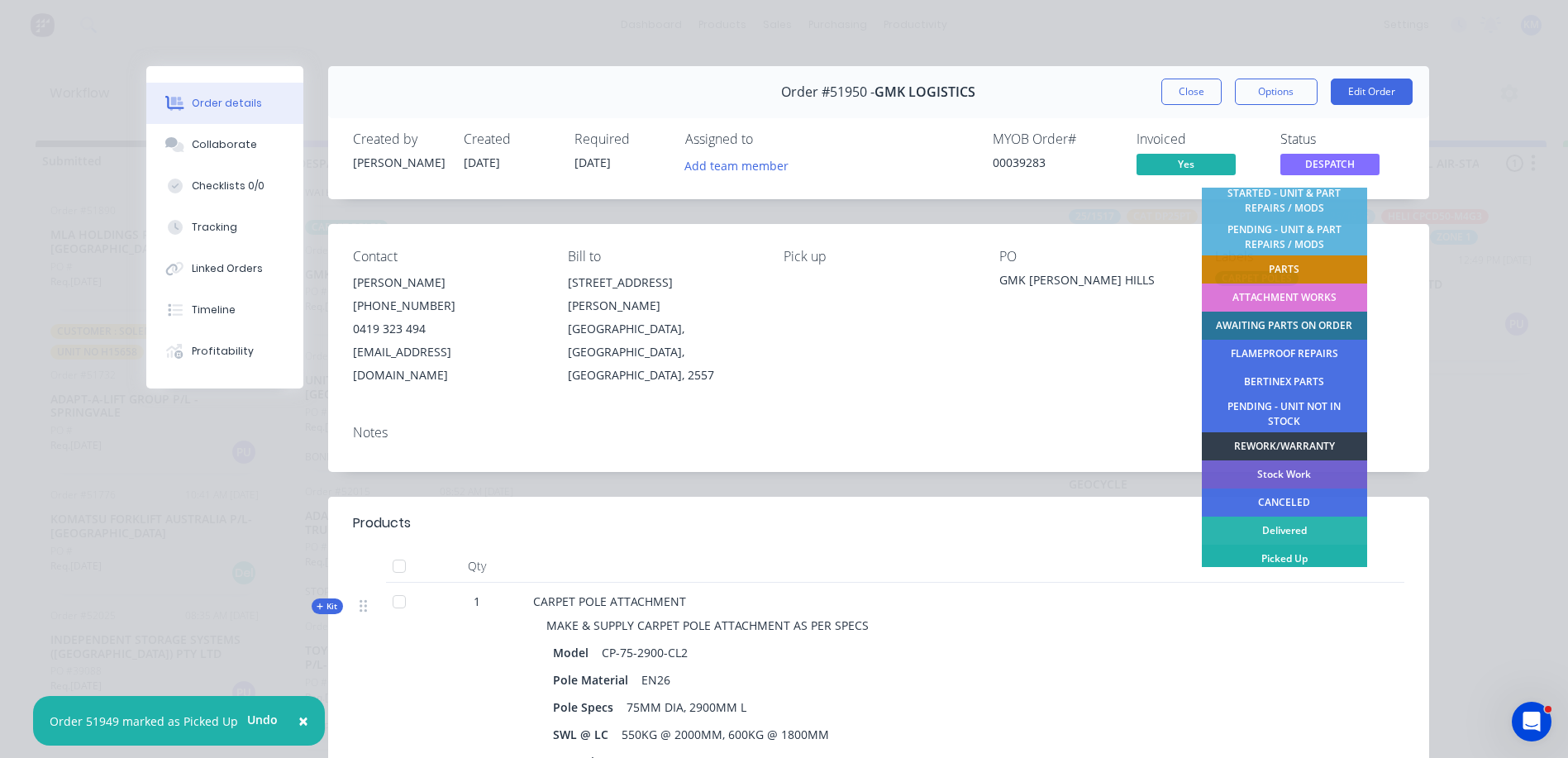
click at [1288, 545] on div "Picked Up" at bounding box center [1284, 558] width 165 height 28
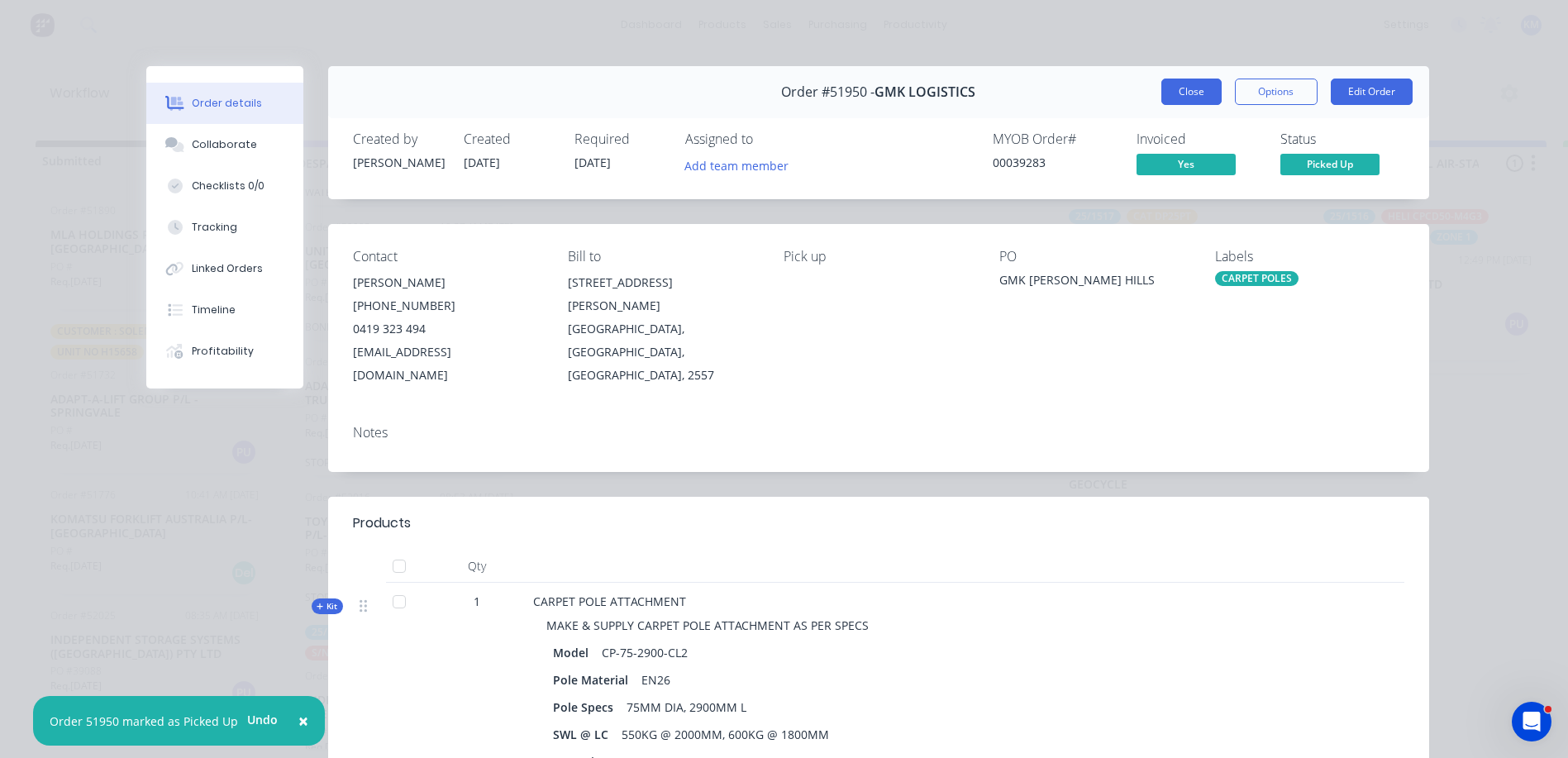
click at [1196, 81] on button "Close" at bounding box center [1191, 91] width 61 height 26
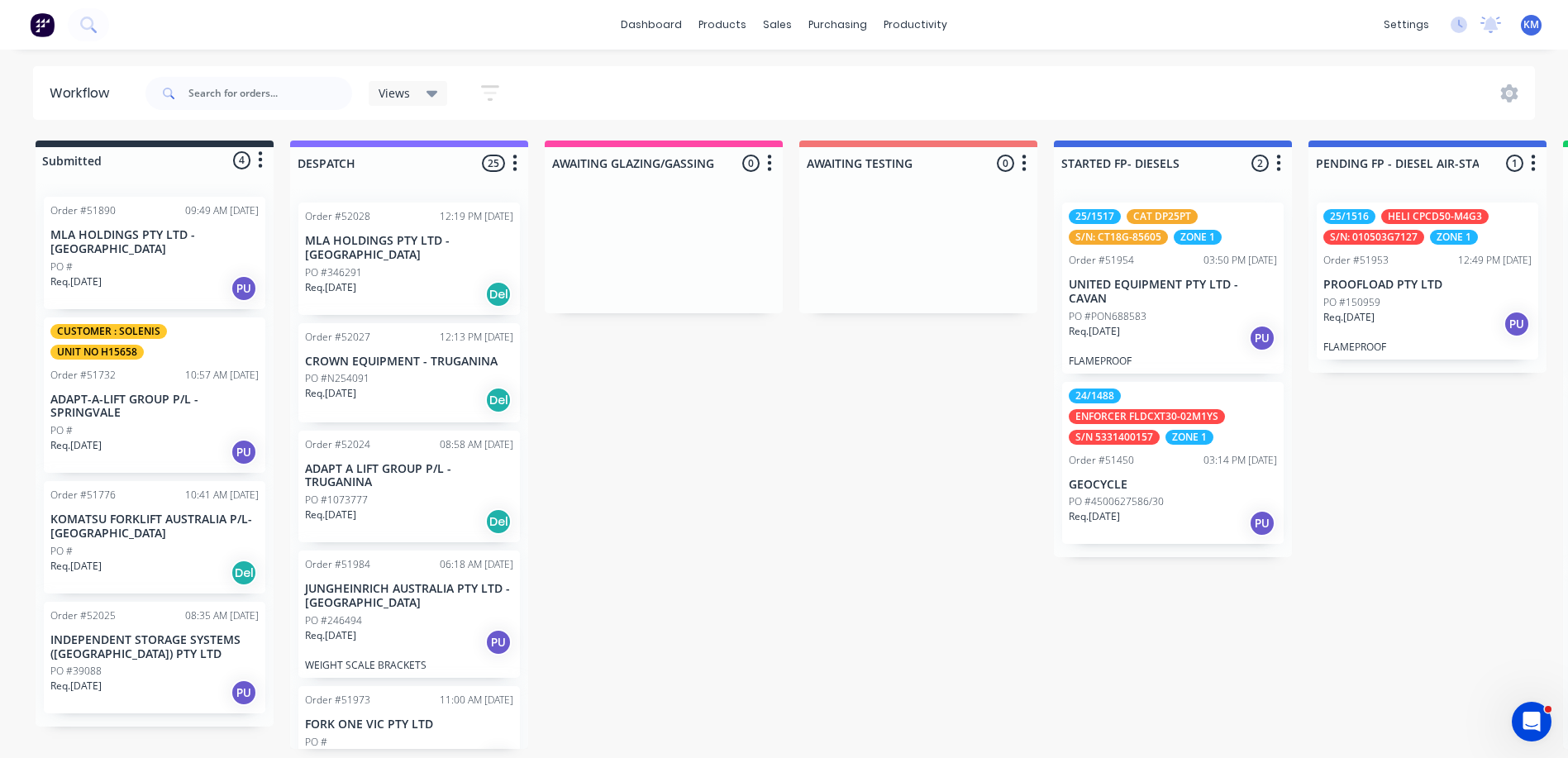
scroll to position [579, 0]
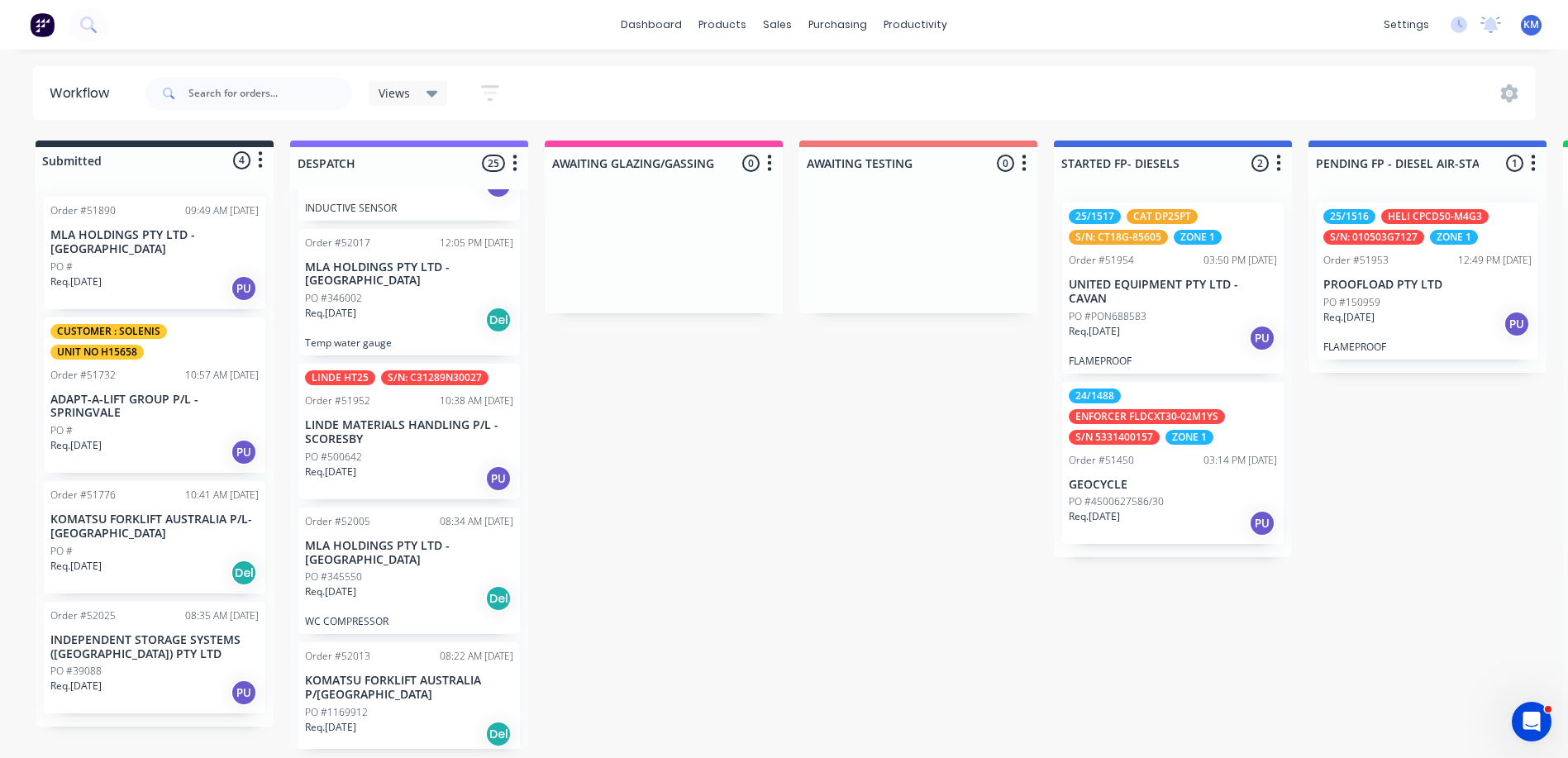
click at [421, 436] on p "LINDE MATERIALS HANDLING P/L - SCORESBY" at bounding box center [409, 432] width 208 height 28
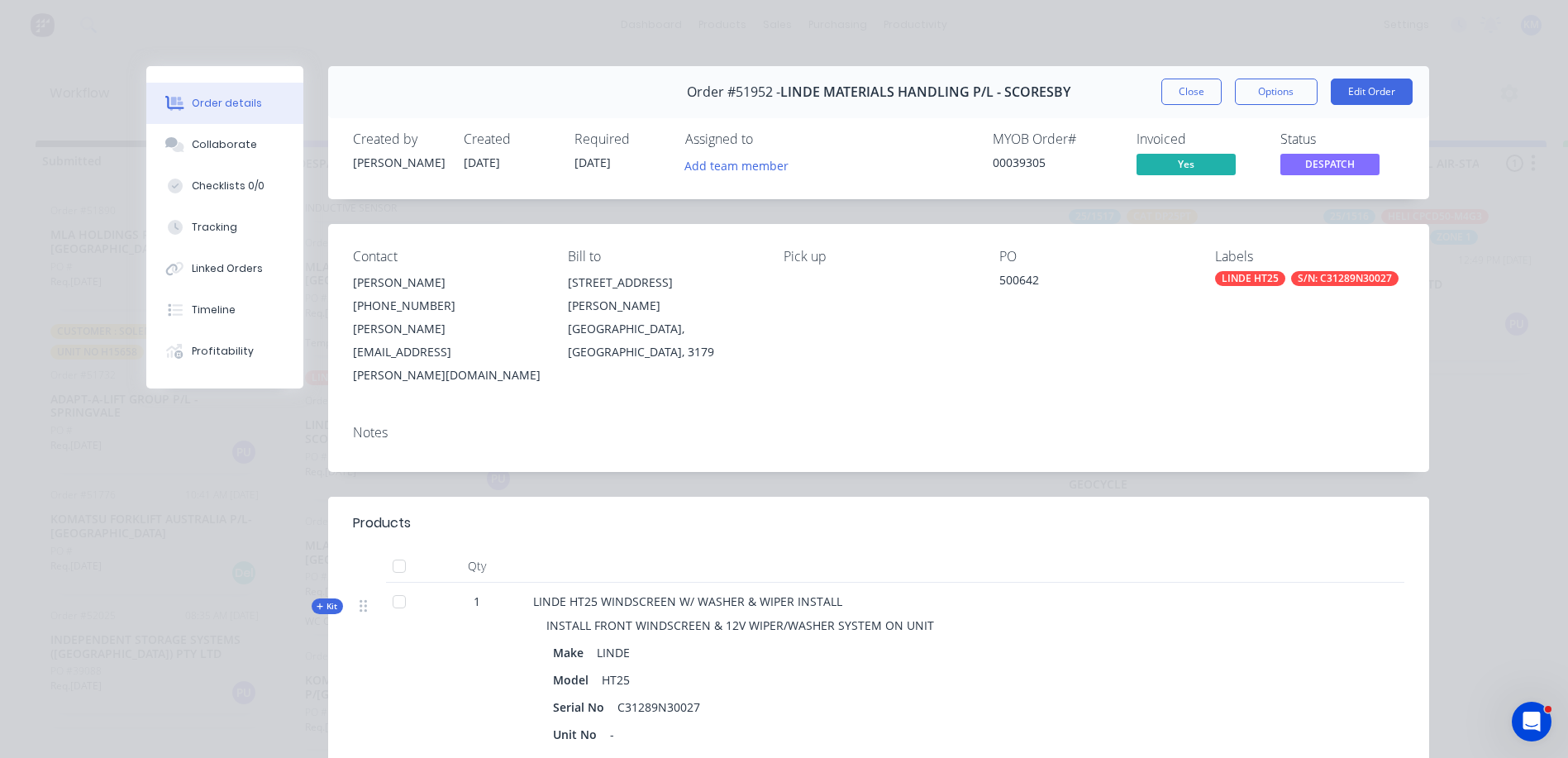
click at [1314, 170] on span "DESPATCH" at bounding box center [1330, 164] width 99 height 21
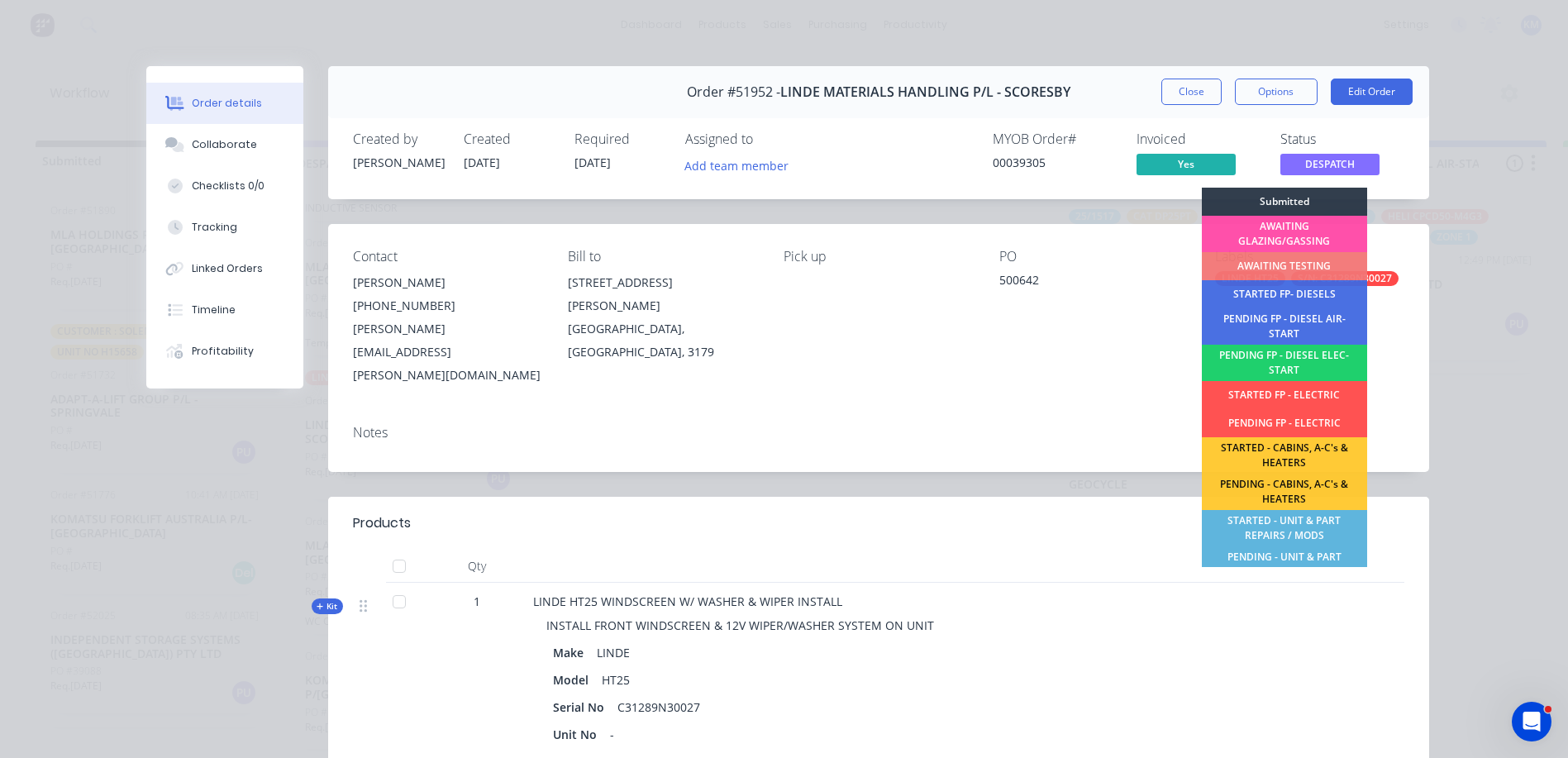
scroll to position [327, 0]
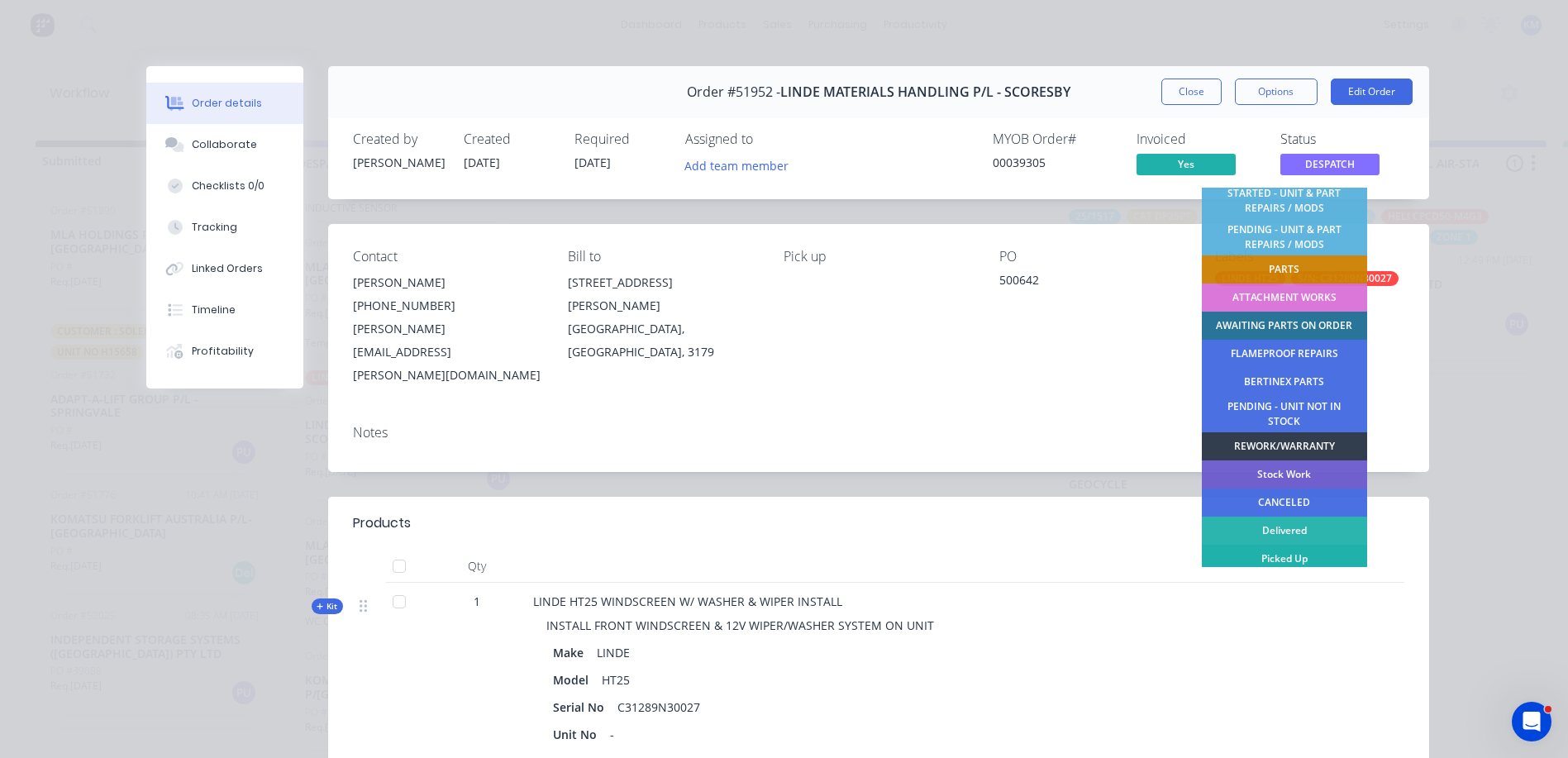
click at [1269, 564] on div "Picked Up" at bounding box center [1284, 558] width 165 height 28
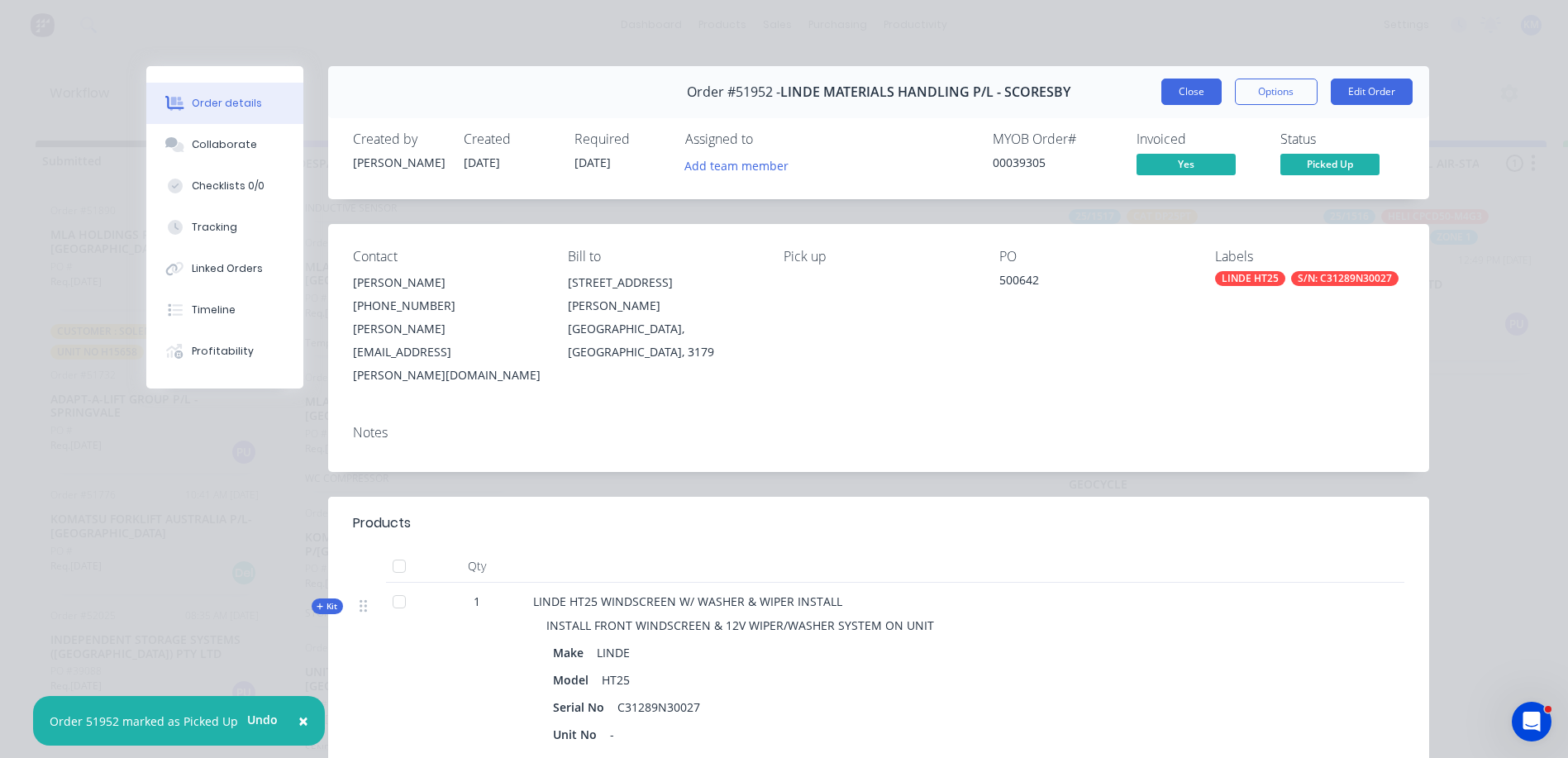
click at [1172, 88] on button "Close" at bounding box center [1191, 91] width 61 height 26
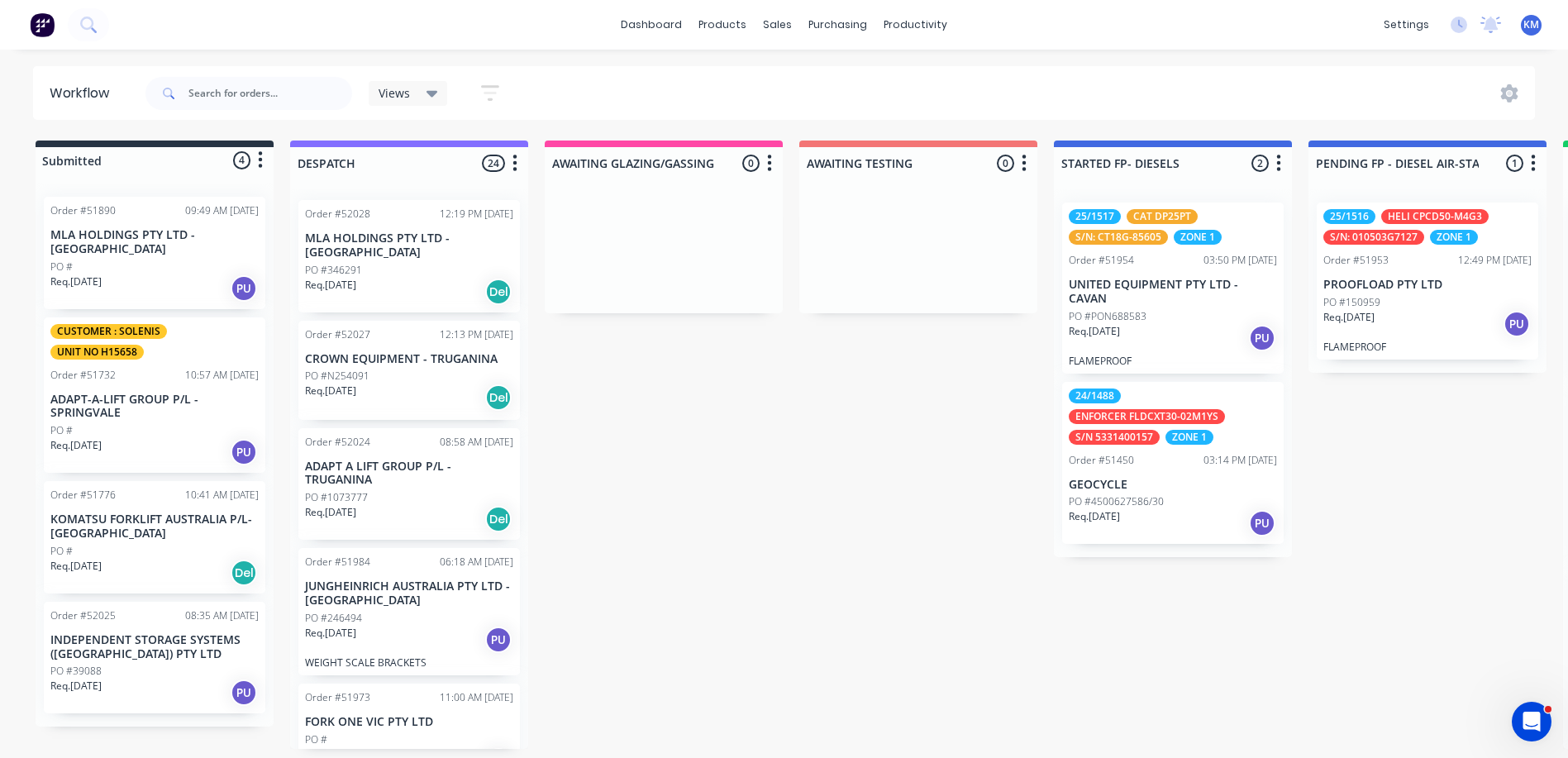
scroll to position [0, 0]
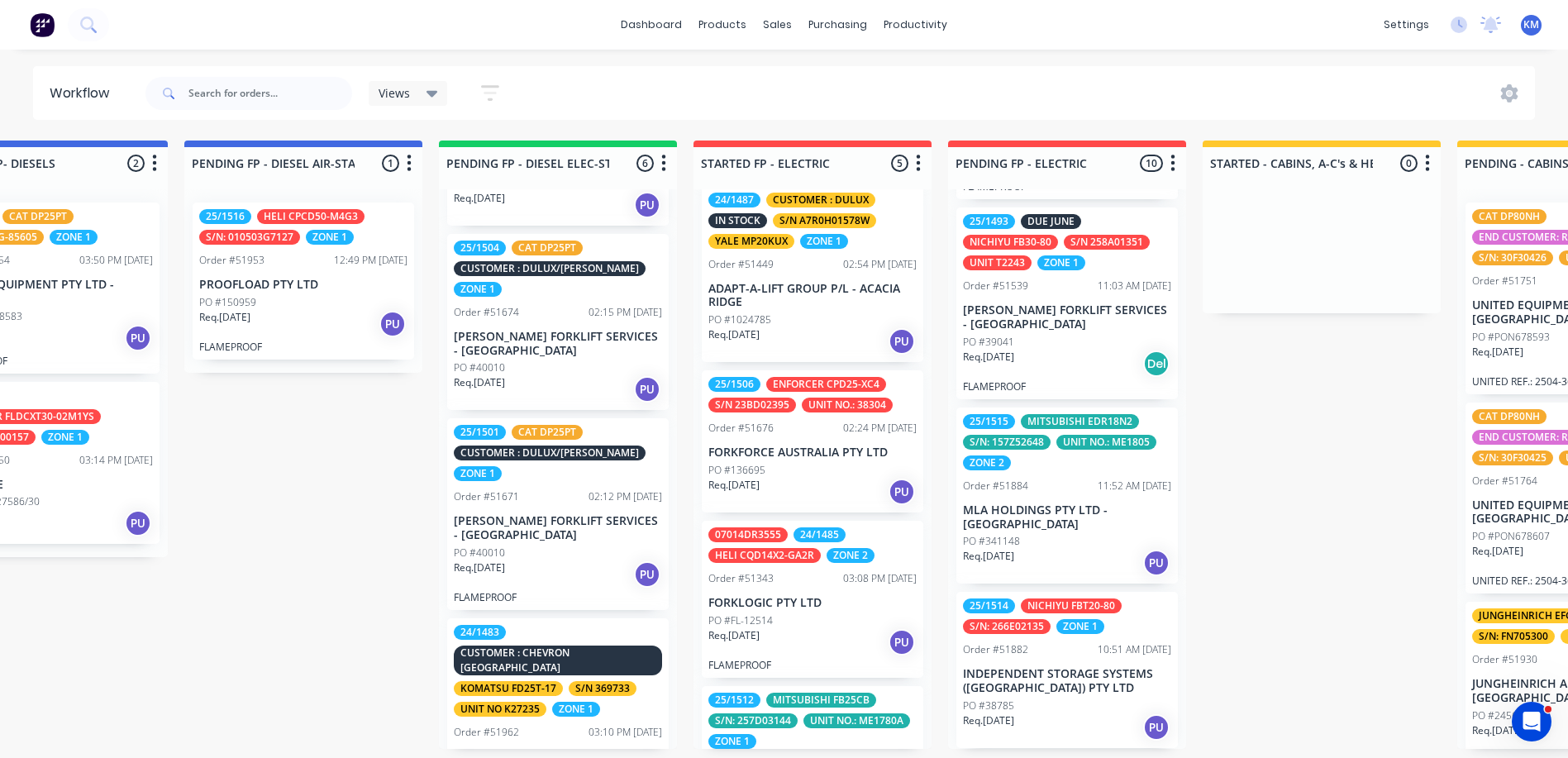
scroll to position [166, 0]
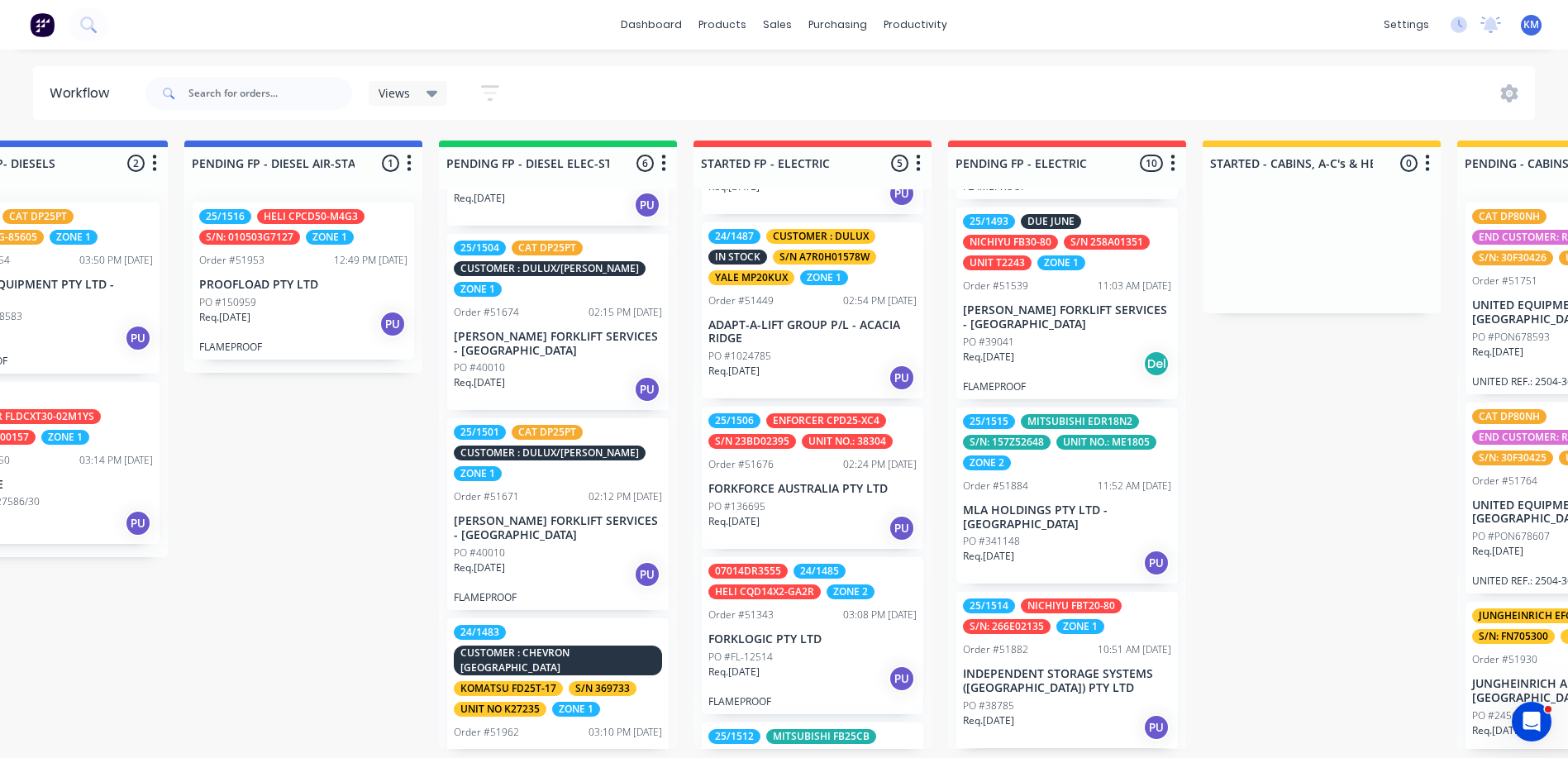
click at [1012, 652] on div "Order #51882" at bounding box center [996, 649] width 65 height 14
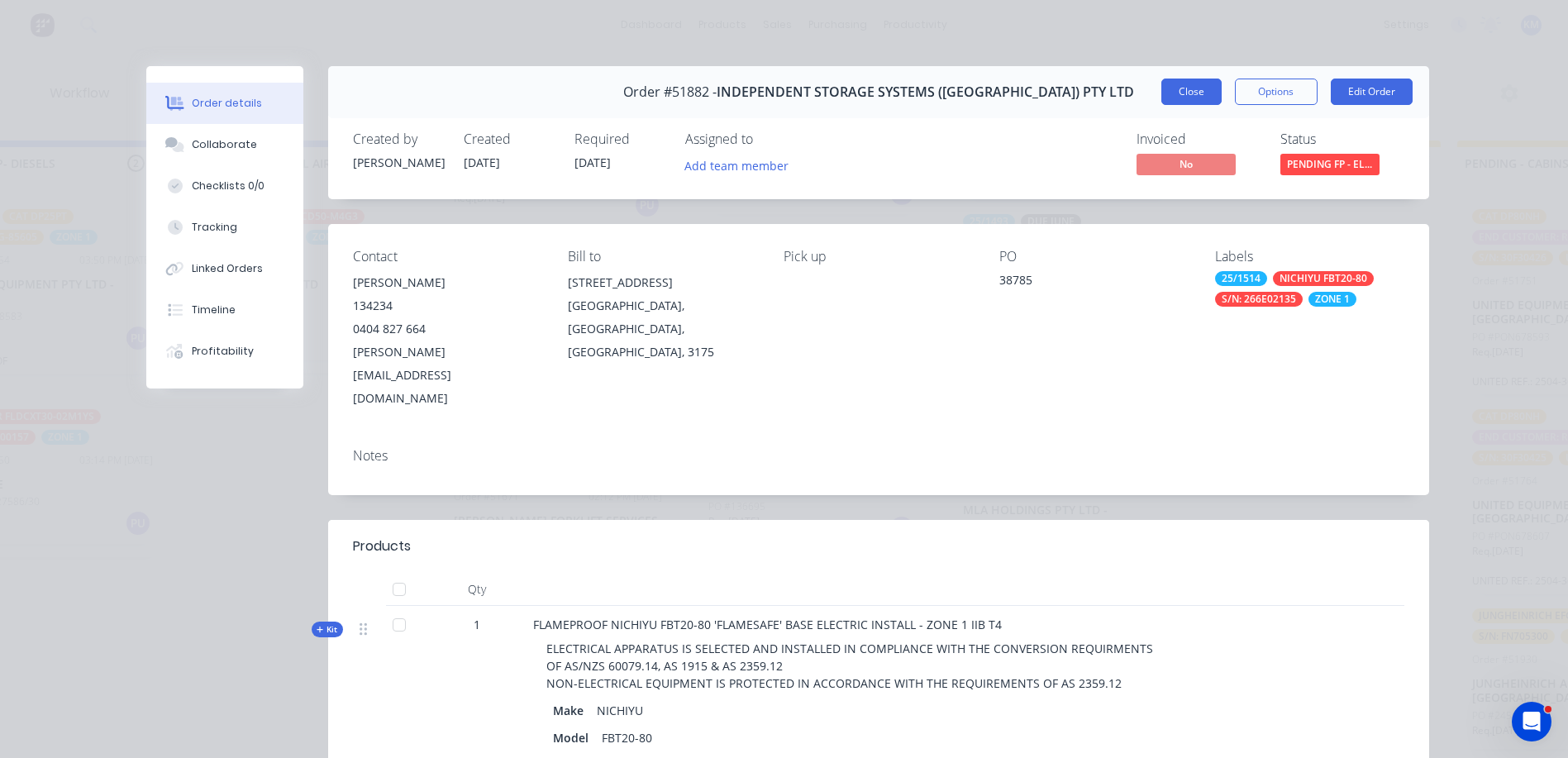
click at [1163, 87] on button "Close" at bounding box center [1191, 91] width 61 height 26
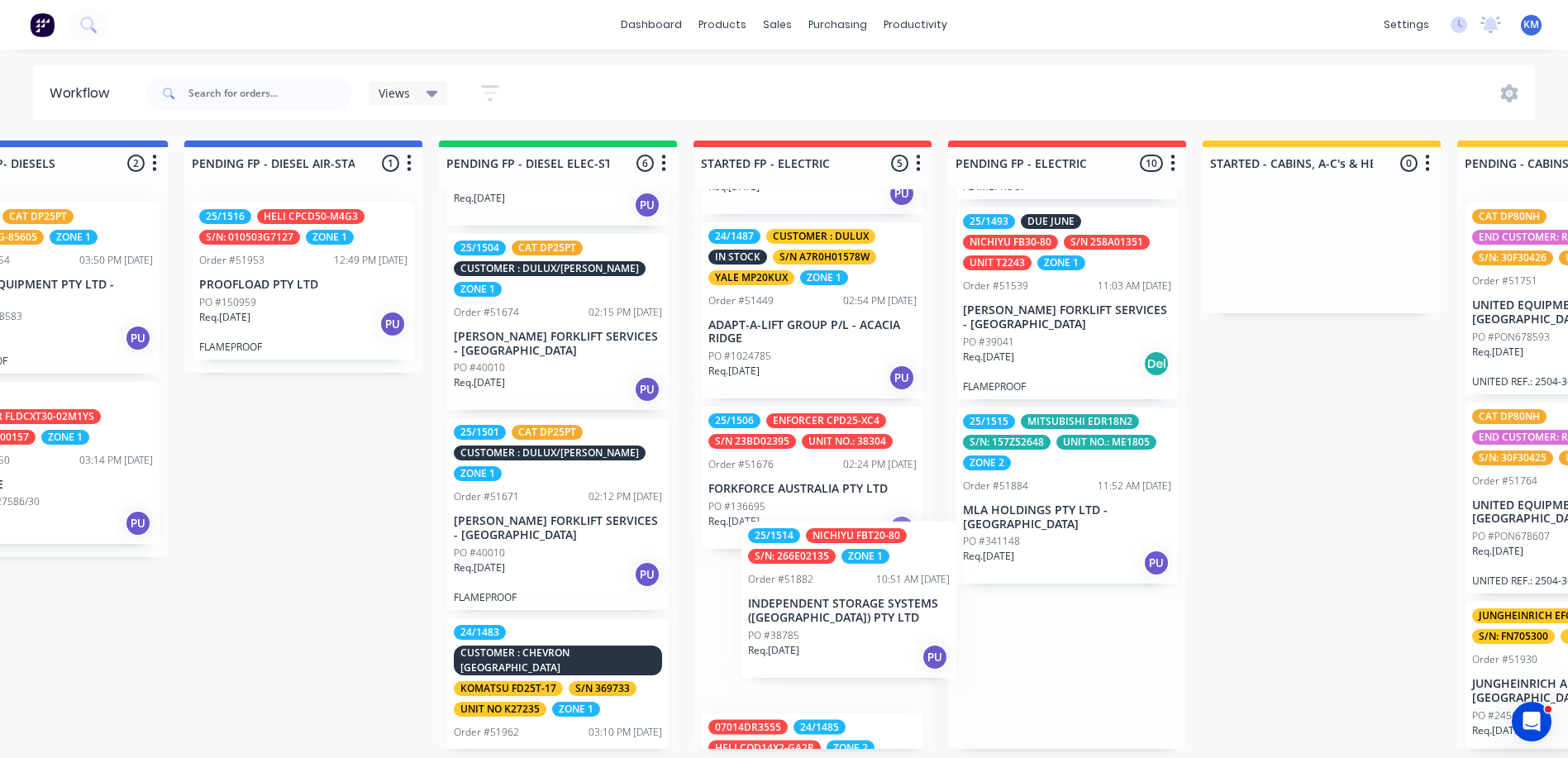
scroll to position [166, 0]
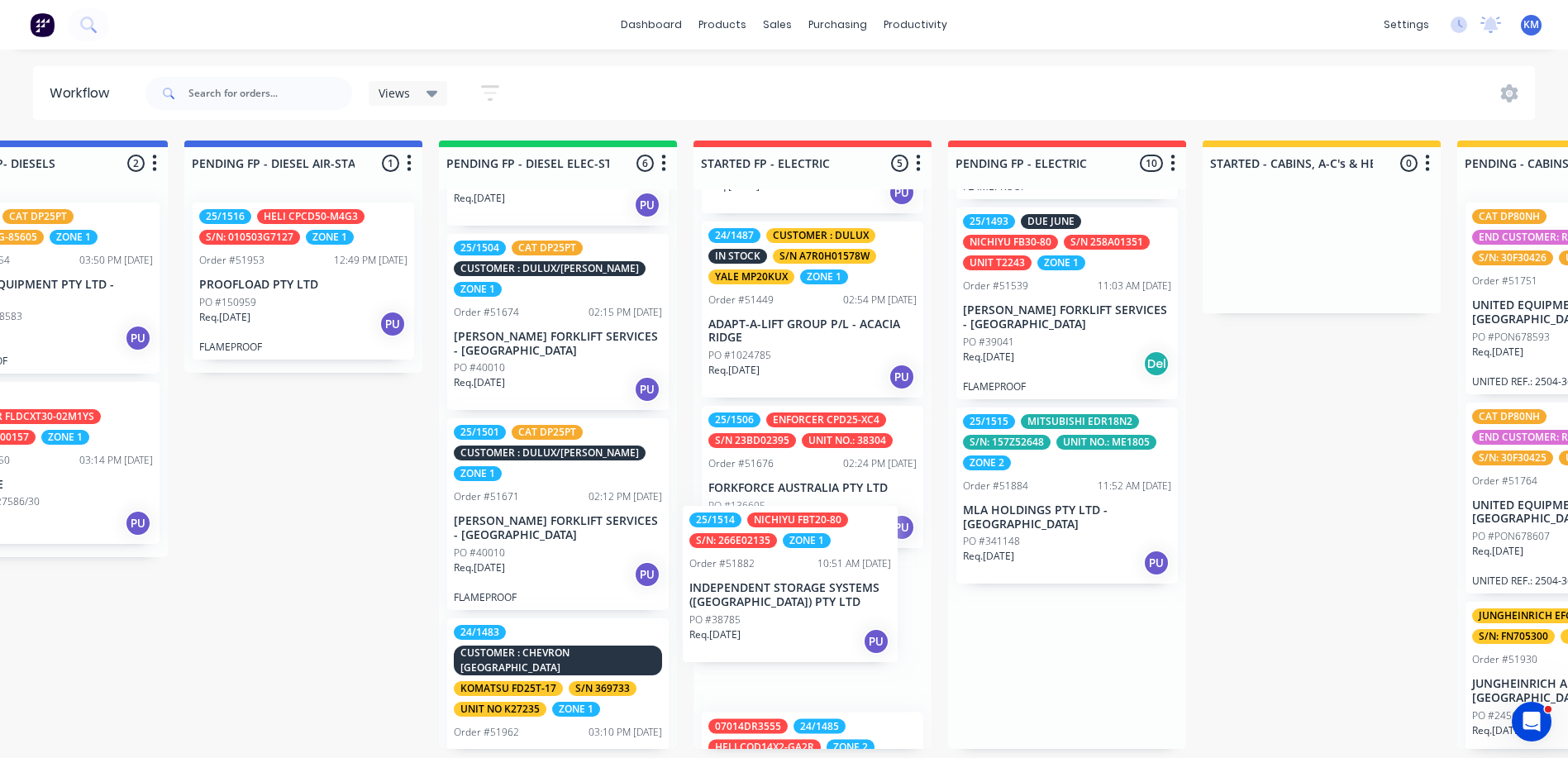
drag, startPoint x: 1036, startPoint y: 679, endPoint x: 747, endPoint y: 592, distance: 301.8
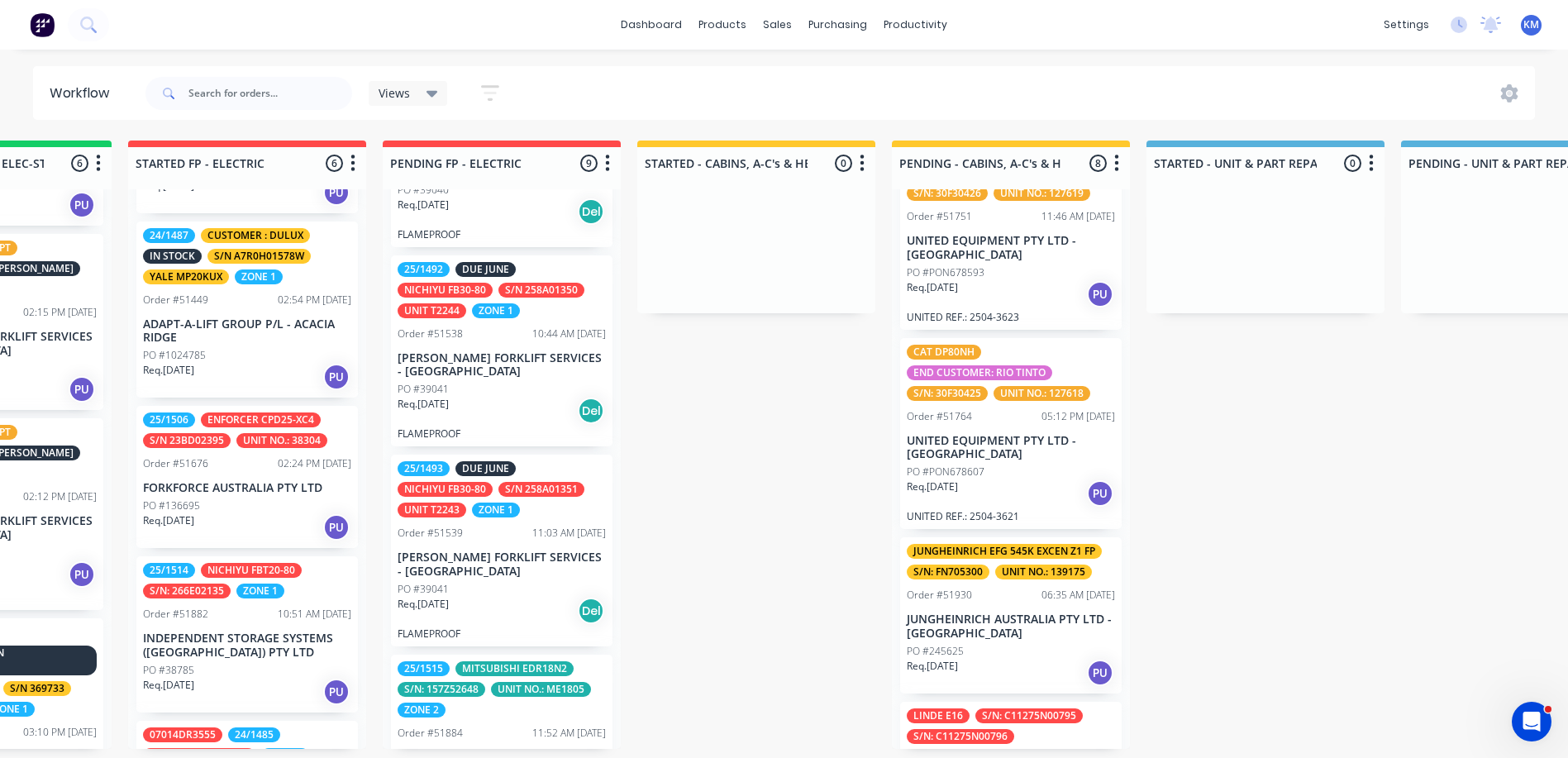
scroll to position [0, 0]
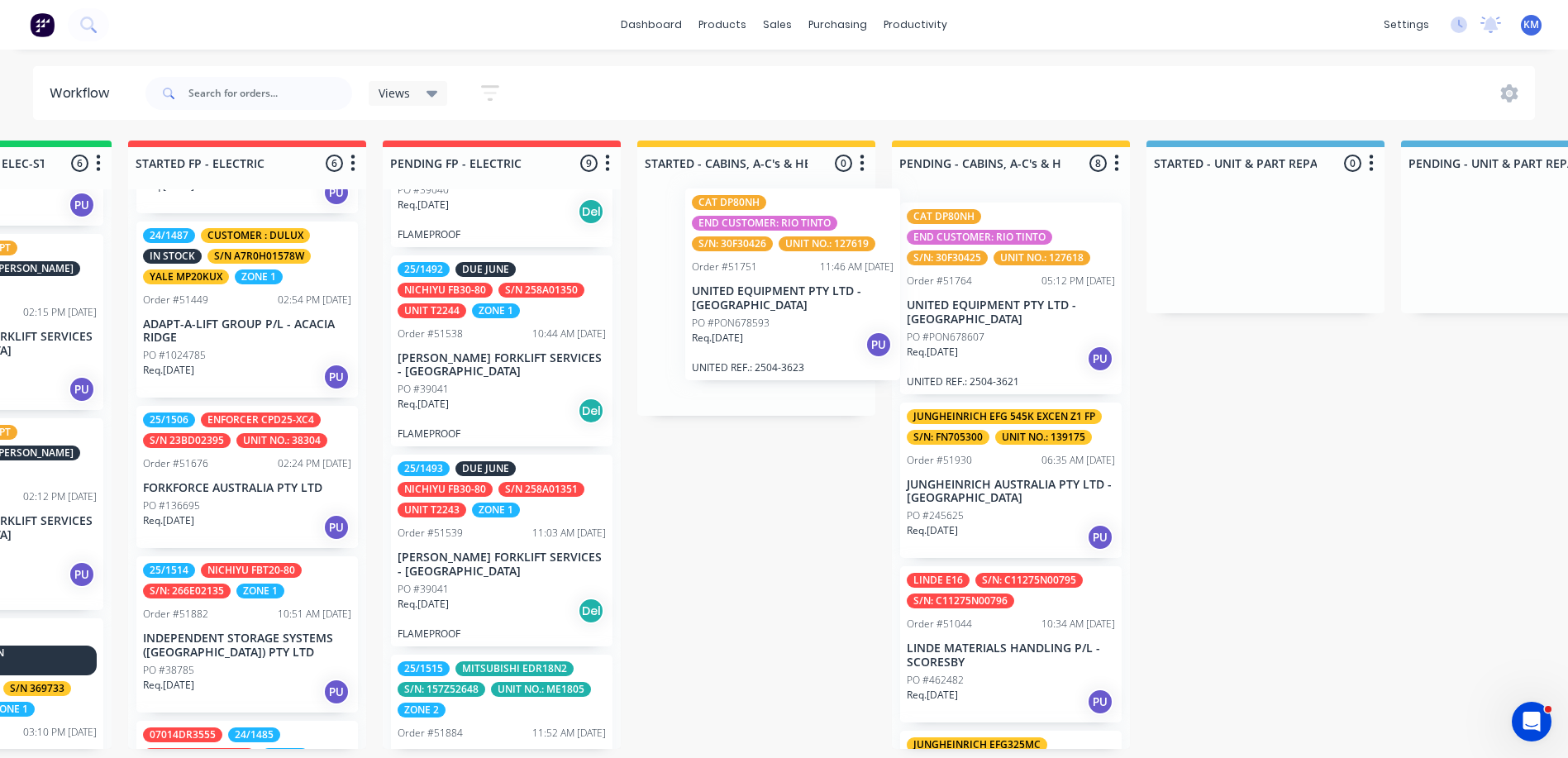
drag, startPoint x: 1011, startPoint y: 340, endPoint x: 780, endPoint y: 329, distance: 231.3
click at [780, 329] on div "Submitted 4 Status colour #273444 hex #273444 Save Cancel Summaries Total order…" at bounding box center [1234, 444] width 5873 height 609
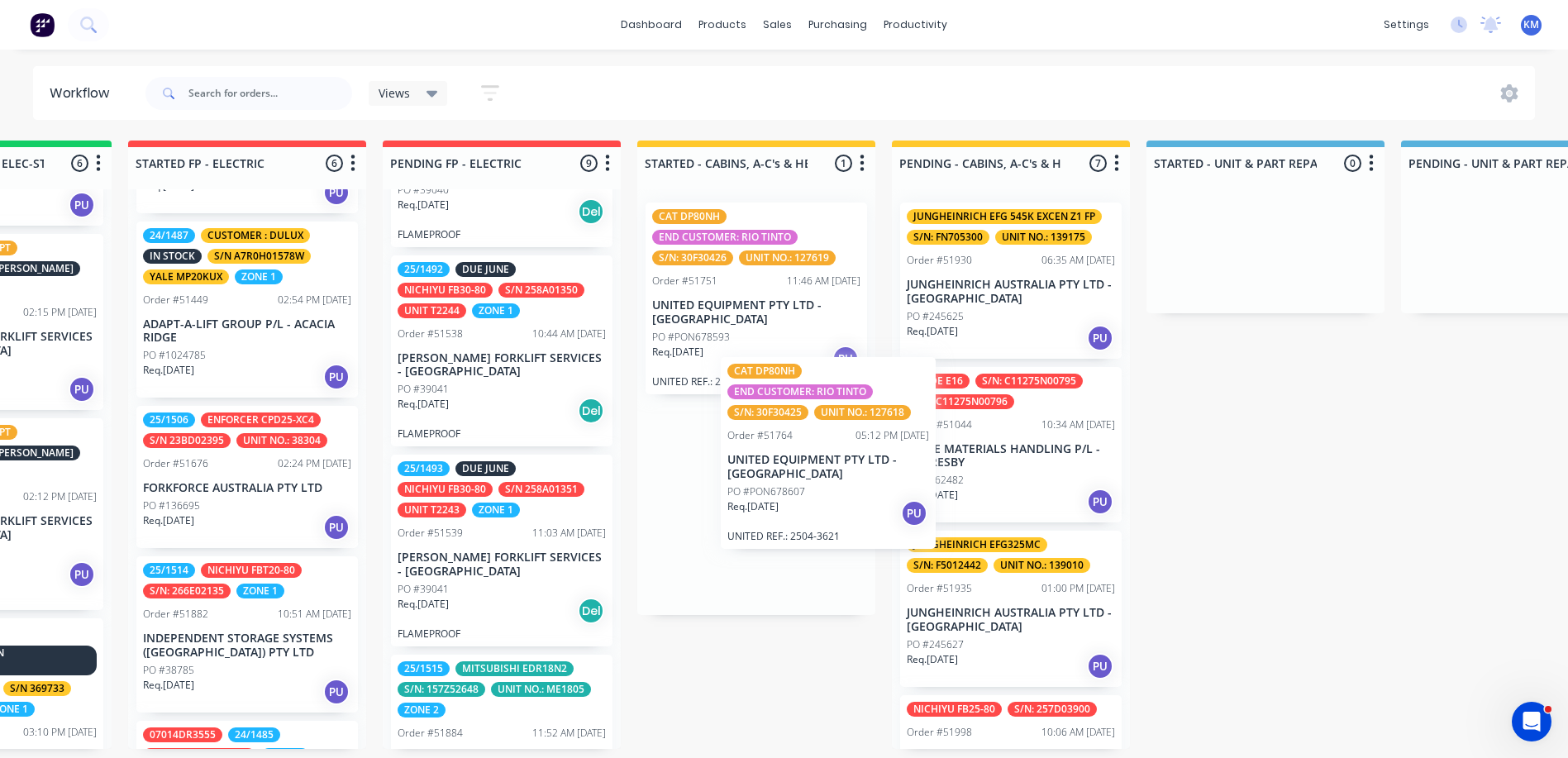
drag, startPoint x: 992, startPoint y: 320, endPoint x: 777, endPoint y: 494, distance: 276.6
click at [777, 494] on div "Submitted 4 Status colour #273444 hex #273444 Save Cancel Summaries Total order…" at bounding box center [1234, 444] width 5873 height 609
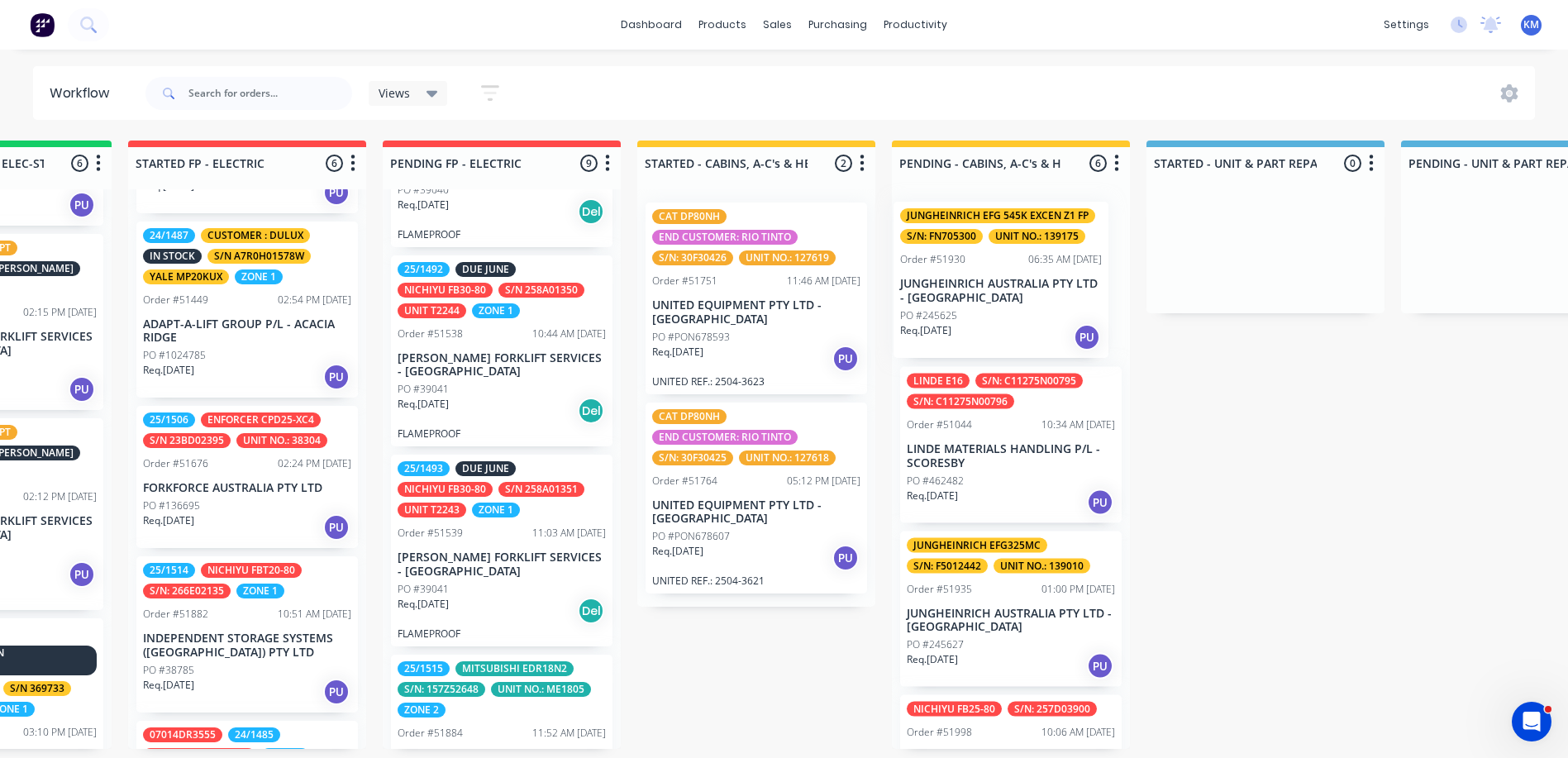
drag, startPoint x: 994, startPoint y: 326, endPoint x: 978, endPoint y: 336, distance: 18.9
click at [978, 336] on div "JUNGHEINRICH EFG 545K EXCEN Z1 FP S/N: FN705300 UNIT NO.: 139175 Order #51930 0…" at bounding box center [1010, 469] width 238 height 560
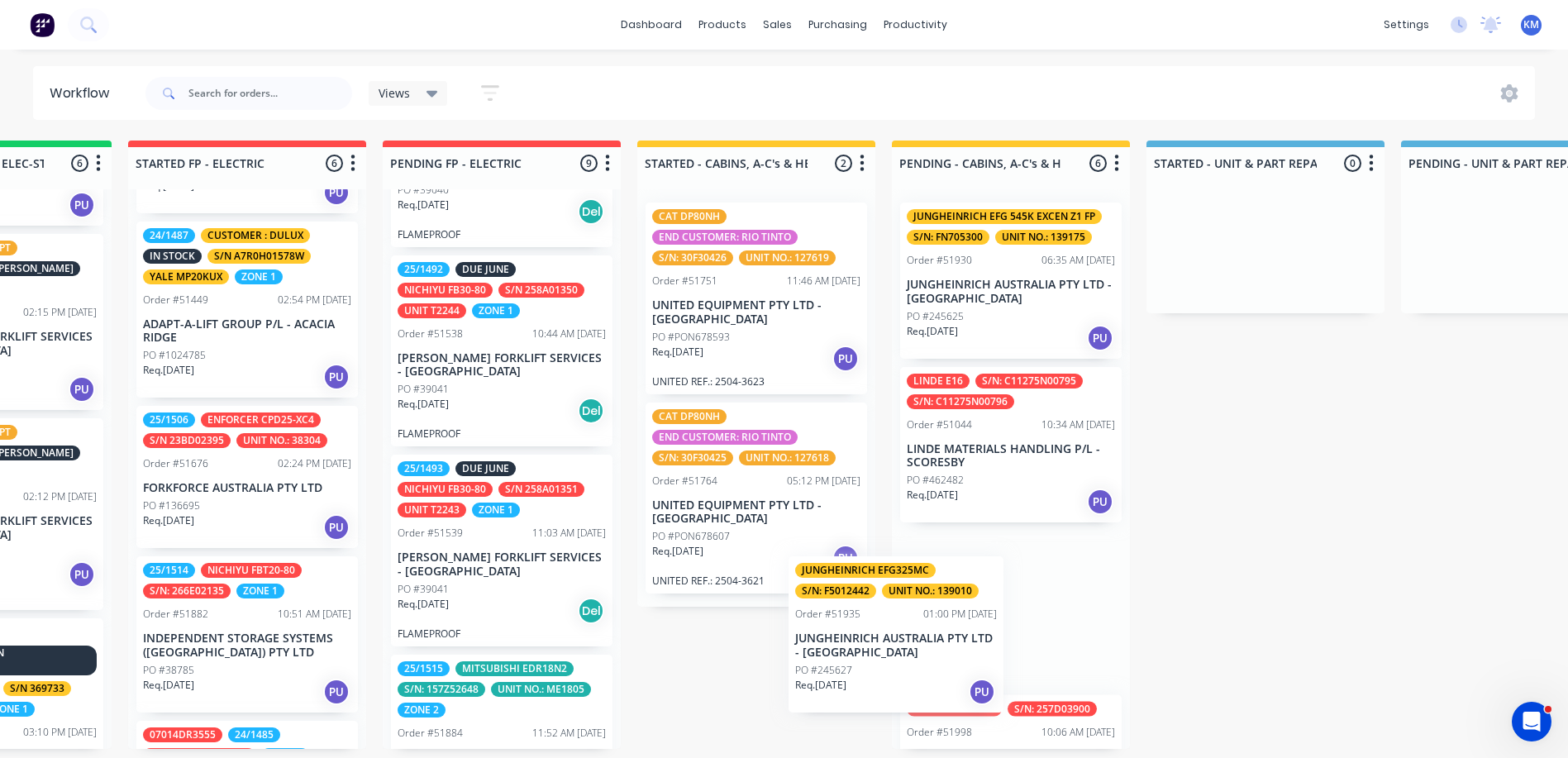
scroll to position [3, 0]
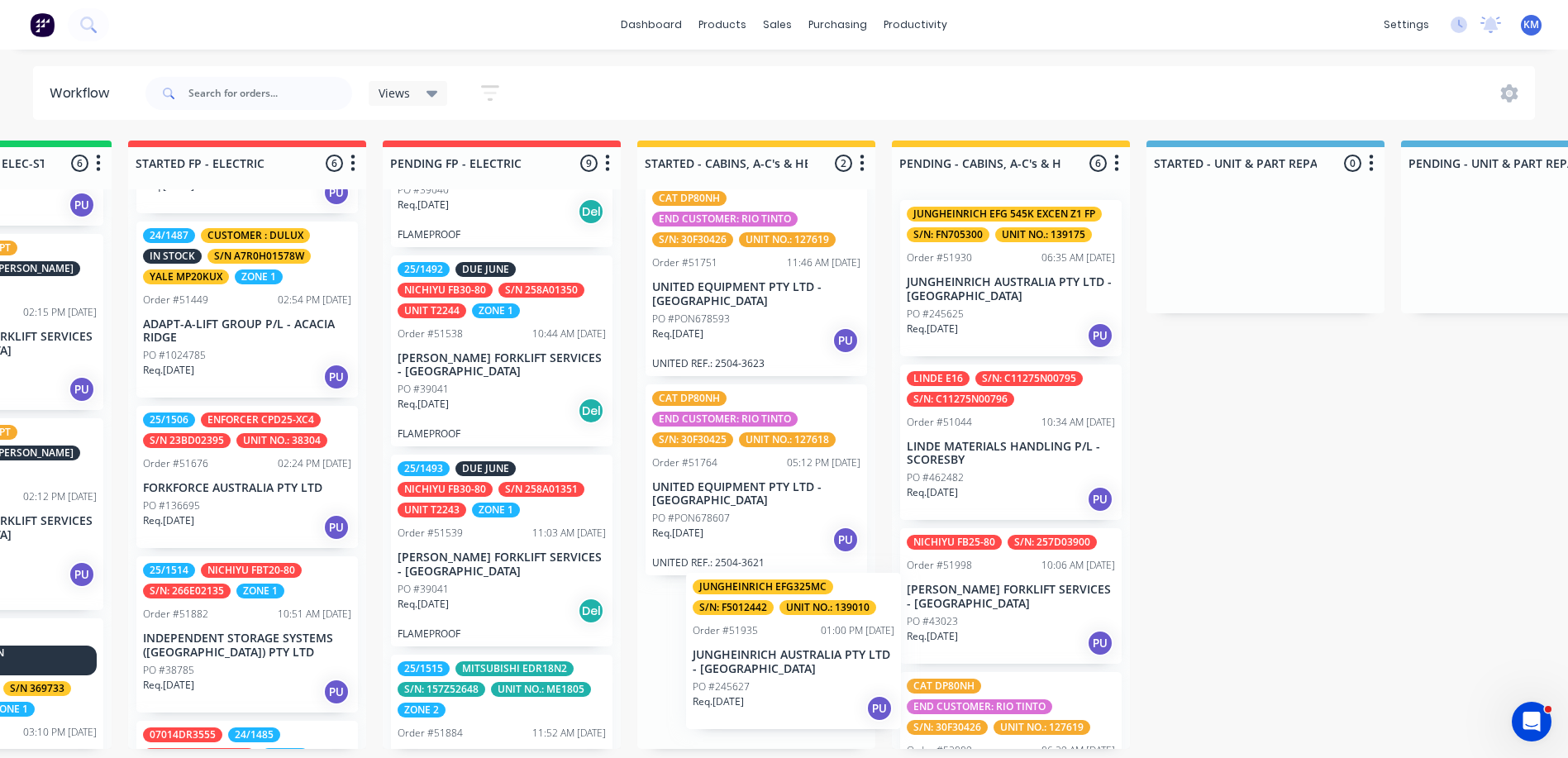
drag, startPoint x: 997, startPoint y: 600, endPoint x: 749, endPoint y: 650, distance: 253.0
click at [749, 650] on div "Submitted 4 Status colour #273444 hex #273444 Save Cancel Summaries Total order…" at bounding box center [1234, 444] width 5873 height 609
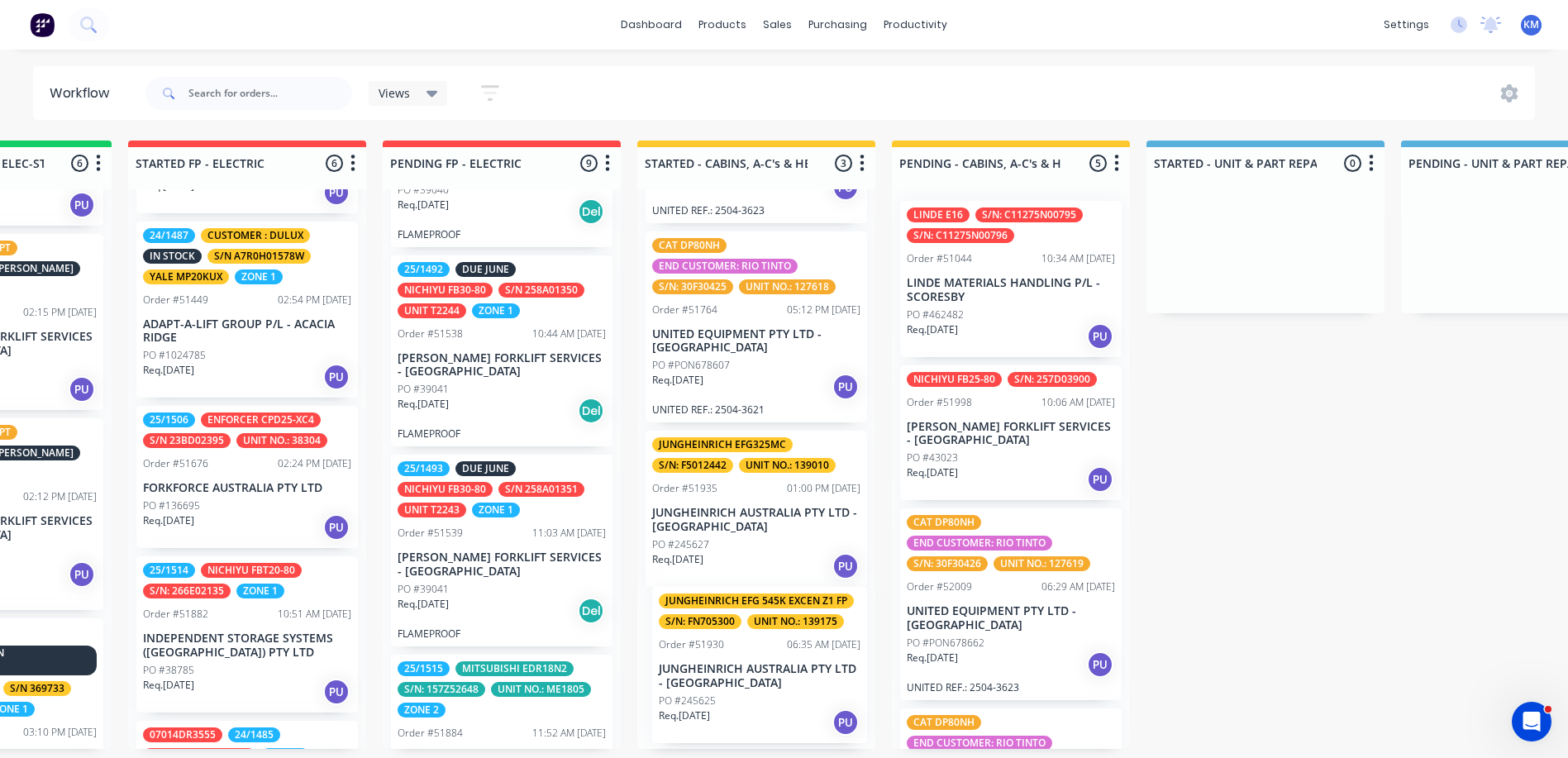
scroll to position [182, 0]
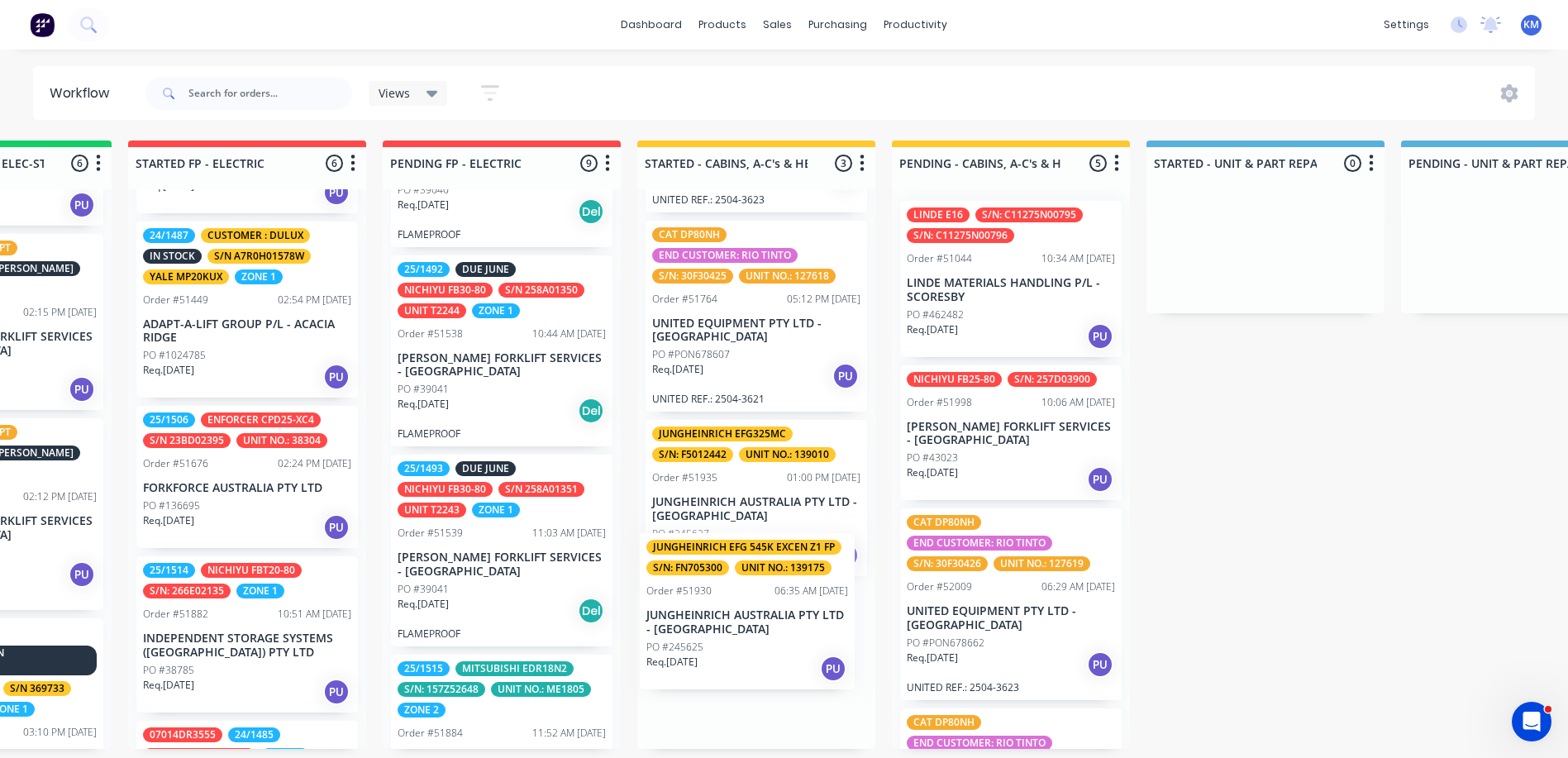
drag, startPoint x: 985, startPoint y: 317, endPoint x: 711, endPoint y: 666, distance: 443.7
click at [711, 666] on div "Submitted 4 Status colour #273444 hex #273444 Save Cancel Summaries Total order…" at bounding box center [1234, 444] width 5873 height 609
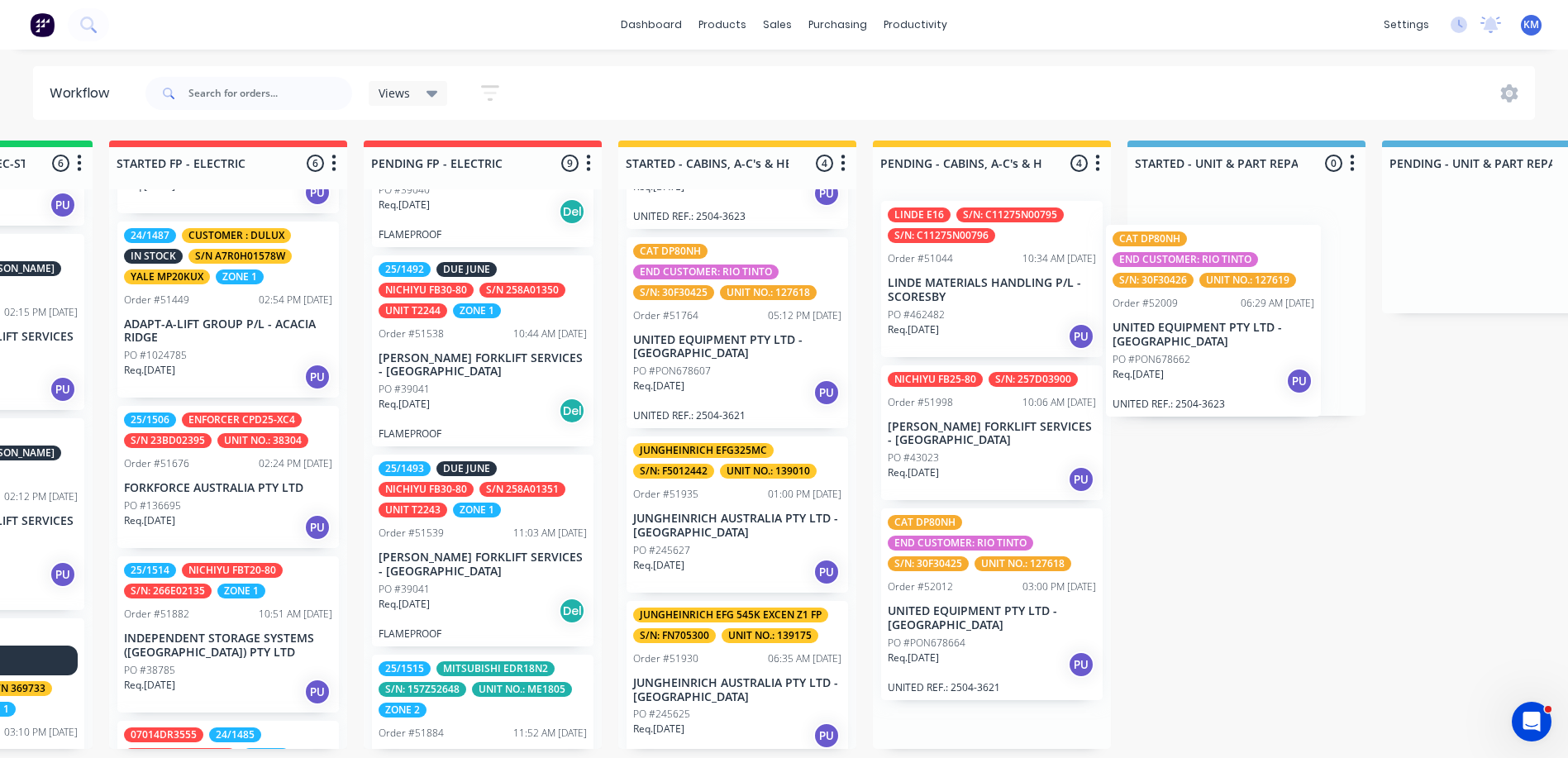
scroll to position [4, 1716]
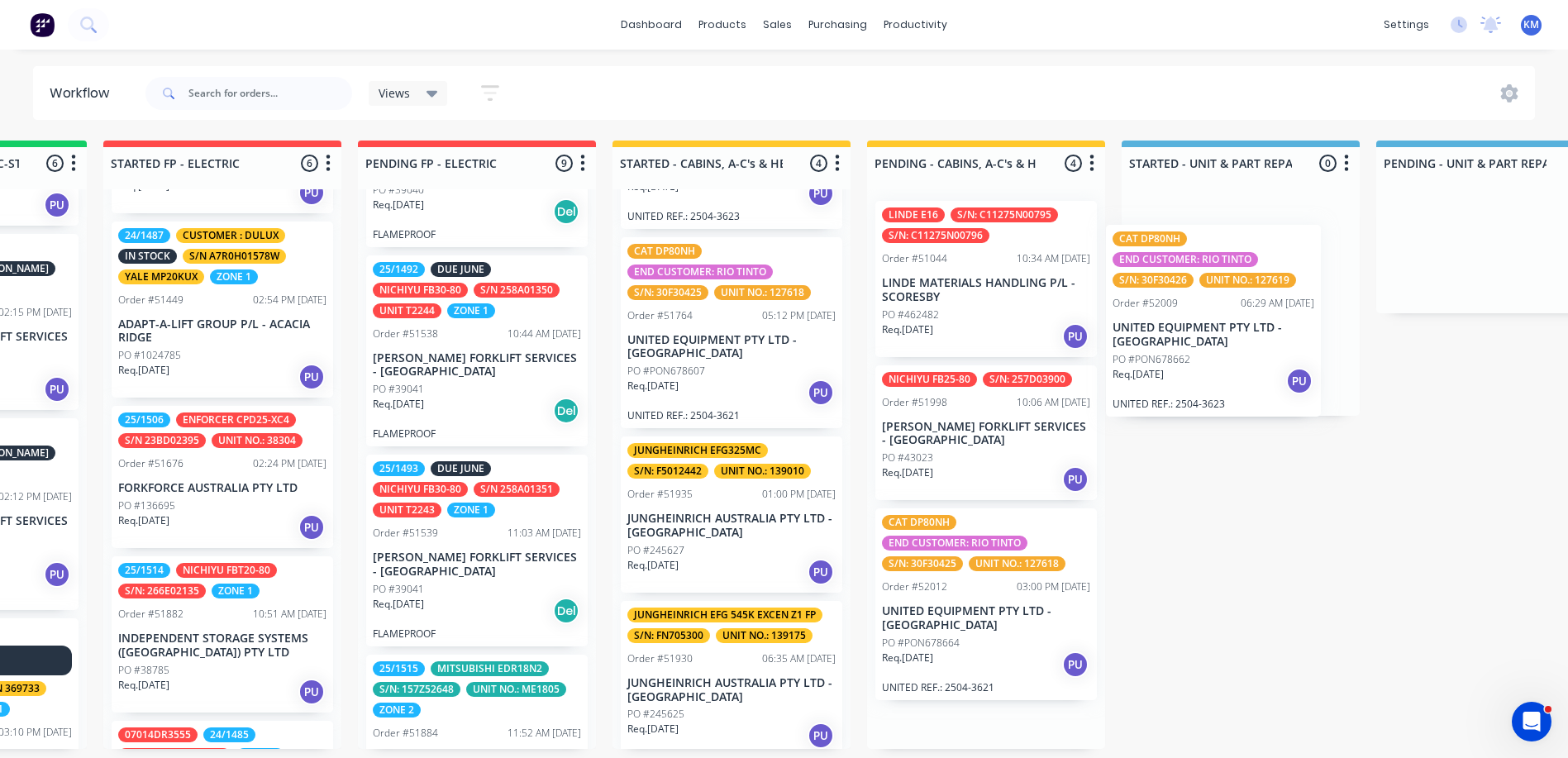
drag, startPoint x: 956, startPoint y: 602, endPoint x: 1157, endPoint y: 321, distance: 345.5
click at [1157, 321] on div "Submitted 4 Status colour #273444 hex #273444 Save Cancel Summaries Total order…" at bounding box center [1209, 444] width 5873 height 609
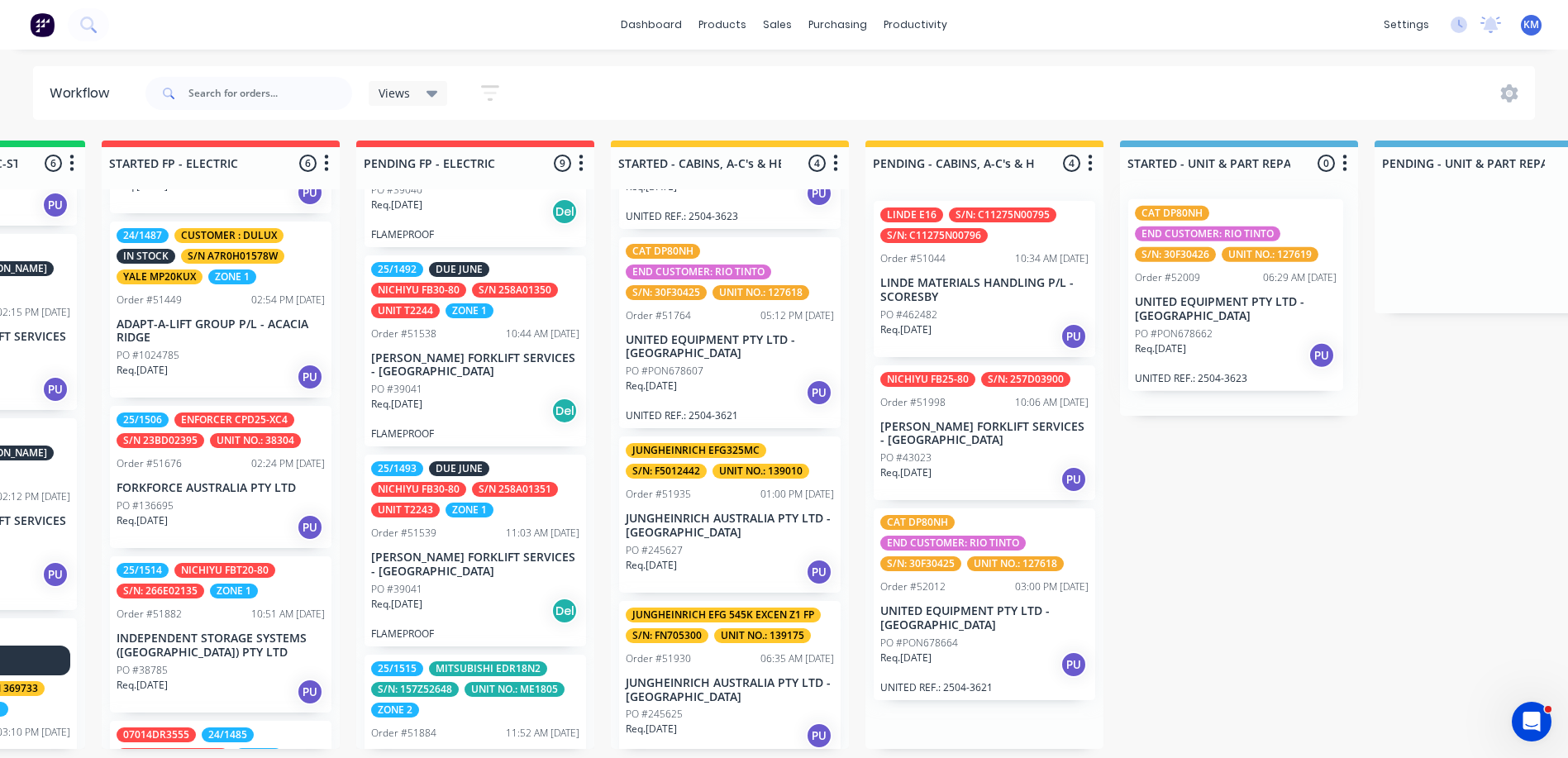
scroll to position [0, 0]
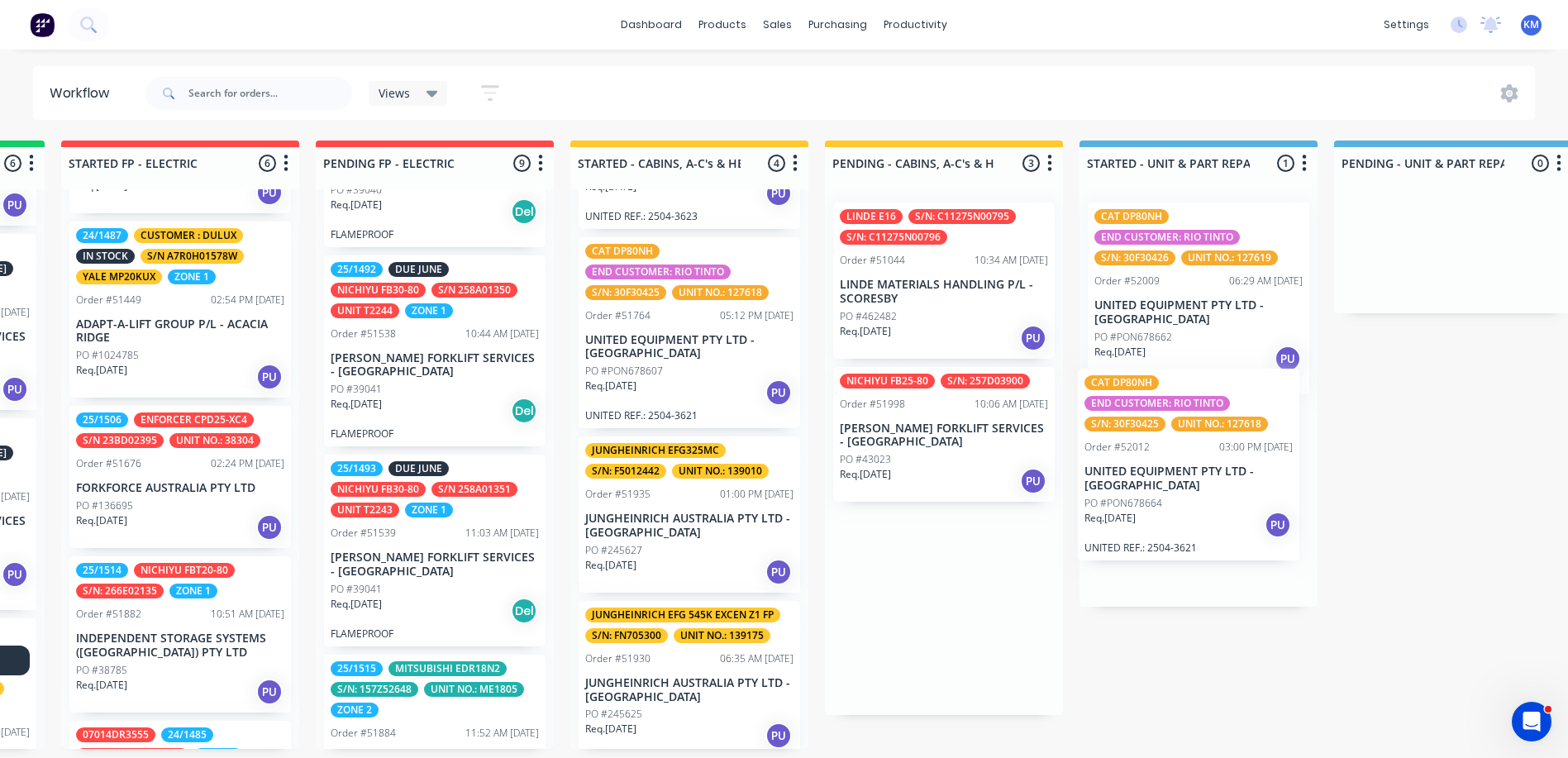
drag, startPoint x: 941, startPoint y: 638, endPoint x: 1163, endPoint y: 491, distance: 266.3
click at [1163, 491] on div "Submitted 4 Status colour #273444 hex #273444 Save Cancel Summaries Total order…" at bounding box center [1167, 444] width 5873 height 609
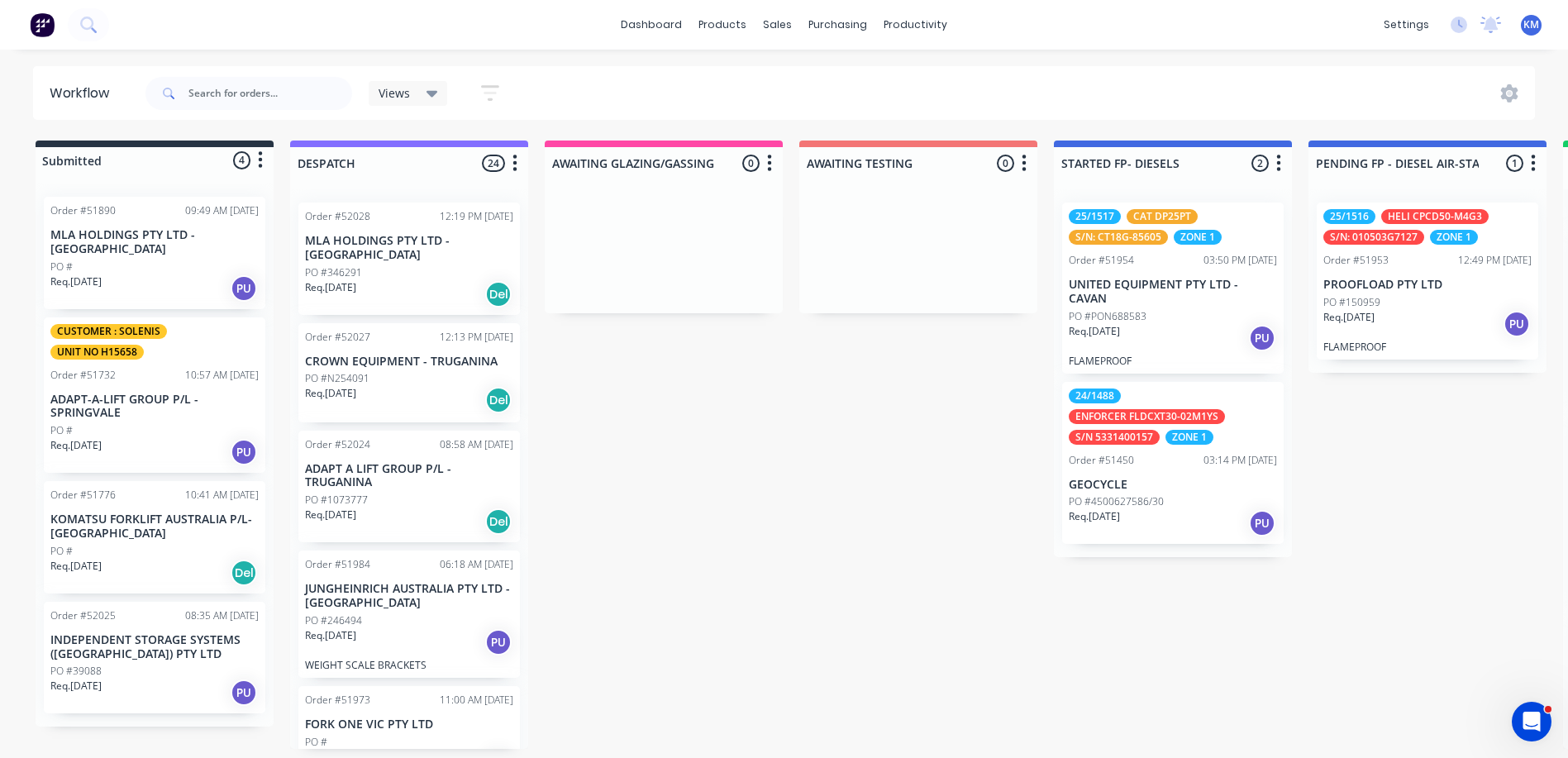
click at [168, 650] on p "INDEPENDENT STORAGE SYSTEMS ([GEOGRAPHIC_DATA]) PTY LTD" at bounding box center [155, 647] width 208 height 28
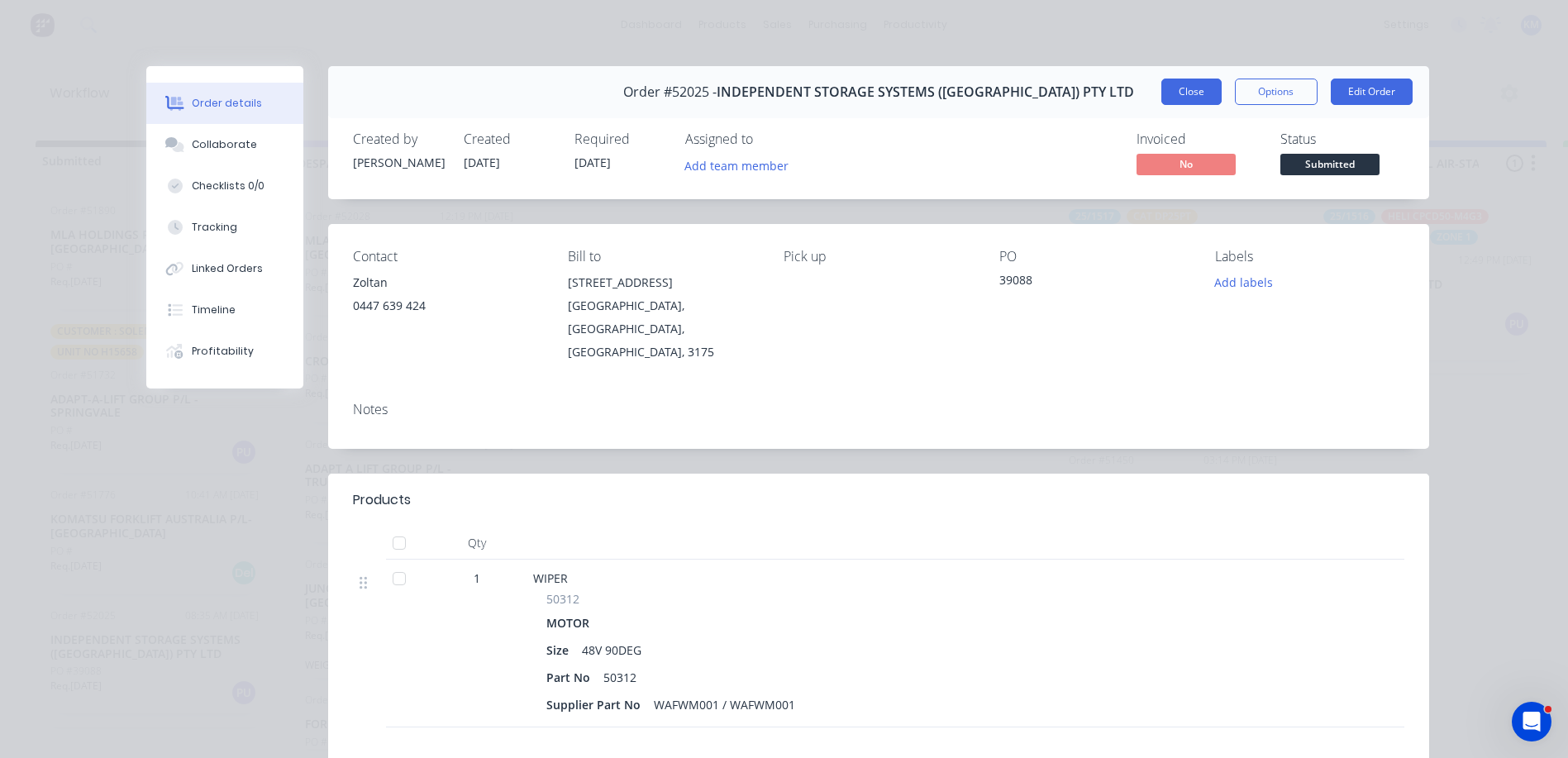
click at [1161, 94] on button "Close" at bounding box center [1191, 91] width 61 height 26
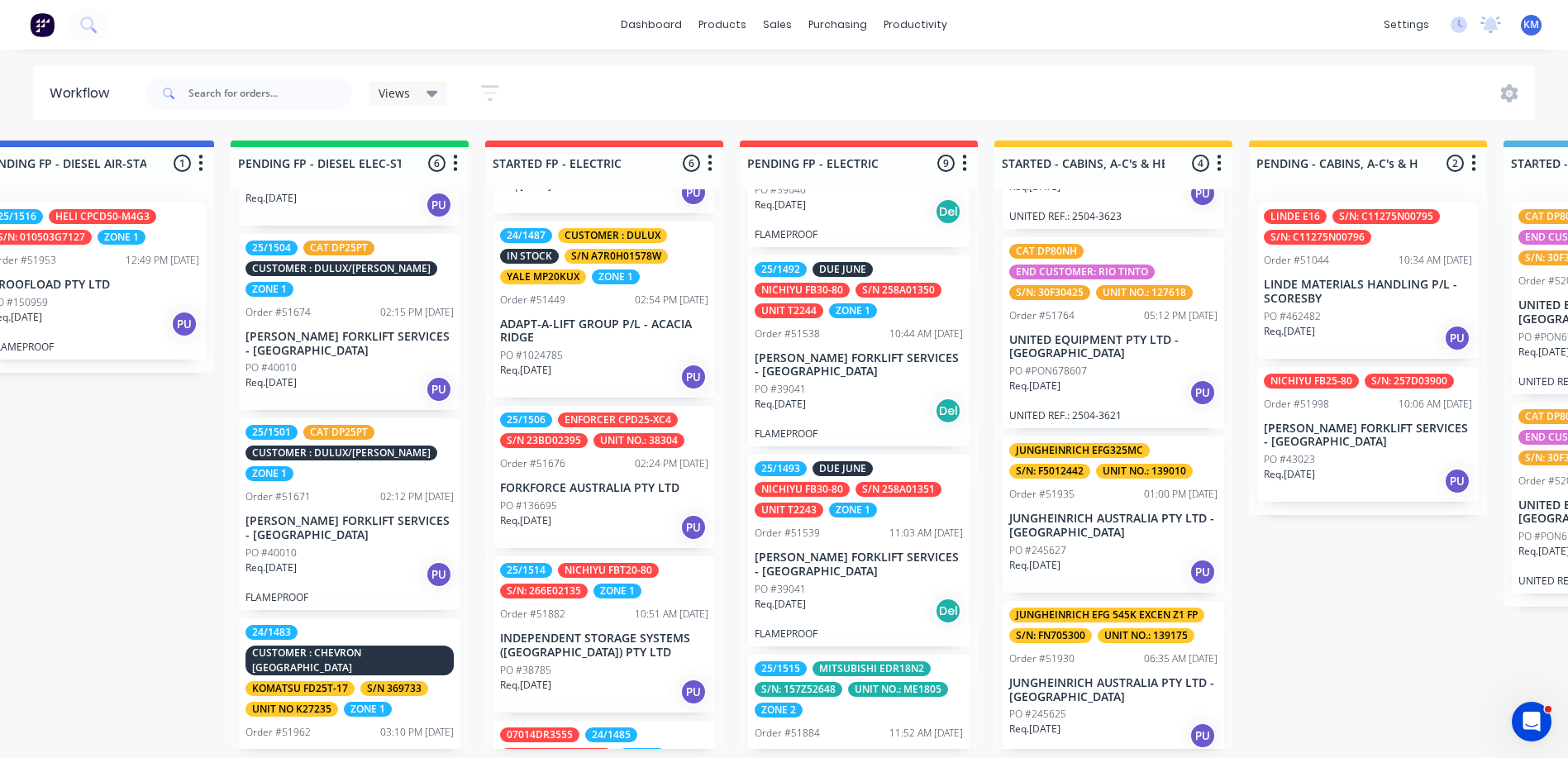
scroll to position [4, 0]
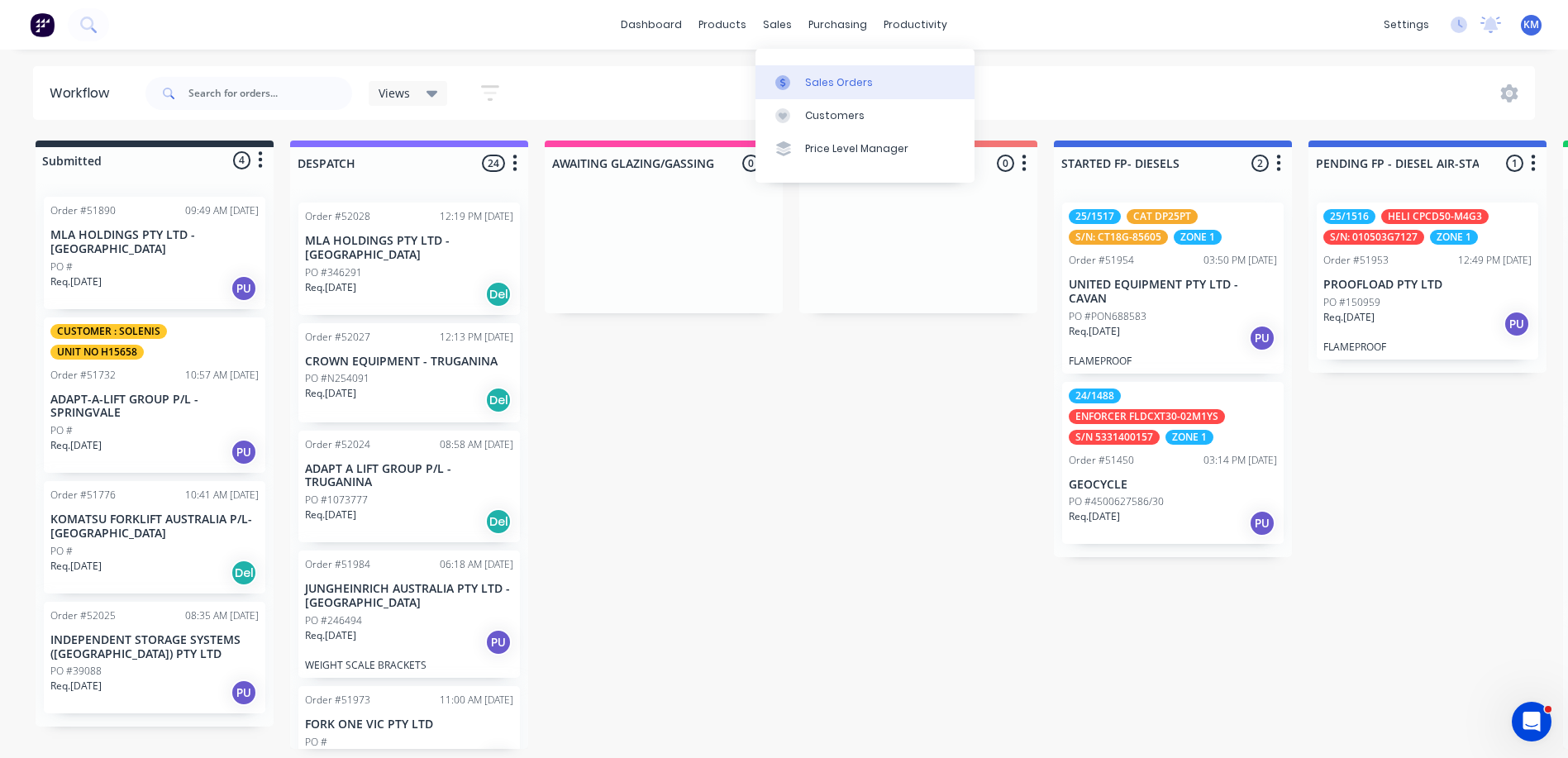
click at [788, 69] on link "Sales Orders" at bounding box center [865, 81] width 219 height 33
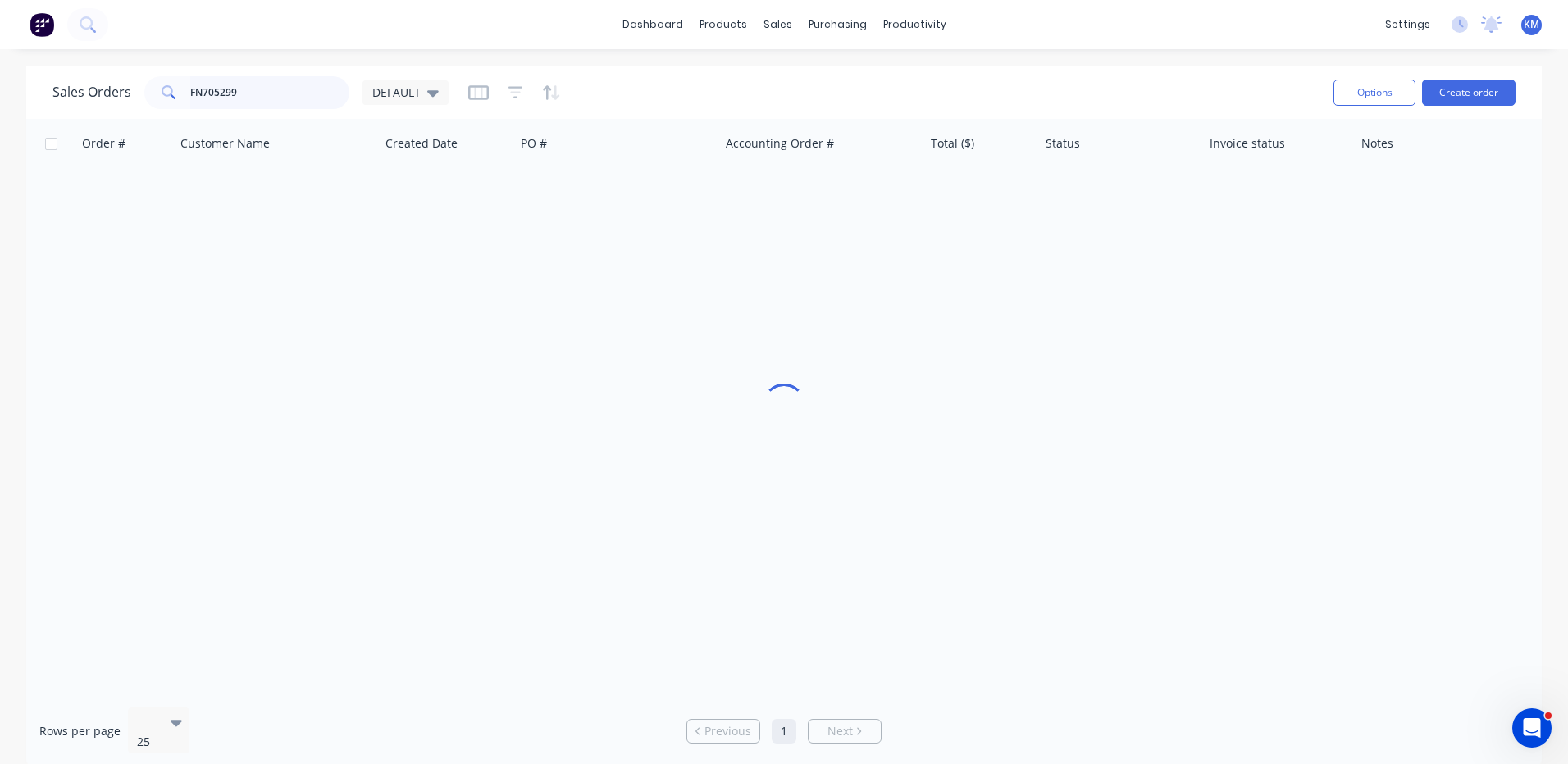
drag, startPoint x: 279, startPoint y: 78, endPoint x: 274, endPoint y: 85, distance: 8.6
click at [277, 81] on input "FN705299" at bounding box center [270, 92] width 160 height 33
click at [274, 85] on input "FN705299" at bounding box center [270, 92] width 160 height 33
click at [274, 87] on input "FN705299" at bounding box center [270, 92] width 160 height 33
click at [273, 87] on input "FN705299" at bounding box center [270, 92] width 160 height 33
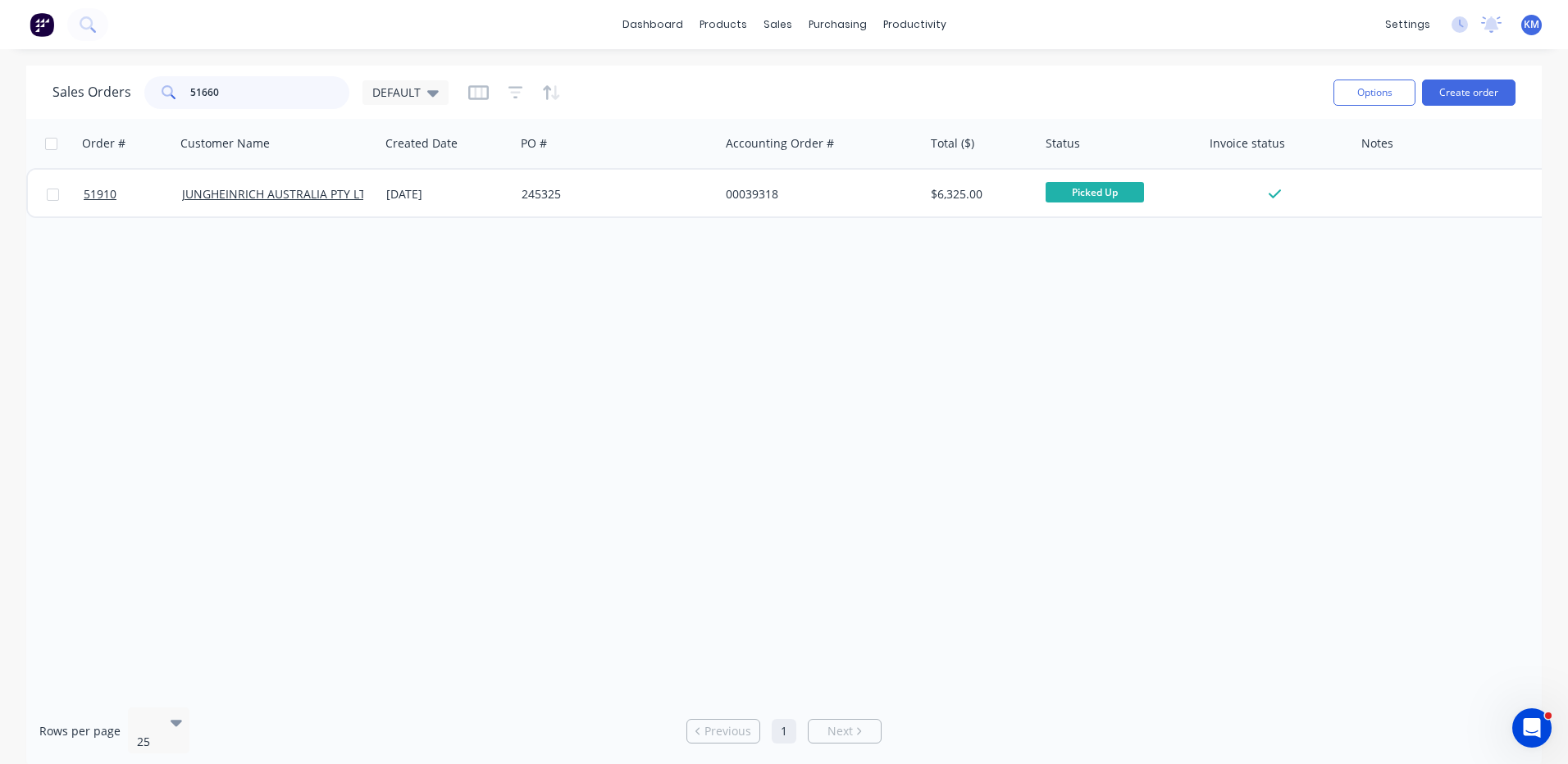
type input "51660"
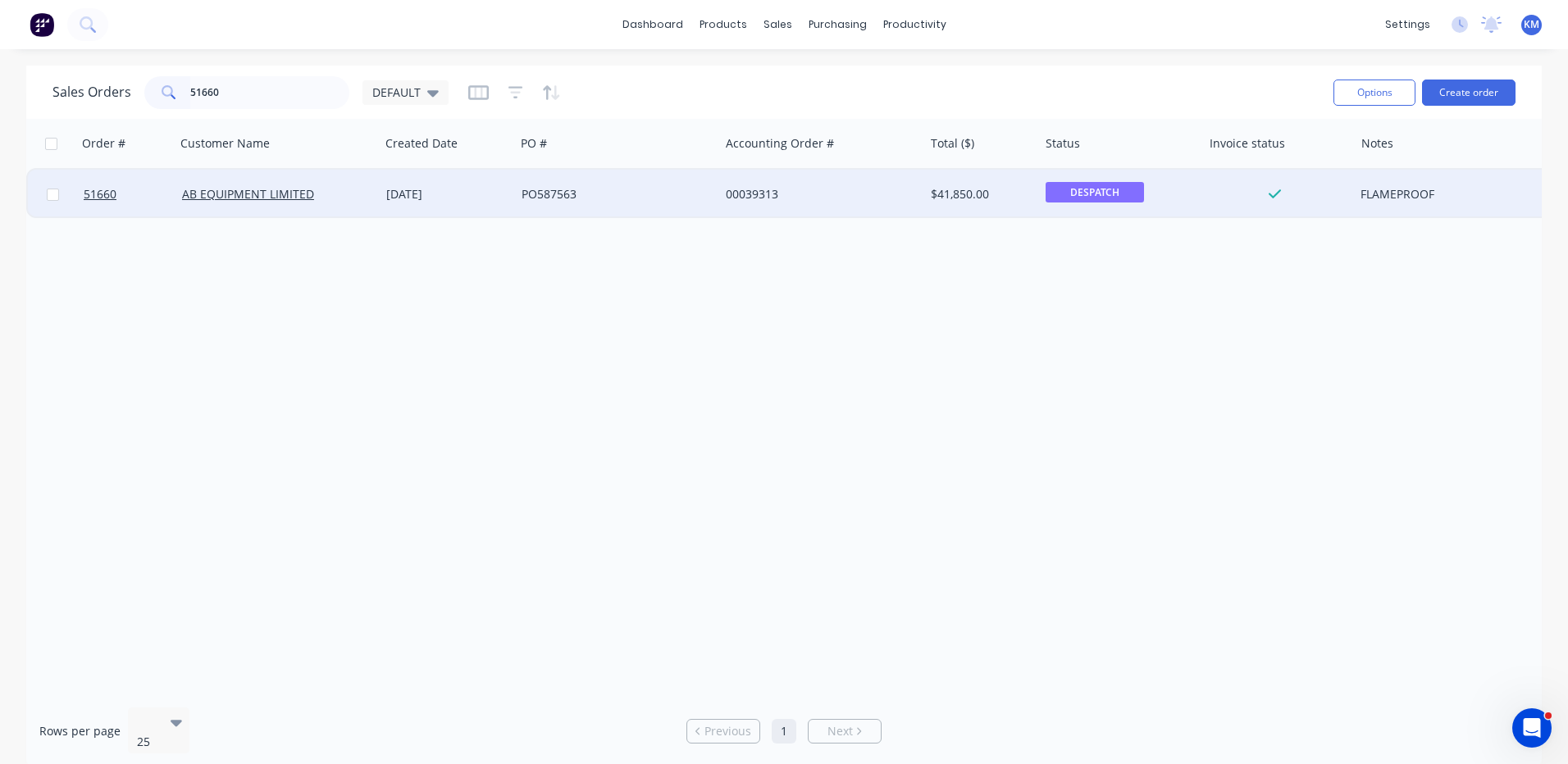
click at [335, 204] on div "AB EQUIPMENT LIMITED" at bounding box center [278, 194] width 205 height 49
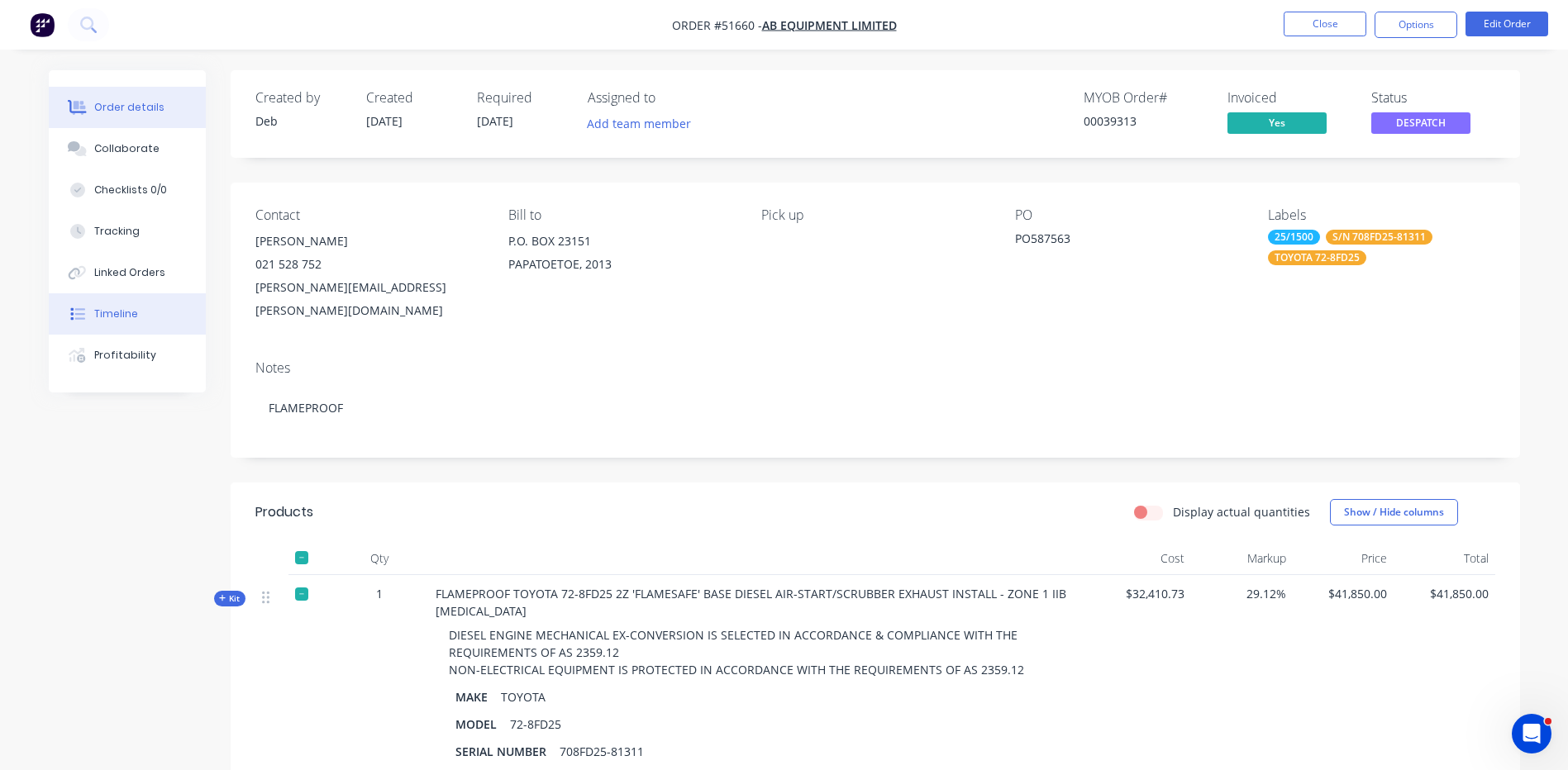
click at [169, 307] on button "Timeline" at bounding box center [128, 315] width 157 height 42
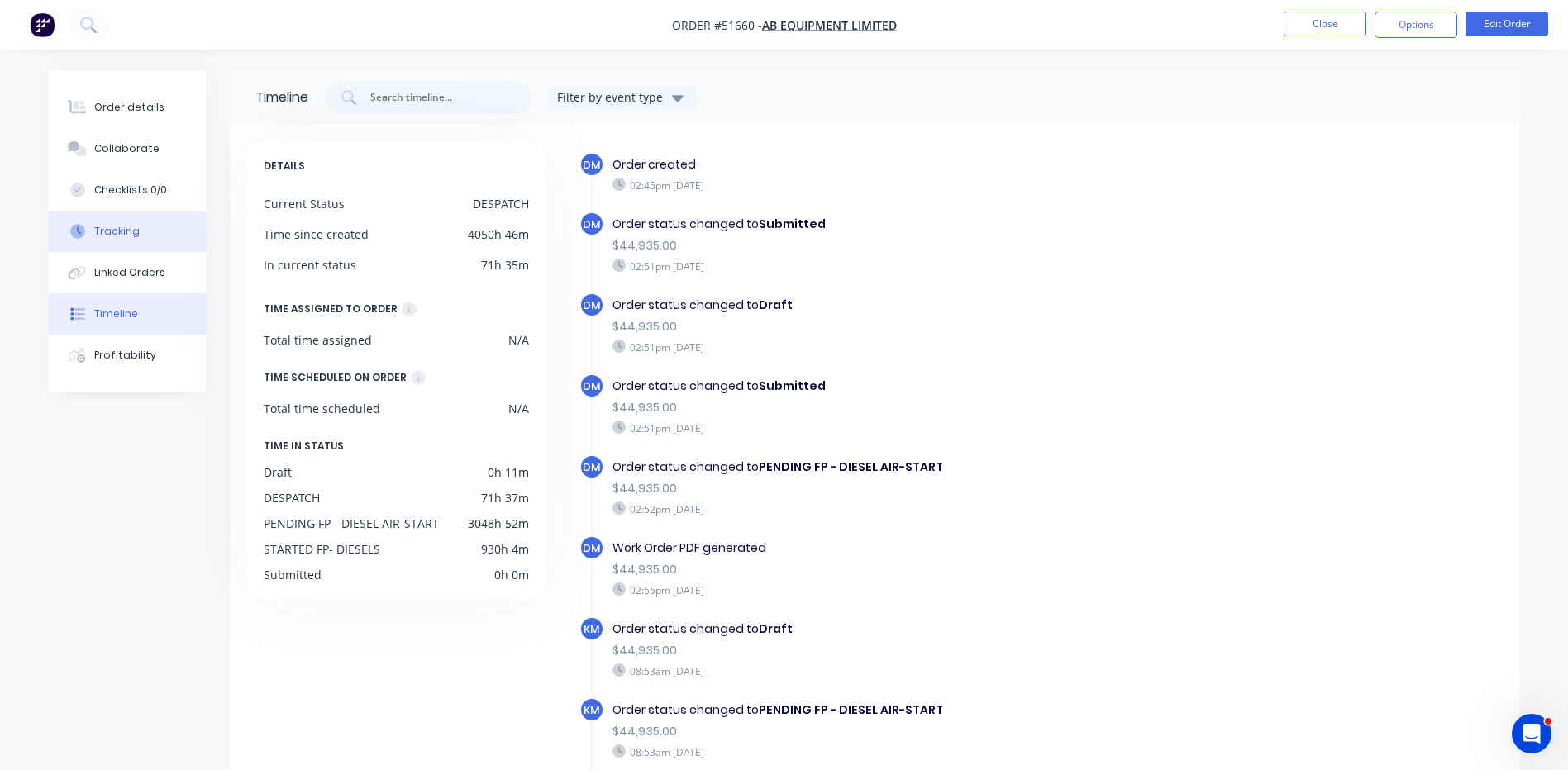
click at [159, 243] on button "Tracking" at bounding box center [128, 231] width 157 height 42
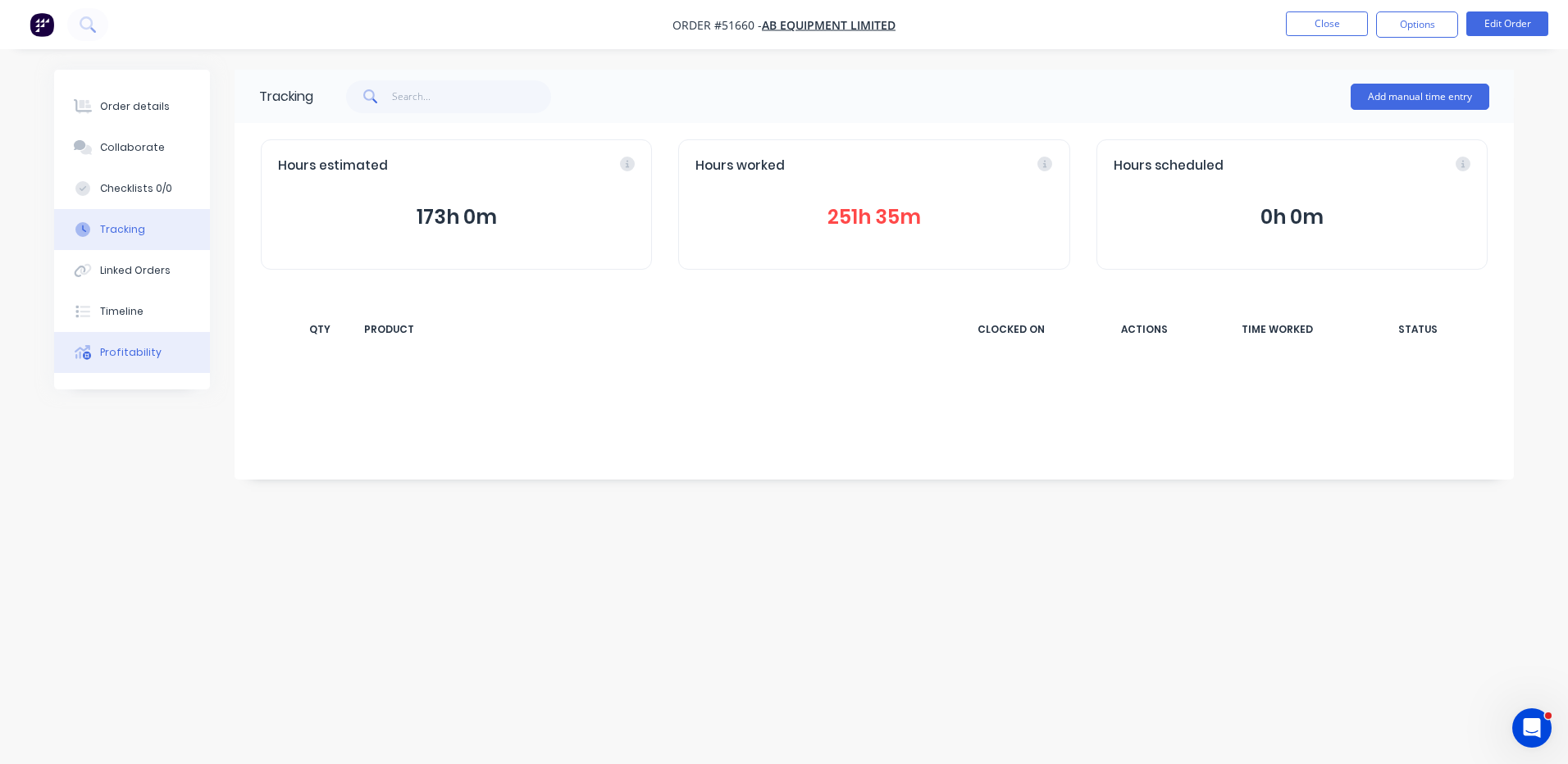
click at [140, 369] on button "Profitability" at bounding box center [132, 352] width 156 height 41
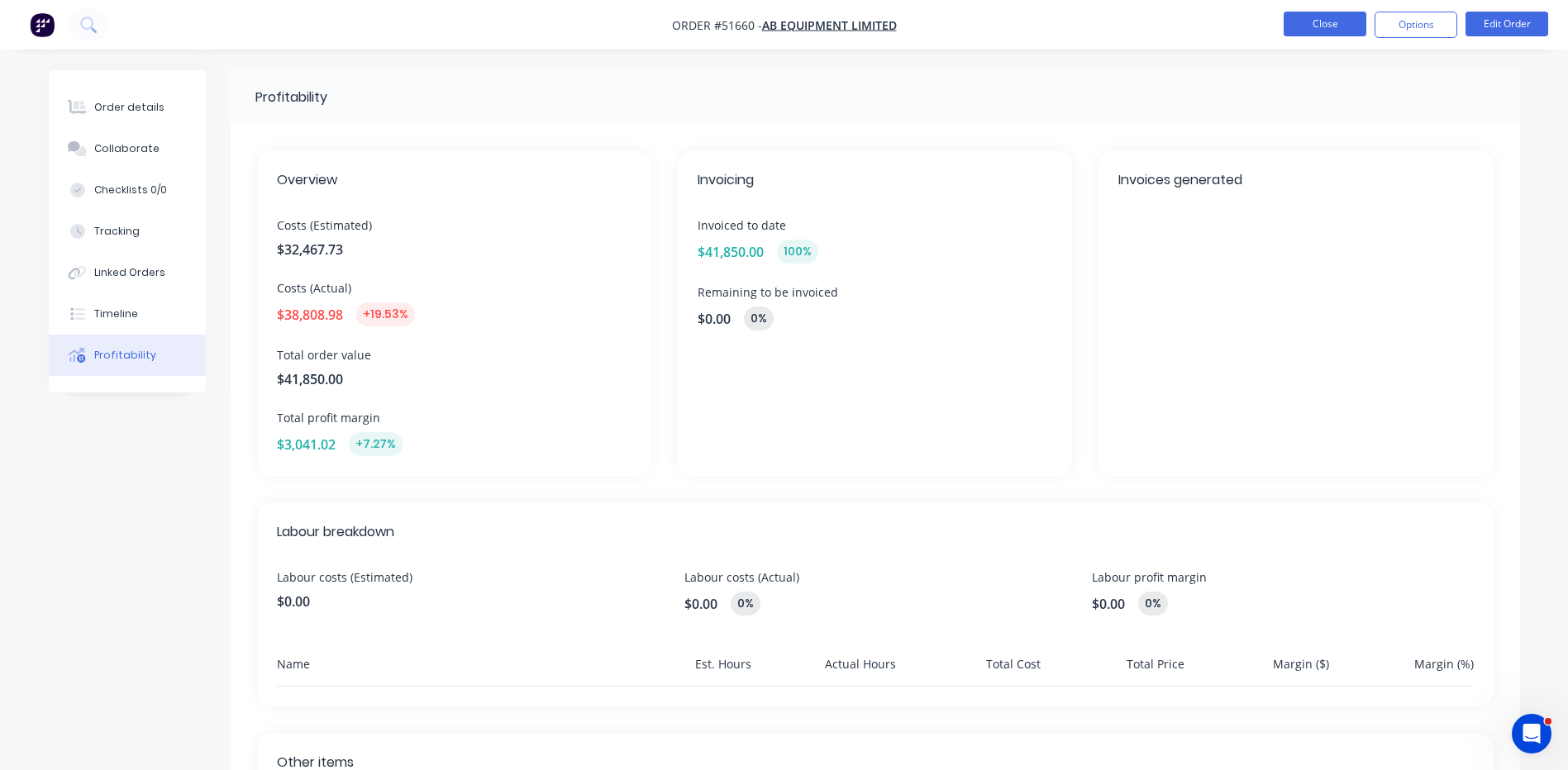
click at [1339, 16] on button "Close" at bounding box center [1325, 23] width 82 height 24
